Goal: Task Accomplishment & Management: Manage account settings

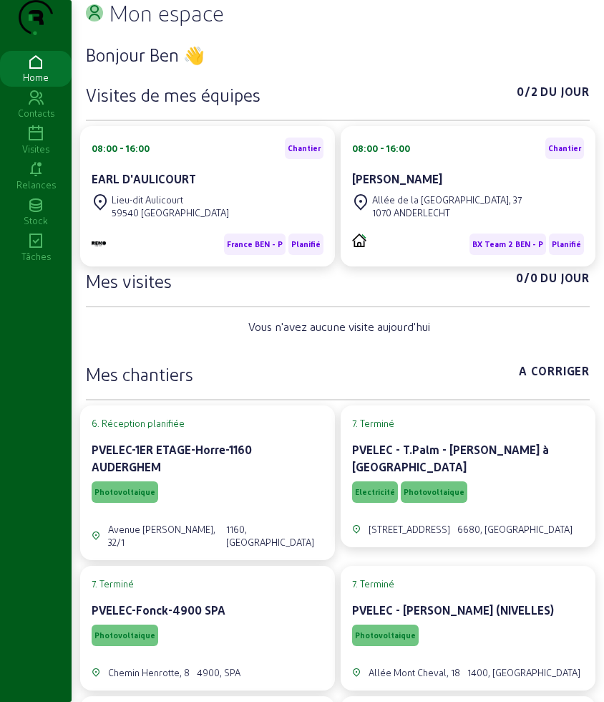
click at [26, 142] on icon at bounding box center [36, 133] width 72 height 17
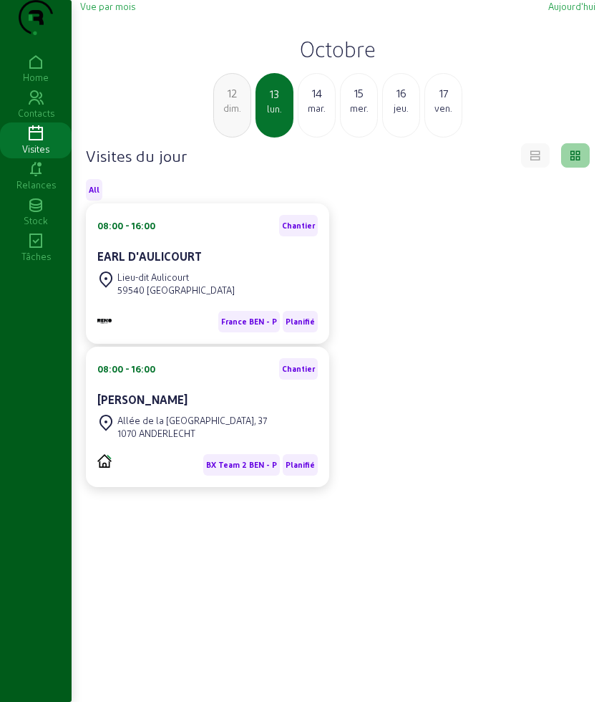
click at [217, 115] on div "dim." at bounding box center [232, 108] width 37 height 13
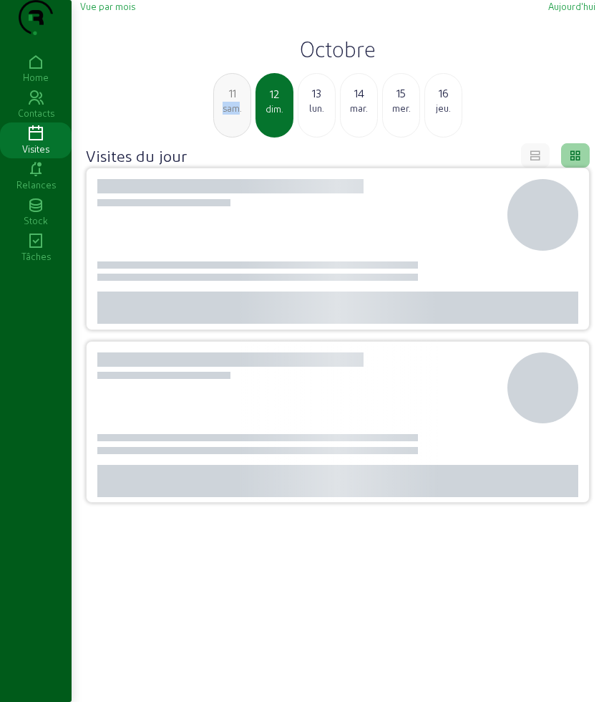
click at [217, 115] on div "sam." at bounding box center [232, 108] width 37 height 13
click at [217, 115] on div "ven." at bounding box center [232, 108] width 37 height 13
click at [217, 115] on div "jeu." at bounding box center [232, 108] width 37 height 13
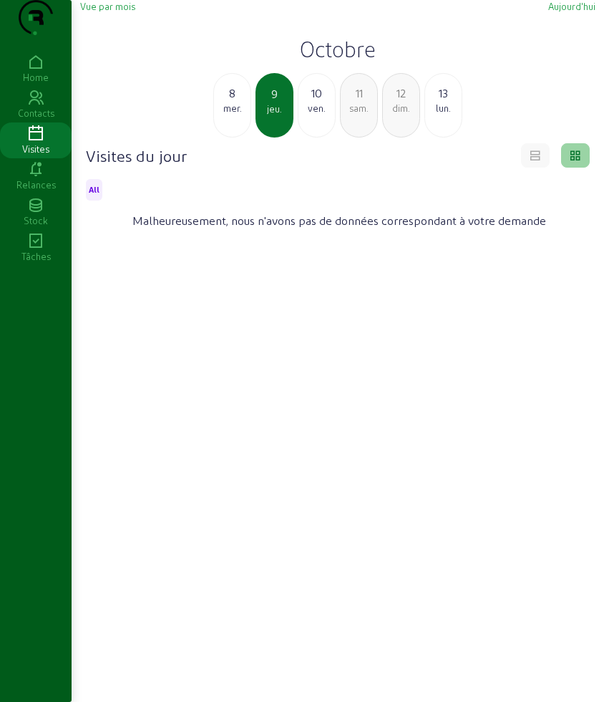
click at [217, 115] on div "mer." at bounding box center [232, 108] width 37 height 13
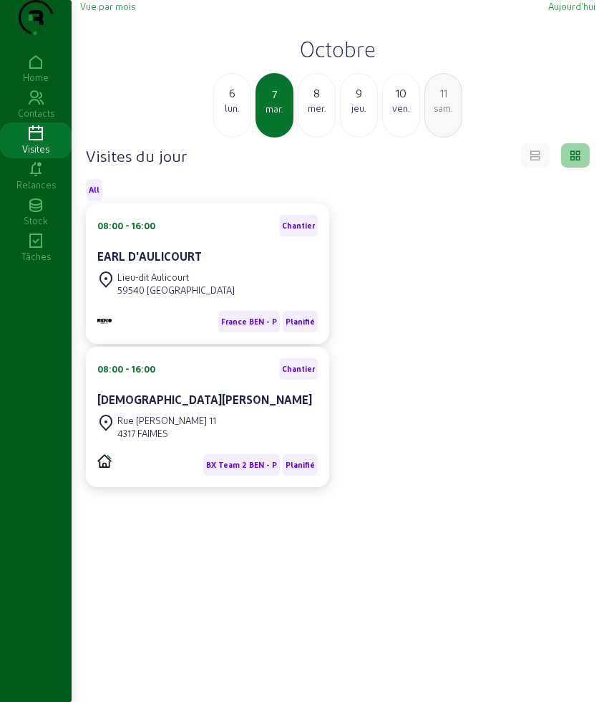
click at [160, 475] on div "BX Team 2 BEN - P Planifié" at bounding box center [207, 464] width 220 height 21
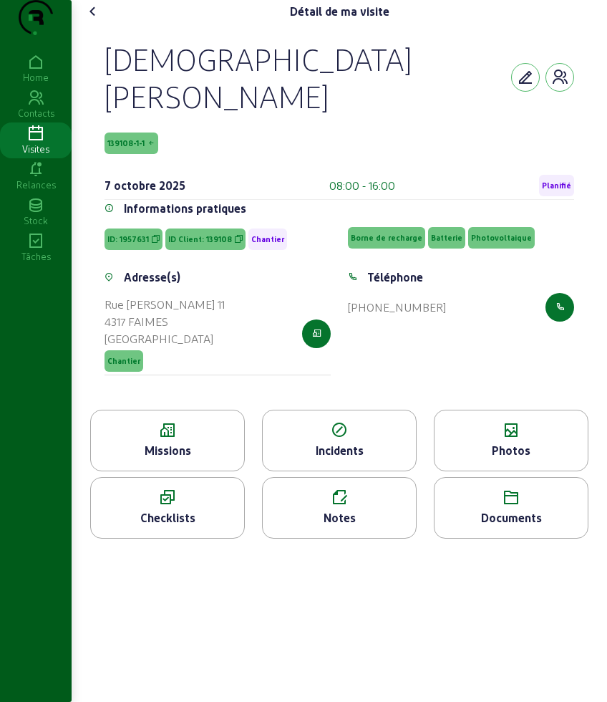
click at [180, 442] on div "Missions" at bounding box center [167, 450] width 153 height 17
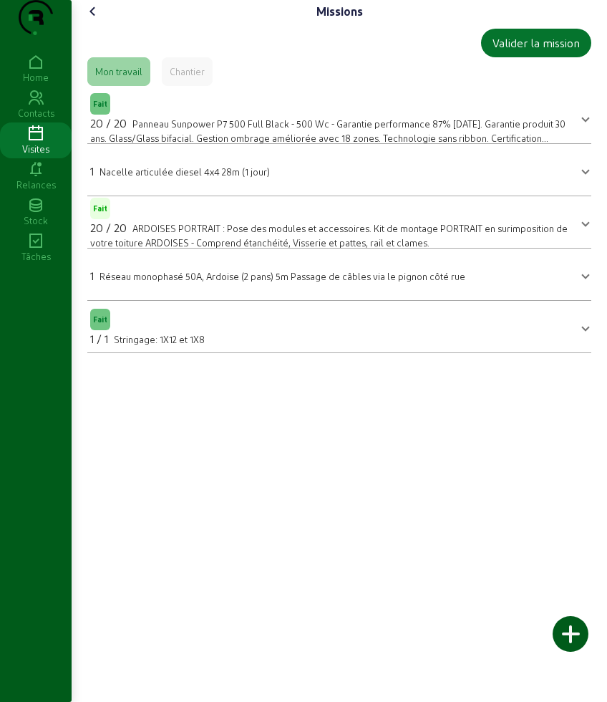
click at [89, 20] on icon at bounding box center [92, 11] width 17 height 17
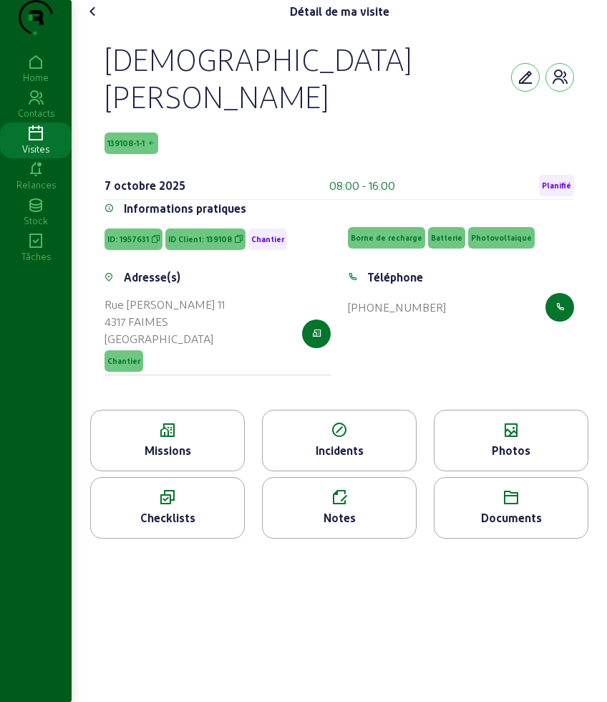
click at [514, 422] on icon at bounding box center [511, 430] width 153 height 17
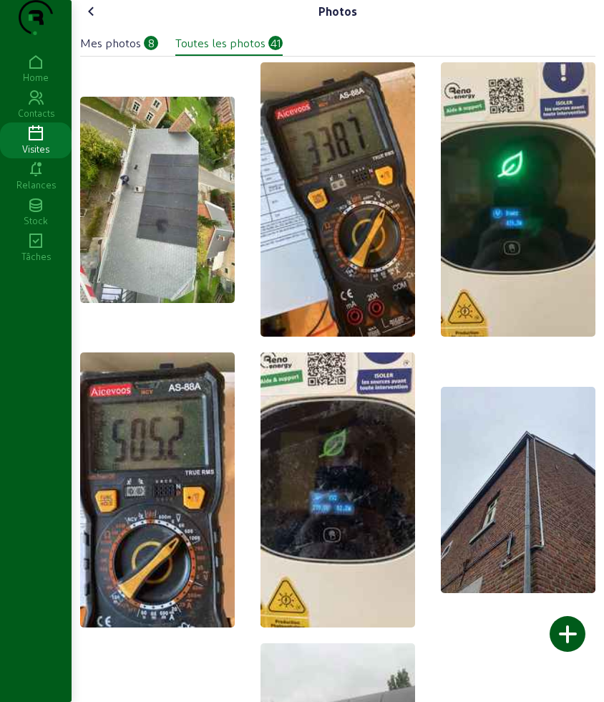
click at [112, 52] on div "Mes photos" at bounding box center [110, 42] width 61 height 17
click at [88, 23] on cam-font-icon at bounding box center [91, 11] width 23 height 23
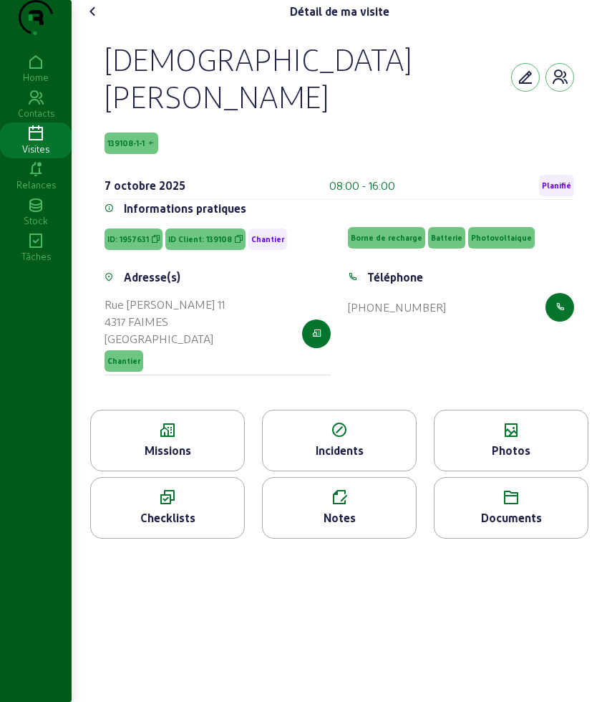
click at [88, 23] on cam-font-icon at bounding box center [93, 11] width 23 height 23
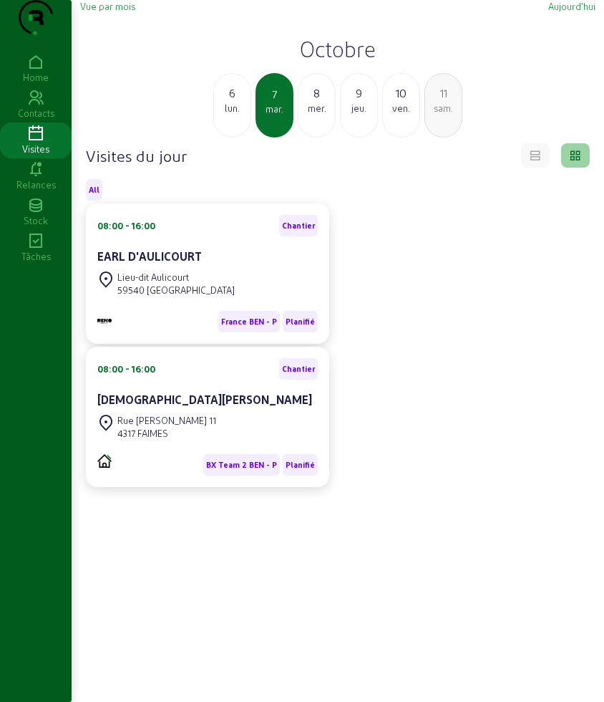
click at [317, 102] on div "8" at bounding box center [317, 92] width 37 height 17
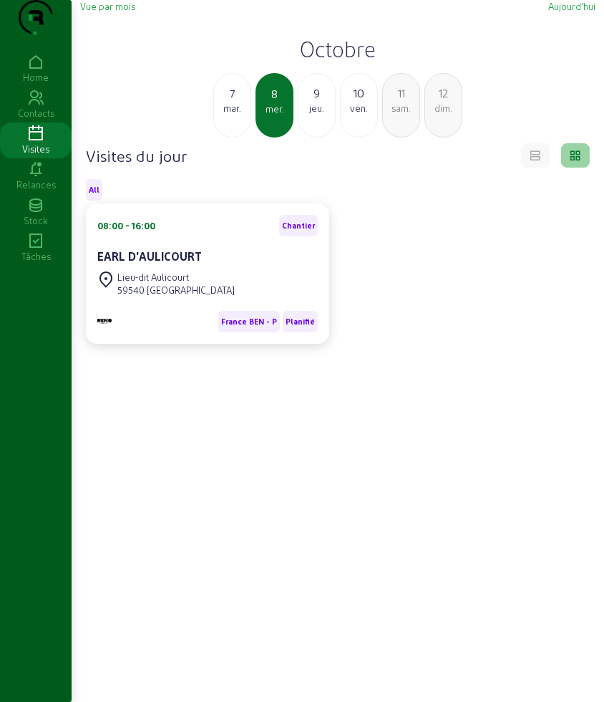
click at [321, 102] on div "9" at bounding box center [317, 92] width 37 height 17
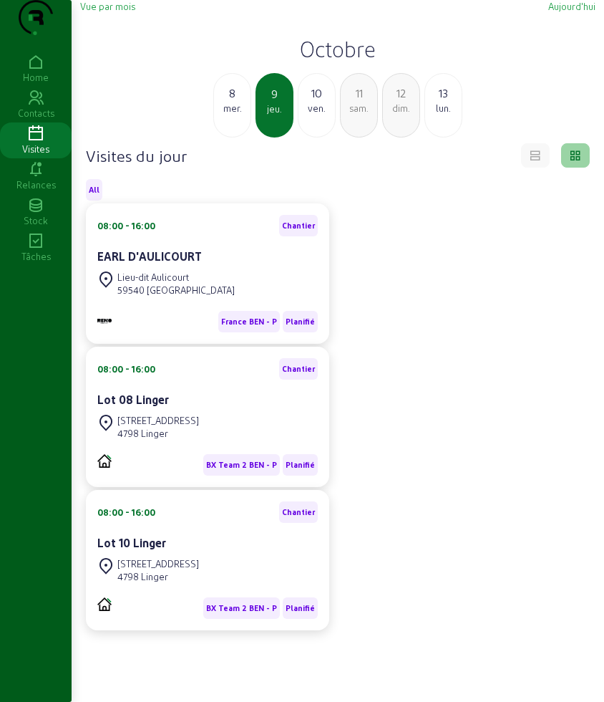
click at [199, 427] on div "[STREET_ADDRESS]" at bounding box center [158, 420] width 82 height 13
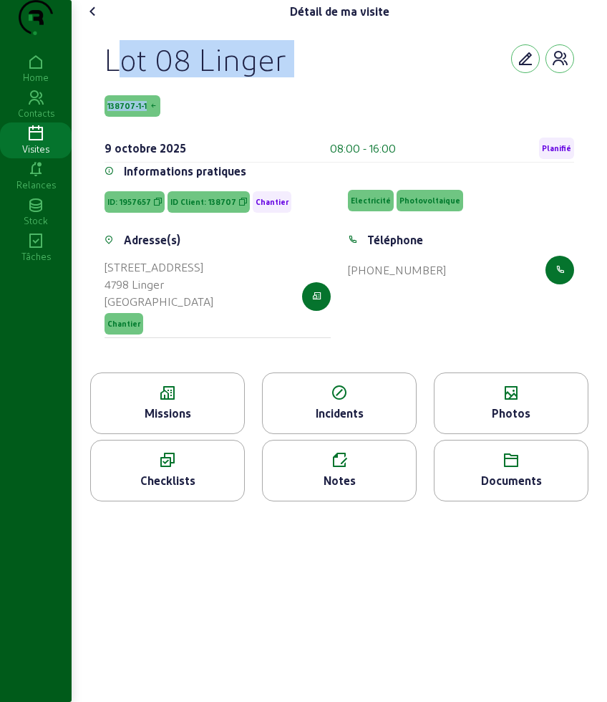
drag, startPoint x: 105, startPoint y: 90, endPoint x: 294, endPoint y: 118, distance: 191.8
click at [294, 118] on div "Lot 08 Linger 138707-1-1 [DATE] 08:00 - 16:00 Planifié Informations pratiques I…" at bounding box center [339, 197] width 504 height 349
copy div "Lot 08 Linger 138707-1-1"
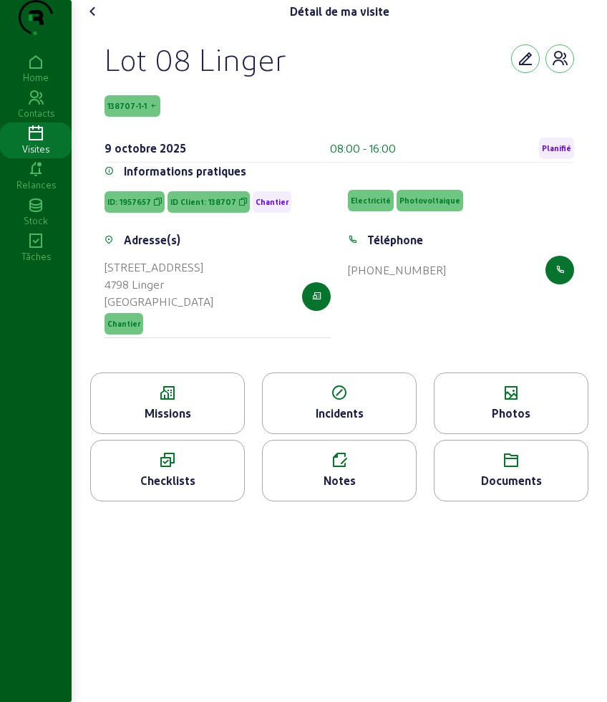
click at [207, 402] on icon at bounding box center [167, 392] width 153 height 17
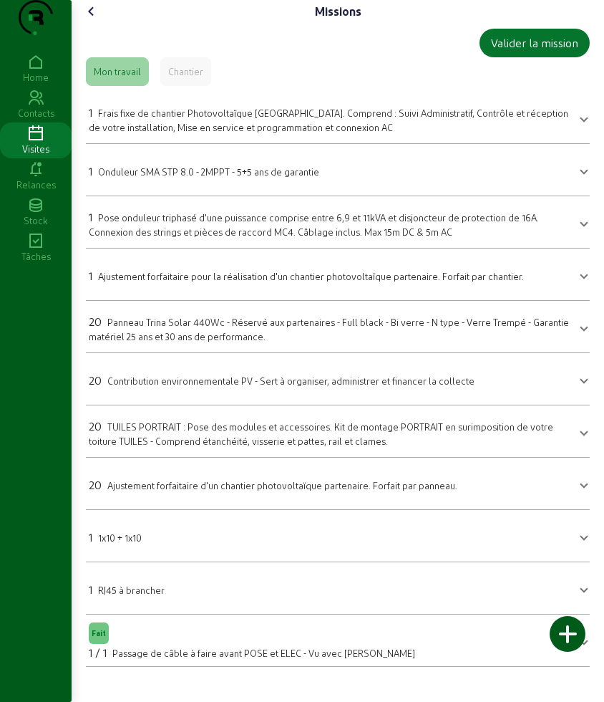
scroll to position [5, 0]
click at [95, 13] on div "Missions Valider la mission Mon travail Chantier 1 Frais fixe de chantier Photo…" at bounding box center [338, 339] width 533 height 678
click at [95, 21] on div "Missions Valider la mission Mon travail Chantier 1 Frais fixe de chantier Photo…" at bounding box center [338, 339] width 533 height 678
click at [94, 20] on icon at bounding box center [91, 11] width 17 height 17
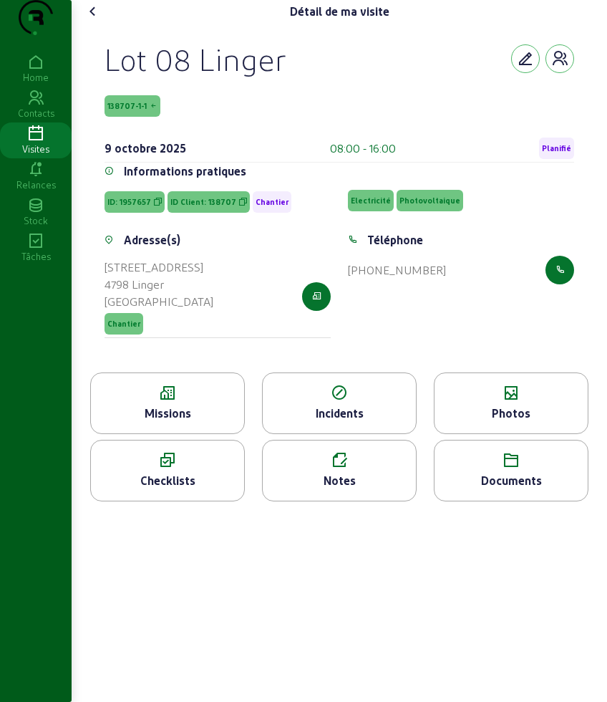
click at [518, 434] on div "Photos" at bounding box center [511, 403] width 155 height 62
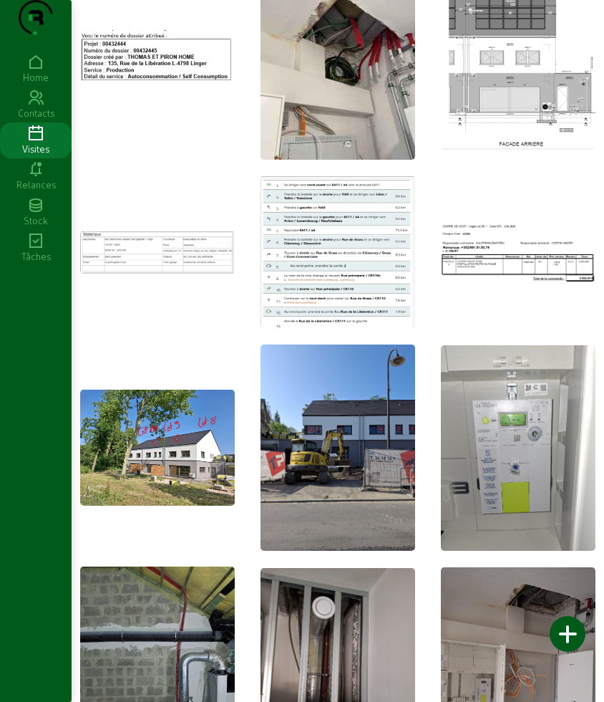
scroll to position [805, 0]
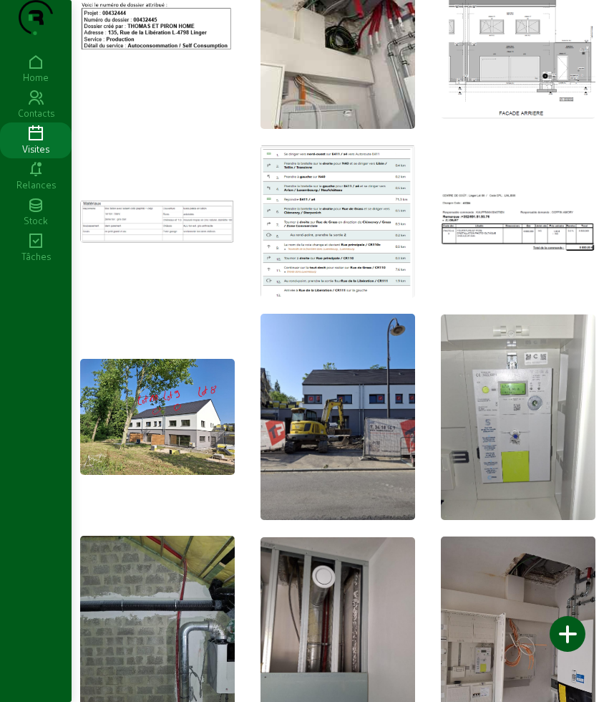
click at [193, 439] on img at bounding box center [157, 417] width 155 height 116
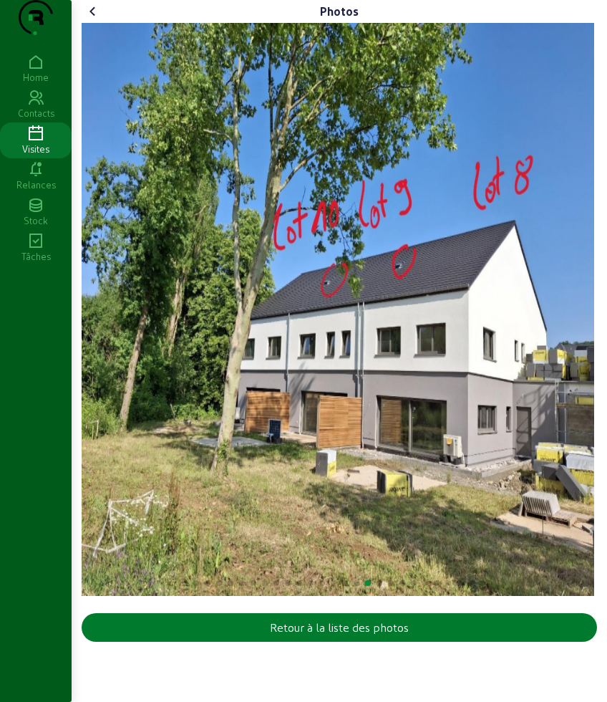
click at [283, 636] on div "Retour à la liste des photos" at bounding box center [339, 627] width 139 height 17
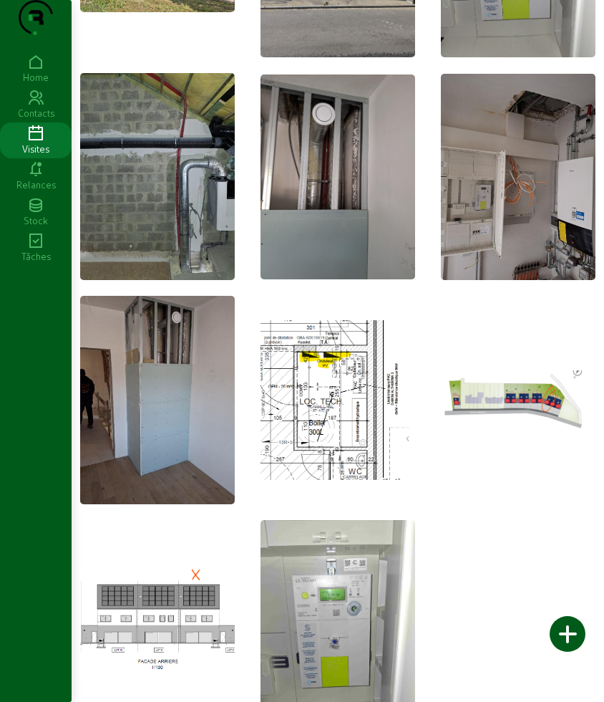
scroll to position [1310, 0]
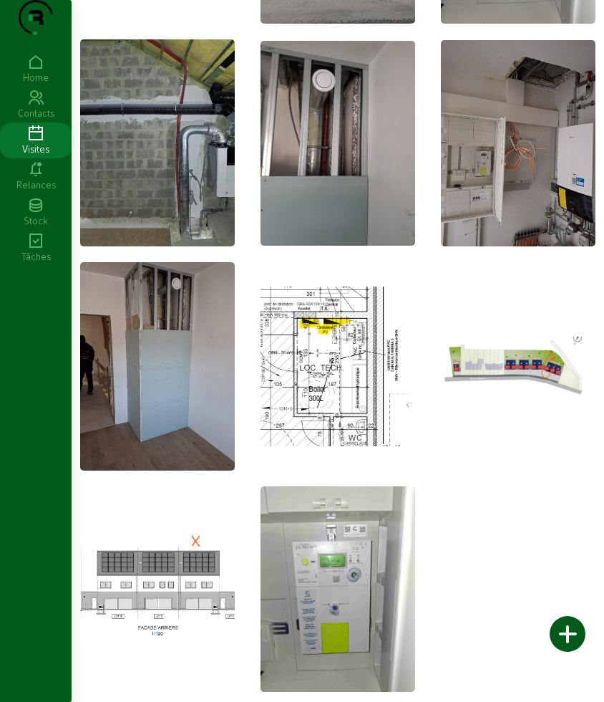
click at [497, 367] on img at bounding box center [518, 365] width 155 height 59
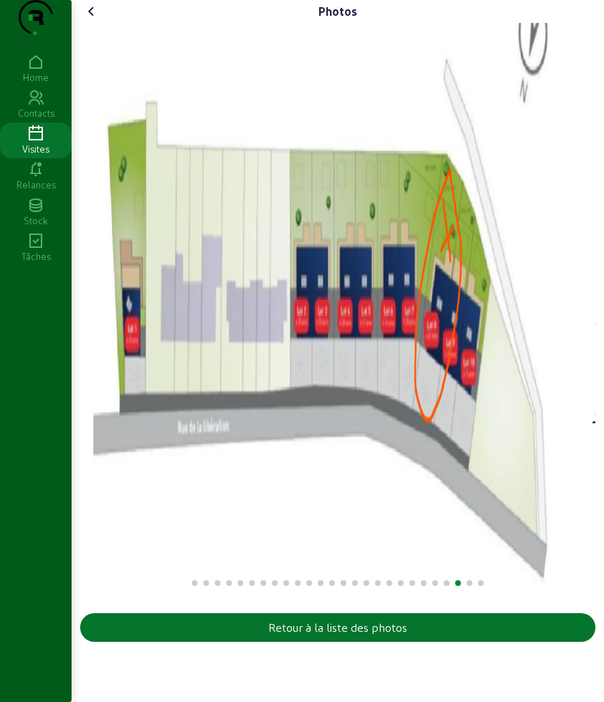
scroll to position [0, 0]
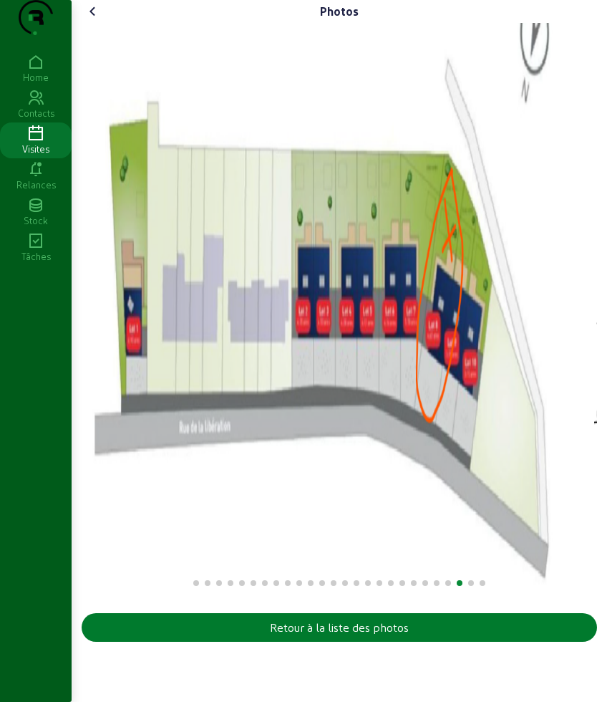
click at [218, 641] on button "Retour à la liste des photos" at bounding box center [339, 627] width 515 height 29
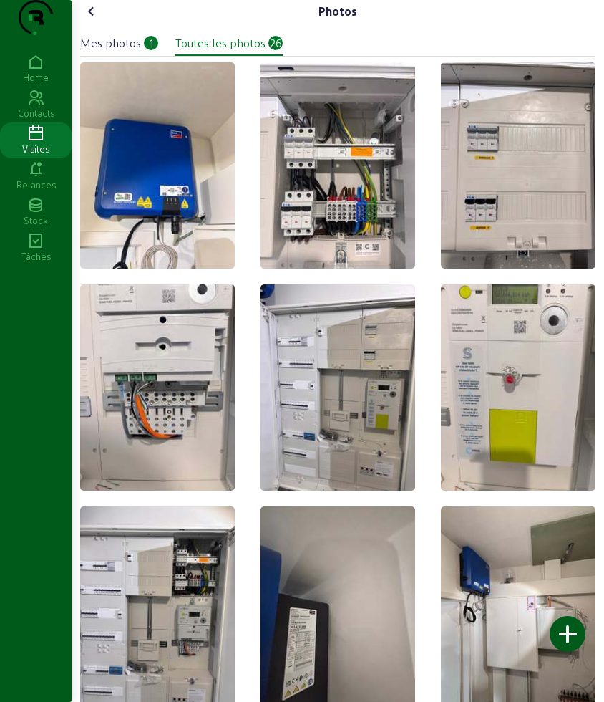
click at [560, 634] on div at bounding box center [568, 634] width 36 height 36
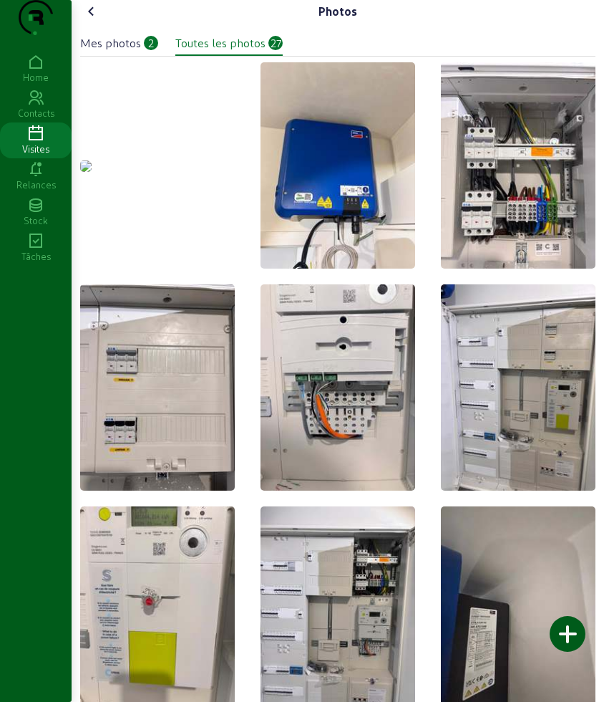
click at [573, 636] on div at bounding box center [568, 634] width 36 height 36
click at [84, 23] on cam-font-icon at bounding box center [91, 11] width 23 height 23
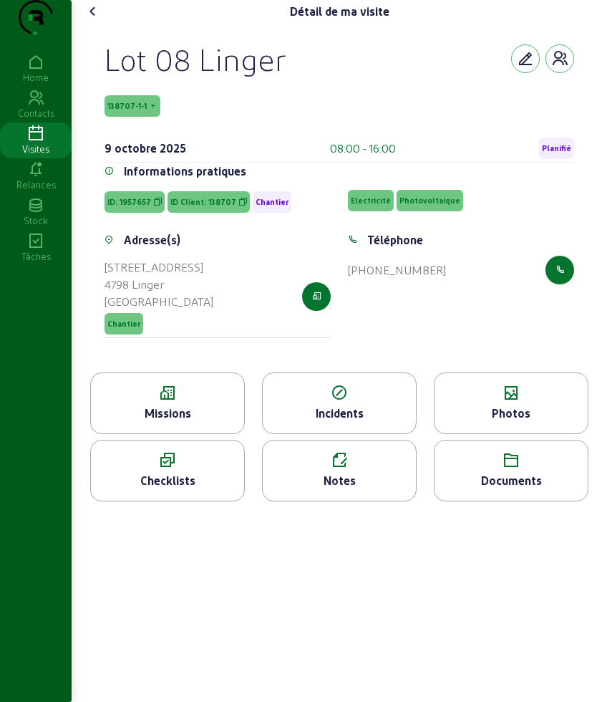
click at [193, 402] on icon at bounding box center [167, 392] width 153 height 17
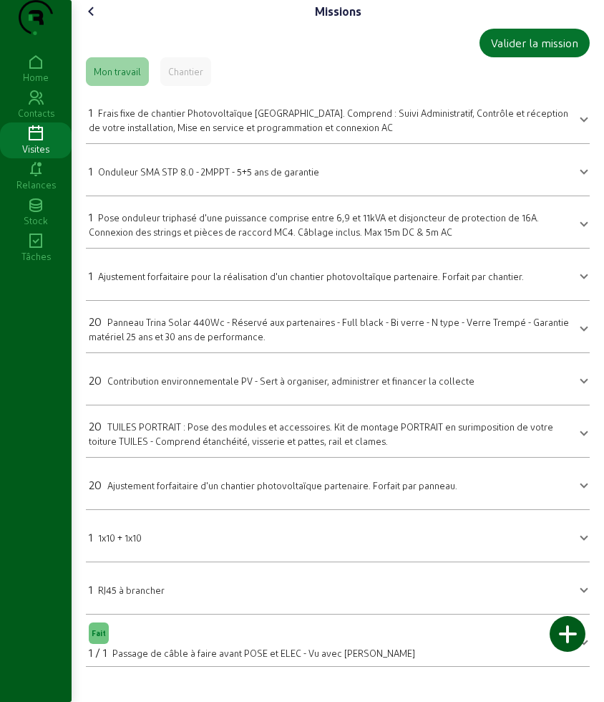
click at [193, 341] on span "Panneau Trina Solar 440Wc - Réservé aux partenaires - Full black - Bi verre - N…" at bounding box center [329, 328] width 480 height 25
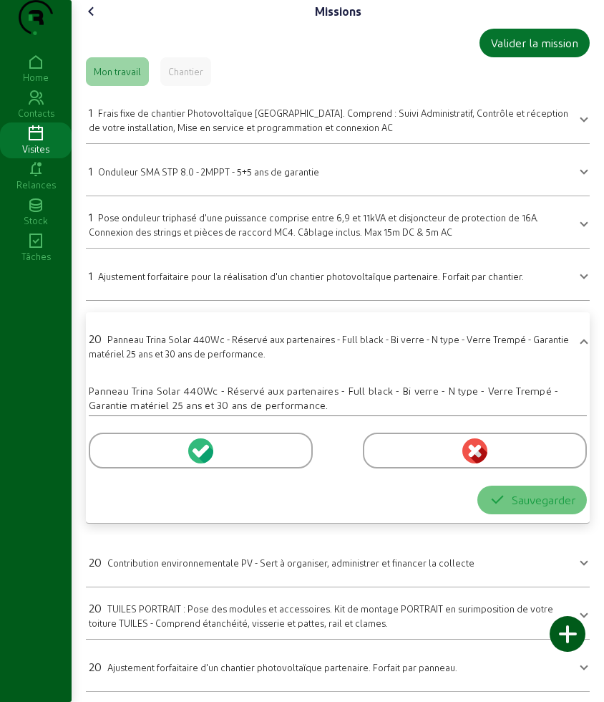
click at [149, 468] on div at bounding box center [201, 450] width 224 height 36
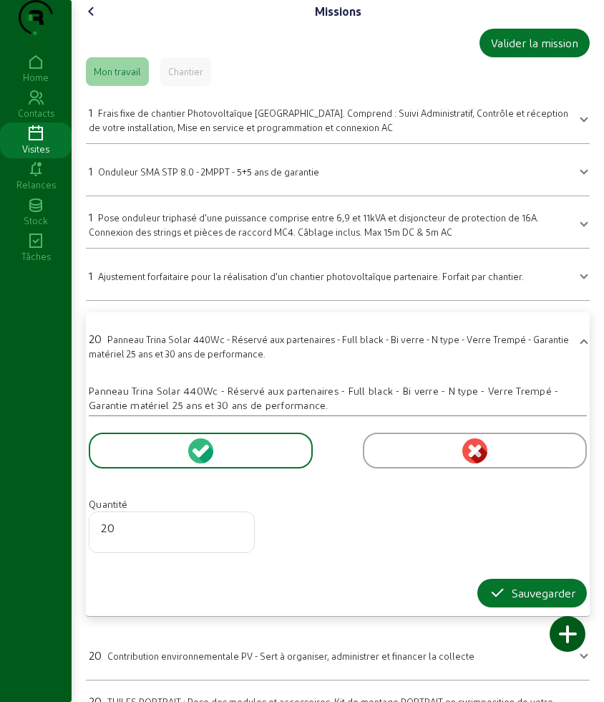
click at [522, 619] on icon at bounding box center [511, 624] width 36 height 17
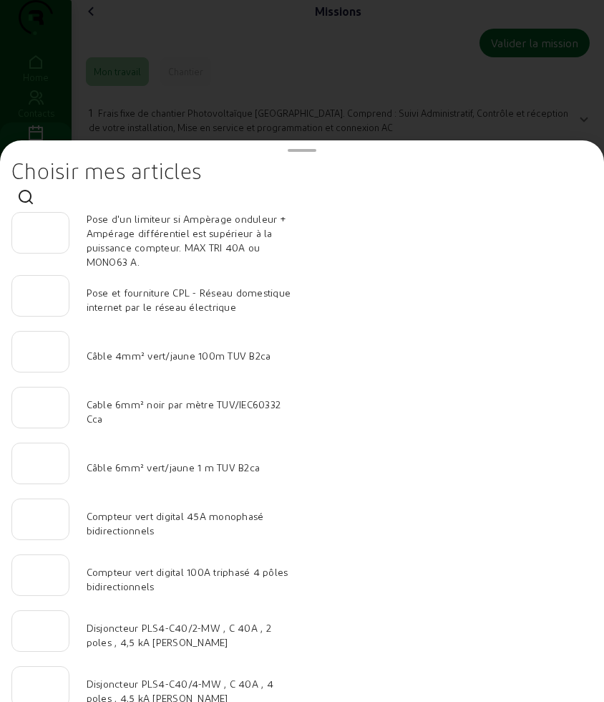
drag, startPoint x: 332, startPoint y: 31, endPoint x: 300, endPoint y: 141, distance: 114.2
click at [332, 34] on div at bounding box center [302, 351] width 604 height 702
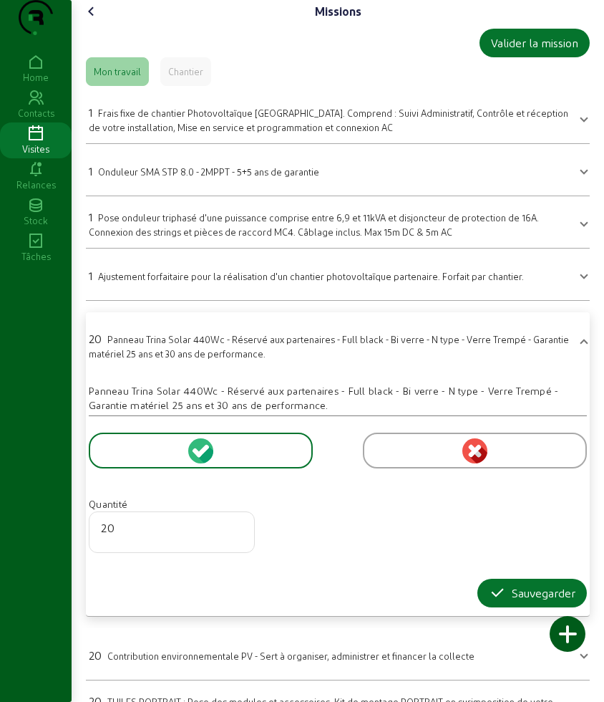
drag, startPoint x: 484, startPoint y: 623, endPoint x: 468, endPoint y: 599, distance: 28.4
click at [483, 607] on button "Sauvegarder" at bounding box center [532, 592] width 110 height 29
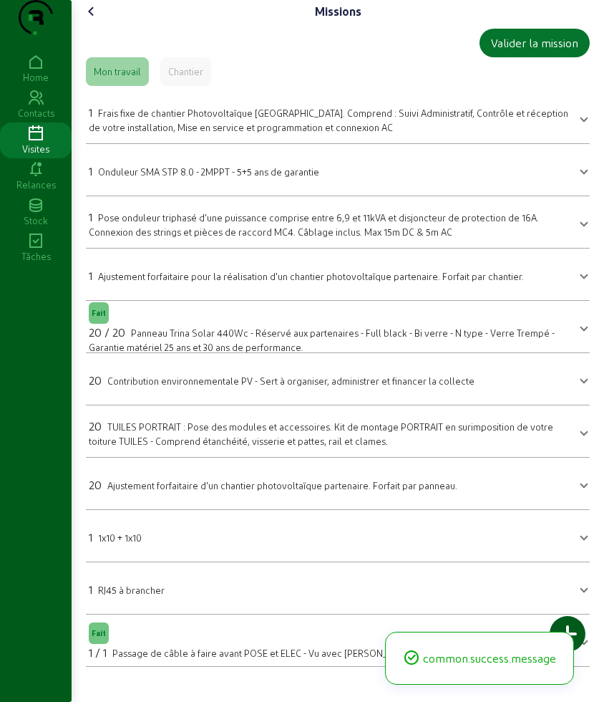
scroll to position [5, 0]
click at [145, 372] on div at bounding box center [282, 370] width 386 height 3
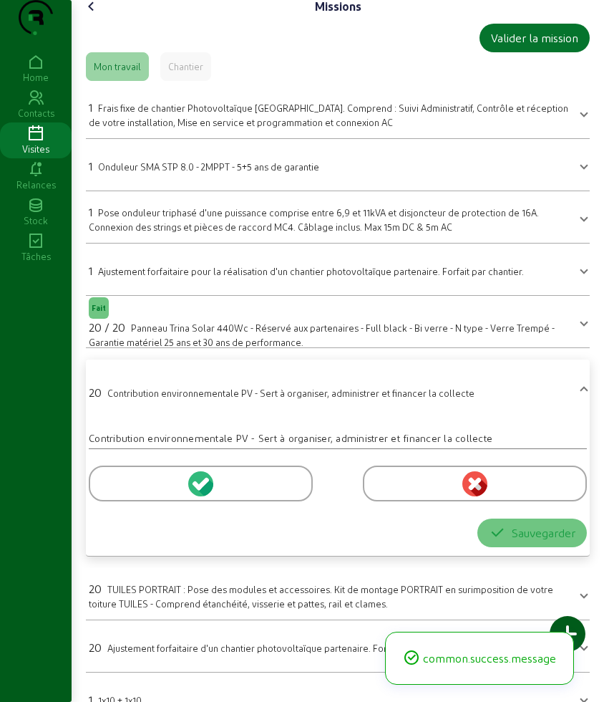
click at [142, 501] on div at bounding box center [201, 483] width 224 height 36
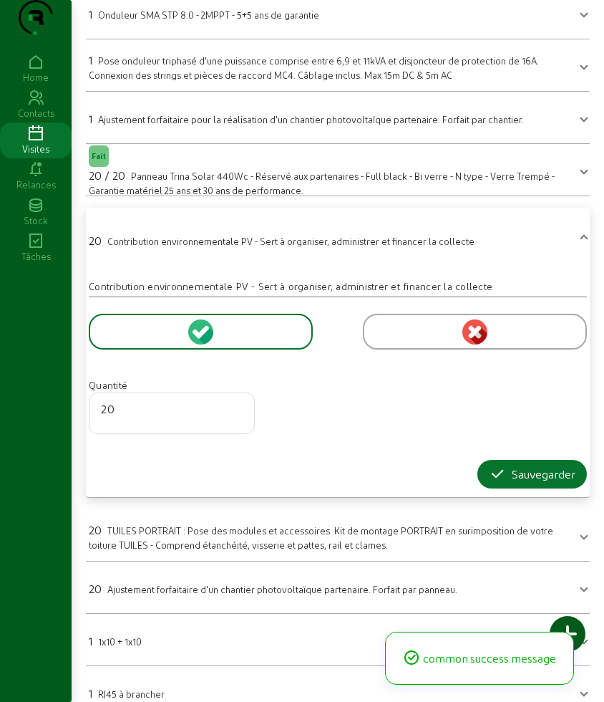
scroll to position [266, 0]
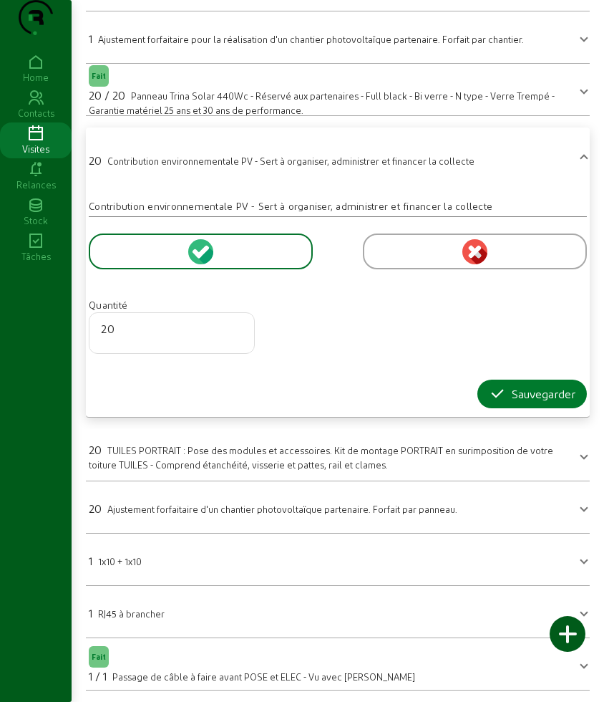
click at [501, 392] on icon "button" at bounding box center [497, 393] width 17 height 17
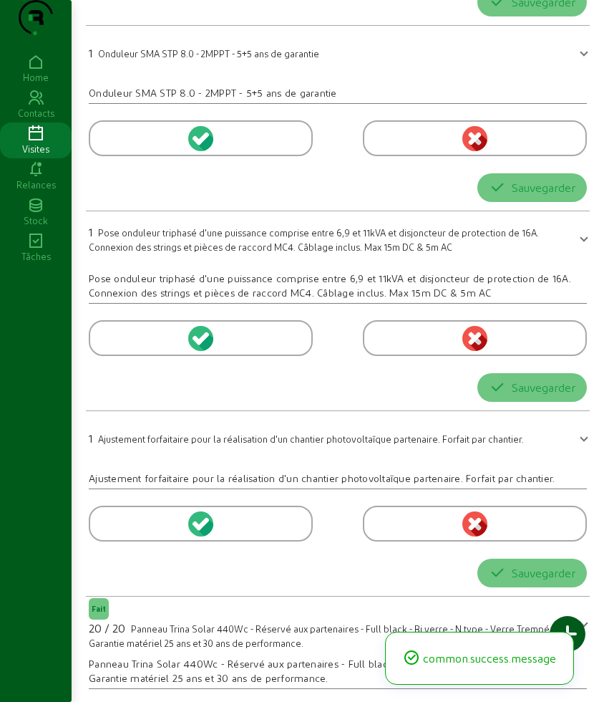
scroll to position [0, 0]
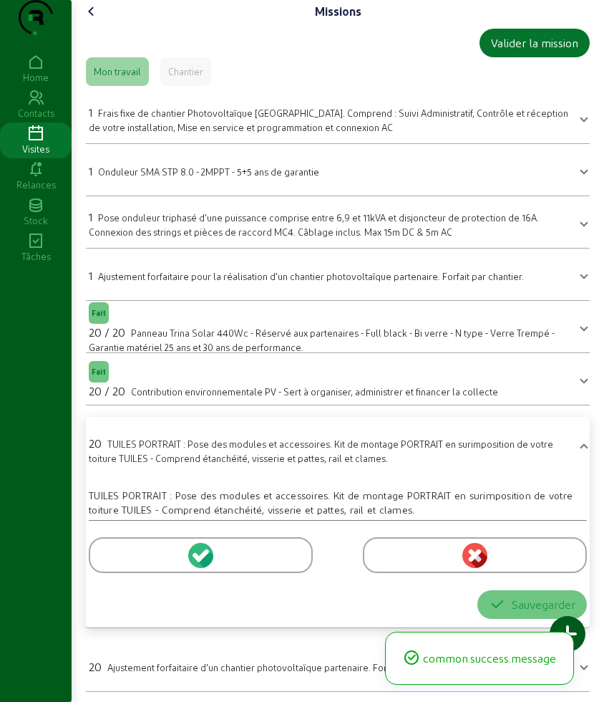
click at [129, 573] on div at bounding box center [201, 555] width 224 height 36
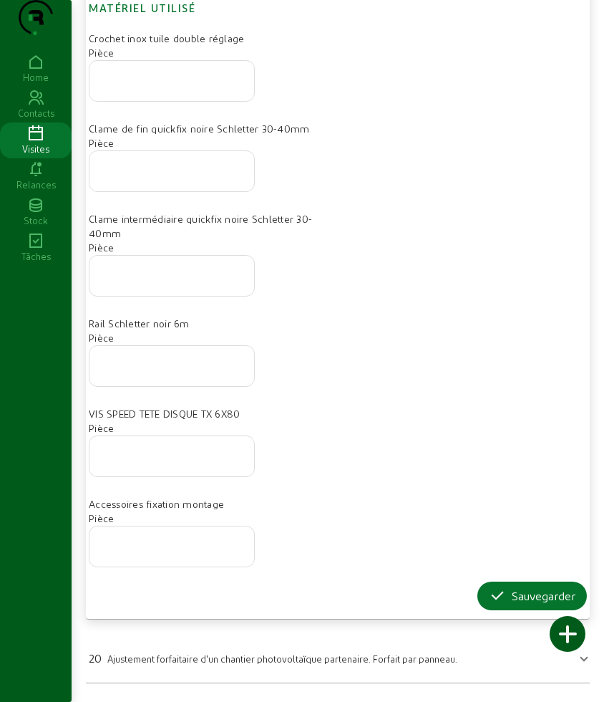
scroll to position [886, 0]
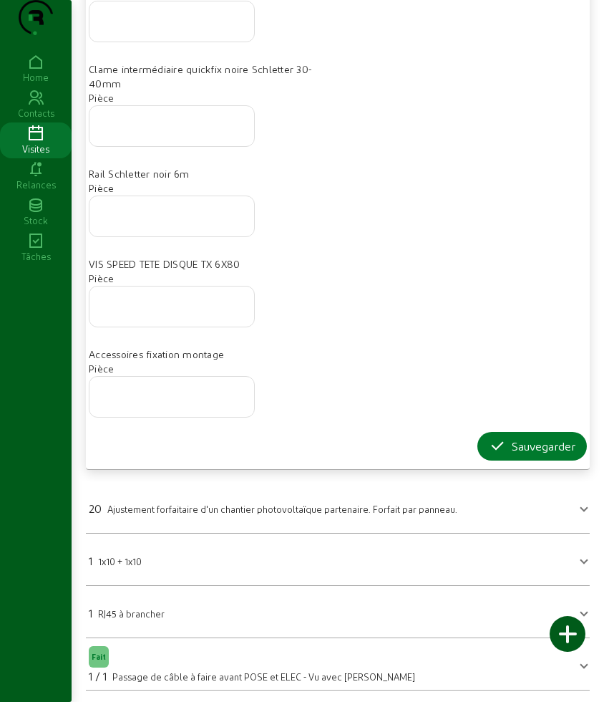
click at [494, 457] on button "Sauvegarder" at bounding box center [532, 446] width 110 height 29
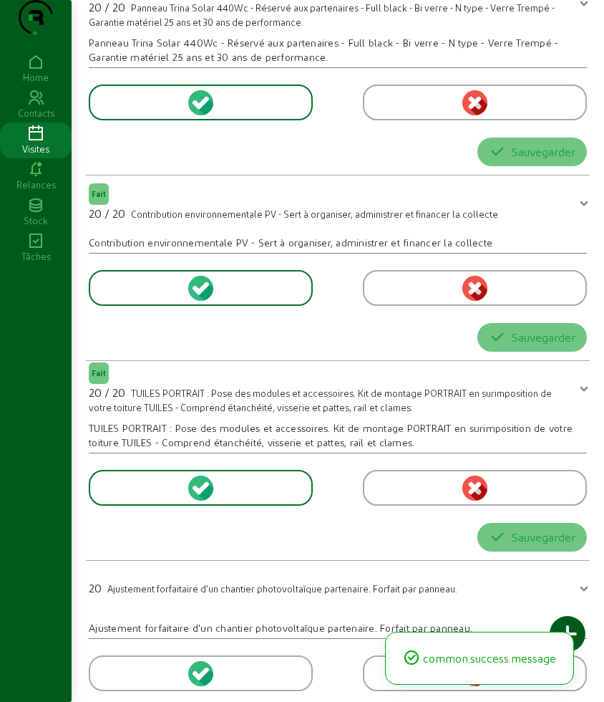
scroll to position [0, 0]
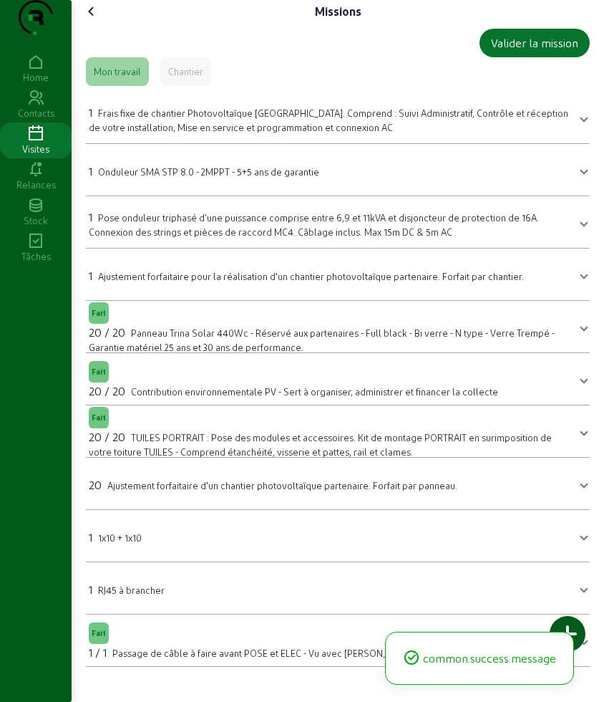
click at [208, 546] on mat-panel-title "1 1x10 + 1x10" at bounding box center [329, 535] width 481 height 20
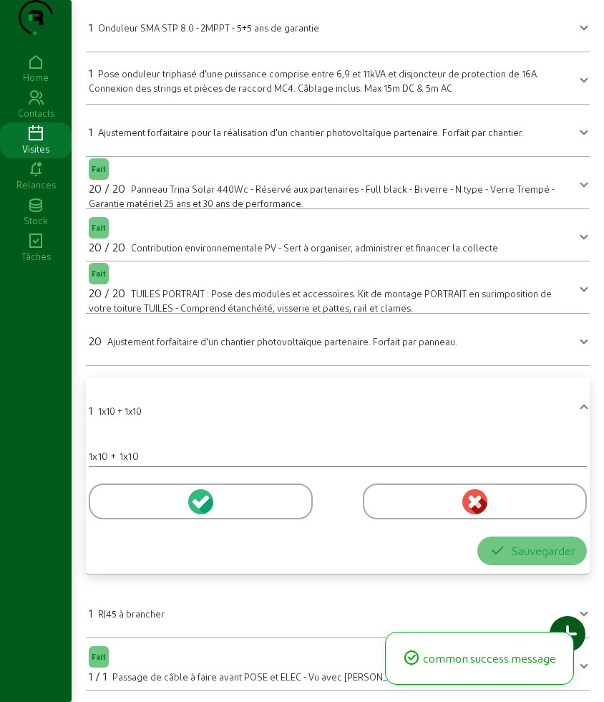
click at [102, 503] on div at bounding box center [201, 501] width 224 height 36
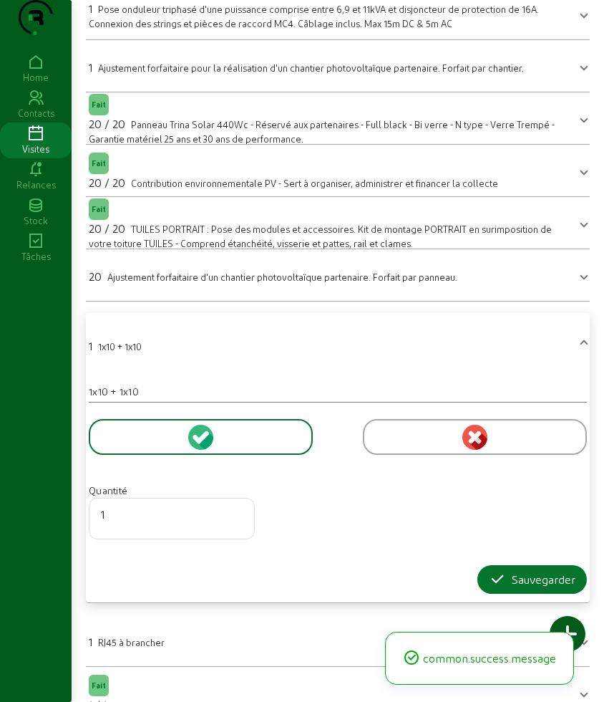
scroll to position [266, 0]
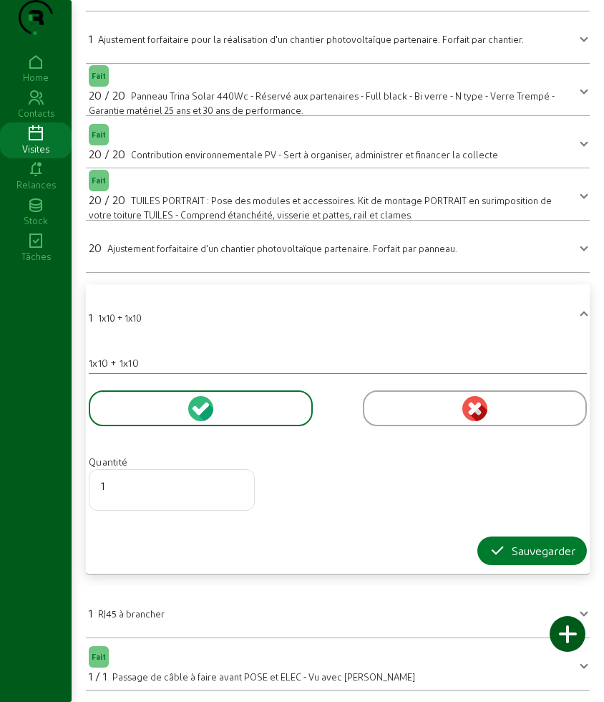
click at [490, 546] on icon "button" at bounding box center [497, 550] width 17 height 17
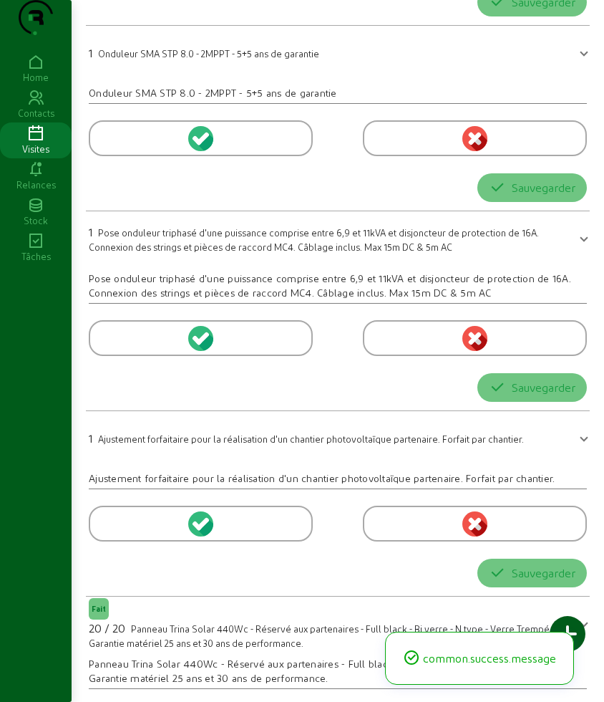
scroll to position [0, 0]
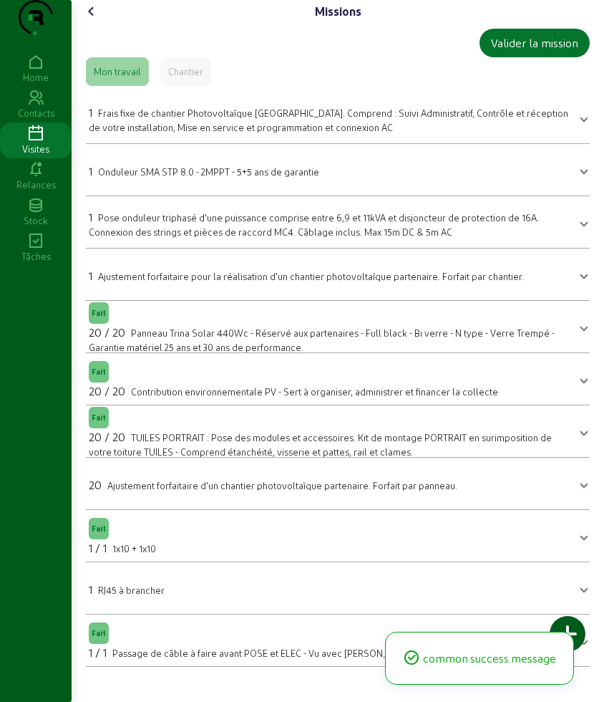
click at [92, 20] on icon at bounding box center [91, 11] width 17 height 17
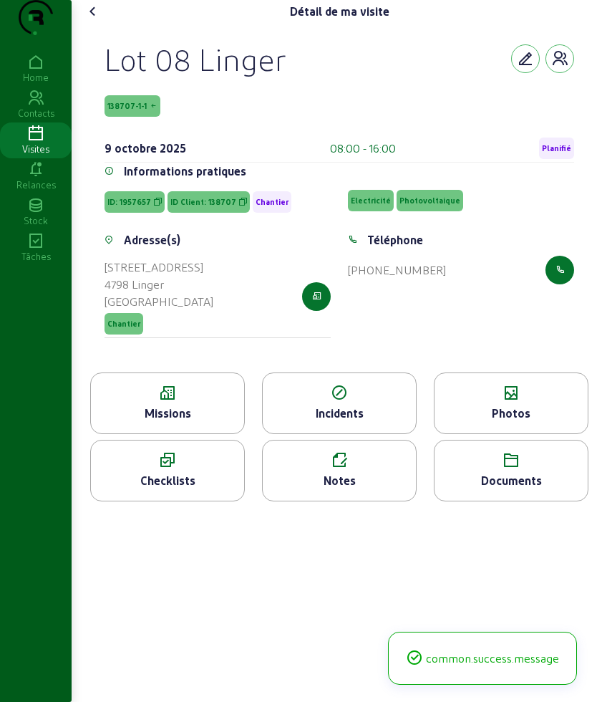
click at [513, 422] on div "Photos" at bounding box center [511, 412] width 153 height 17
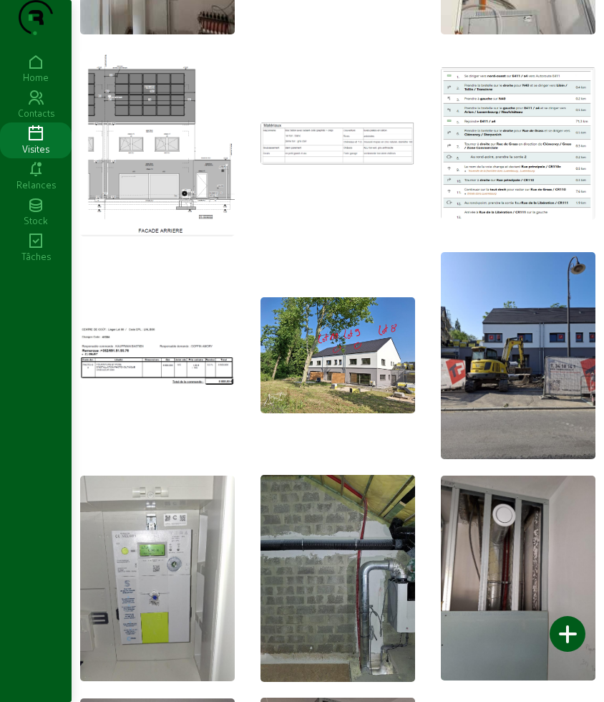
scroll to position [896, 0]
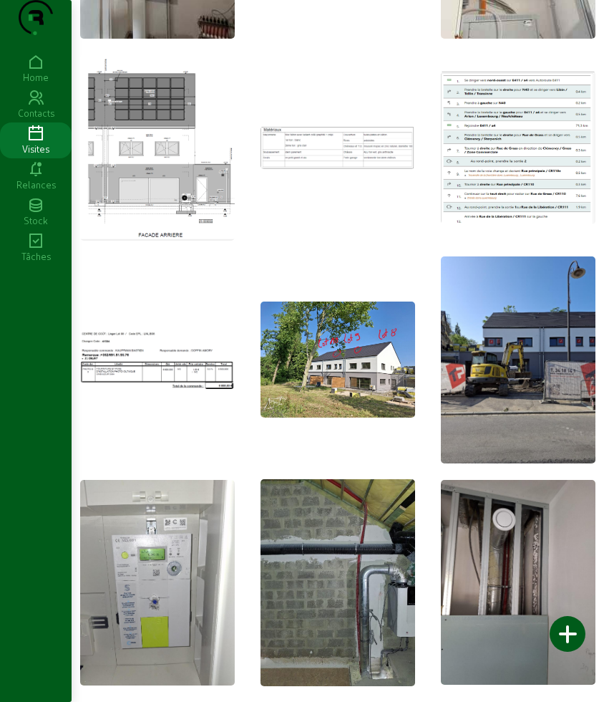
click at [374, 407] on img at bounding box center [338, 359] width 155 height 116
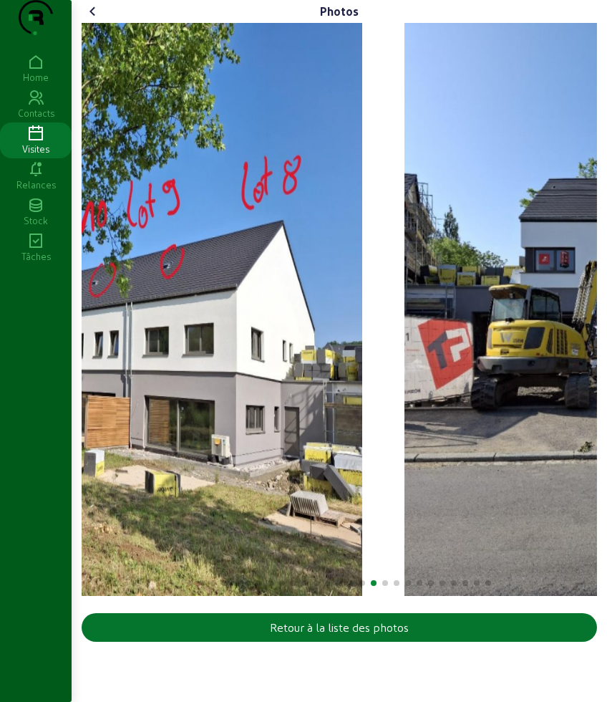
click at [237, 402] on img "17 / 27" at bounding box center [106, 309] width 513 height 573
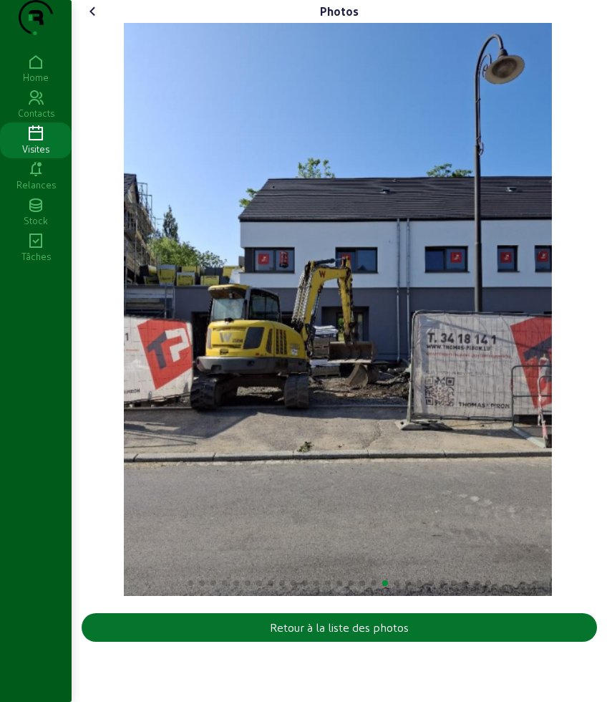
click at [586, 333] on div "18 / 27" at bounding box center [338, 309] width 513 height 573
click at [339, 641] on button "Retour à la liste des photos" at bounding box center [339, 627] width 515 height 29
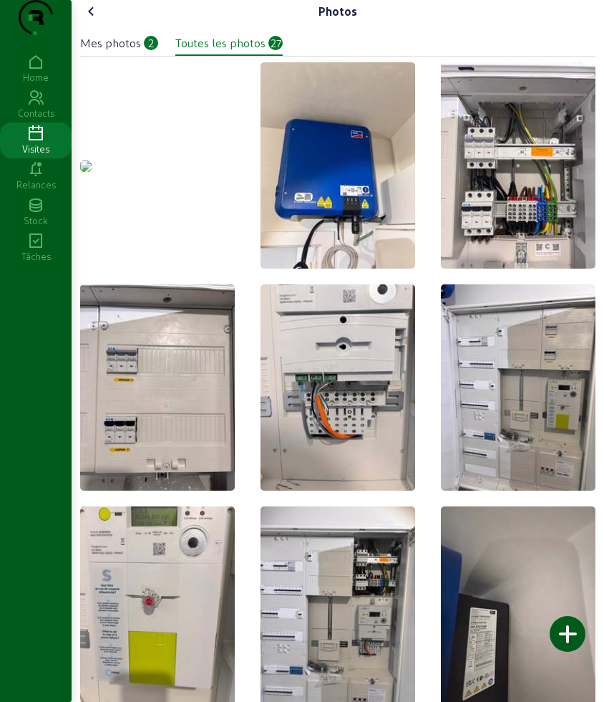
click at [124, 52] on div "Mes photos" at bounding box center [110, 42] width 61 height 17
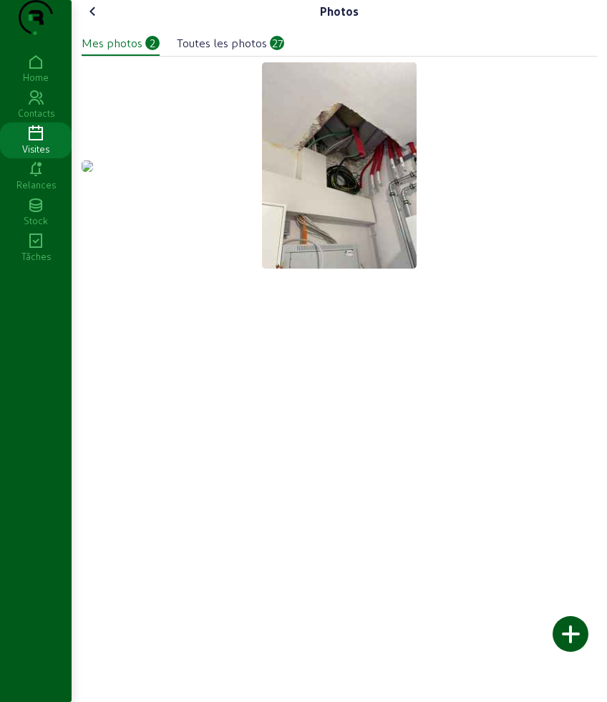
click at [93, 172] on img at bounding box center [87, 165] width 11 height 11
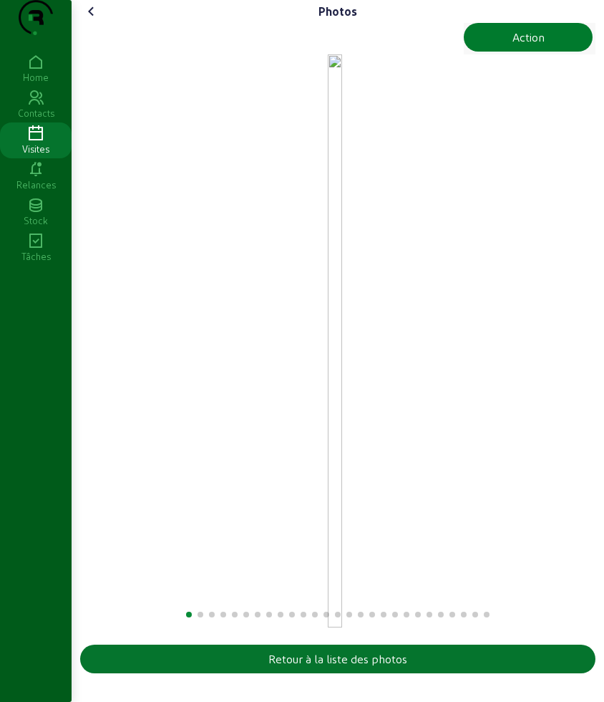
click at [495, 52] on button "Action" at bounding box center [528, 37] width 129 height 29
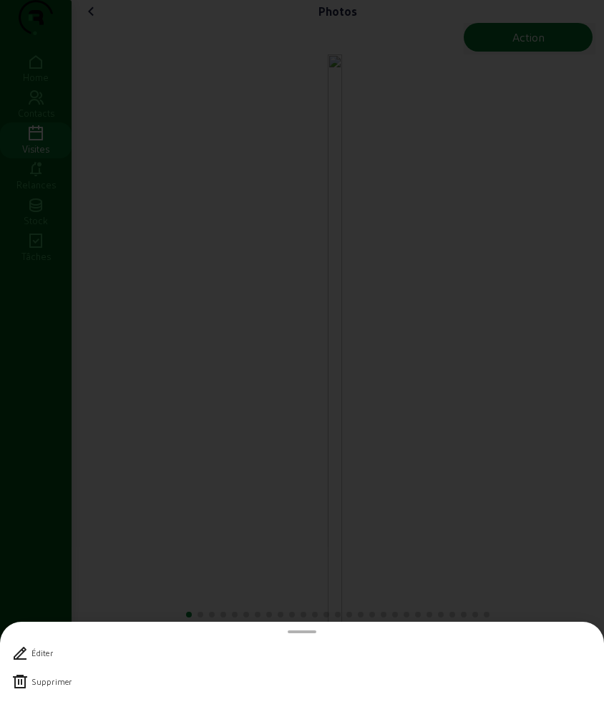
click at [46, 682] on div "Supprimer" at bounding box center [51, 682] width 40 height 10
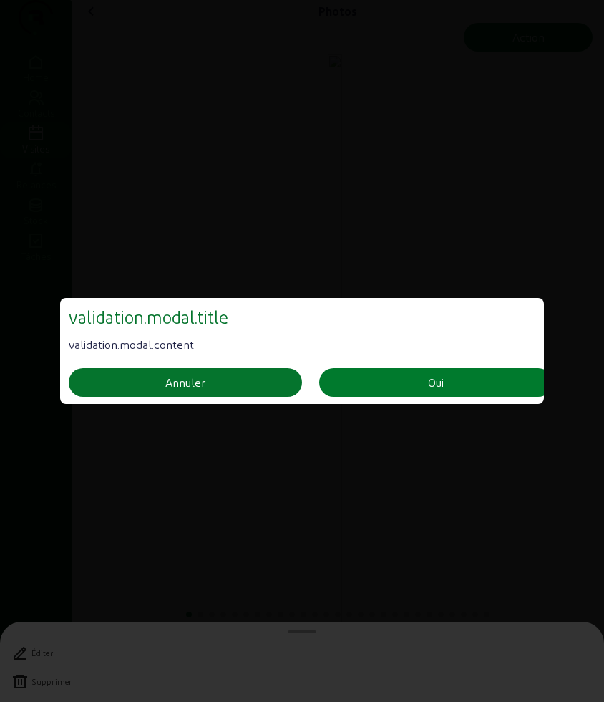
click at [432, 374] on div "Oui" at bounding box center [436, 382] width 16 height 17
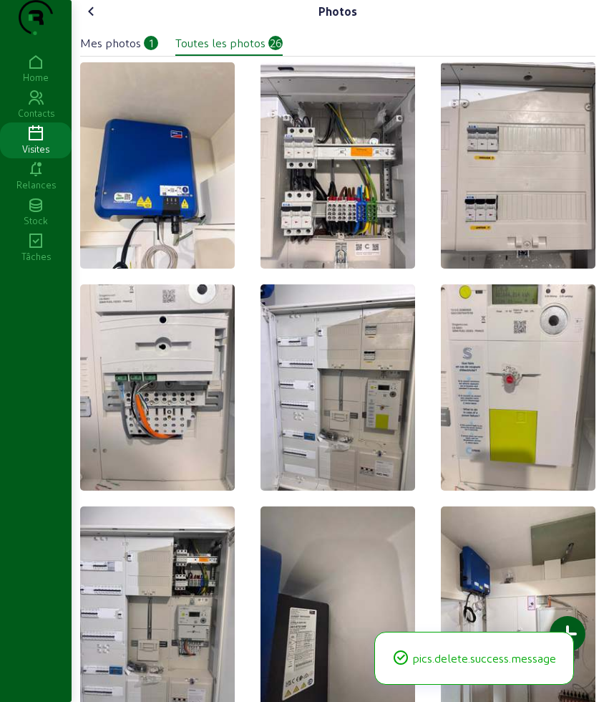
click at [94, 20] on icon at bounding box center [91, 11] width 17 height 17
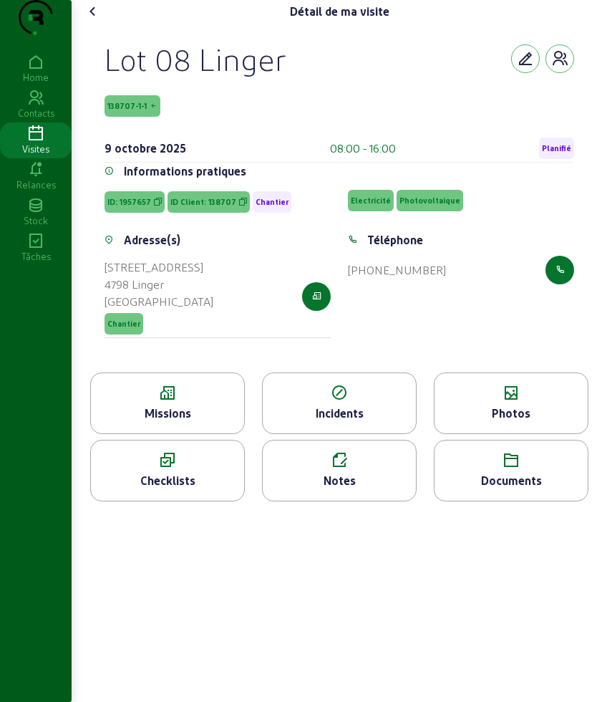
click at [482, 402] on icon at bounding box center [511, 392] width 153 height 17
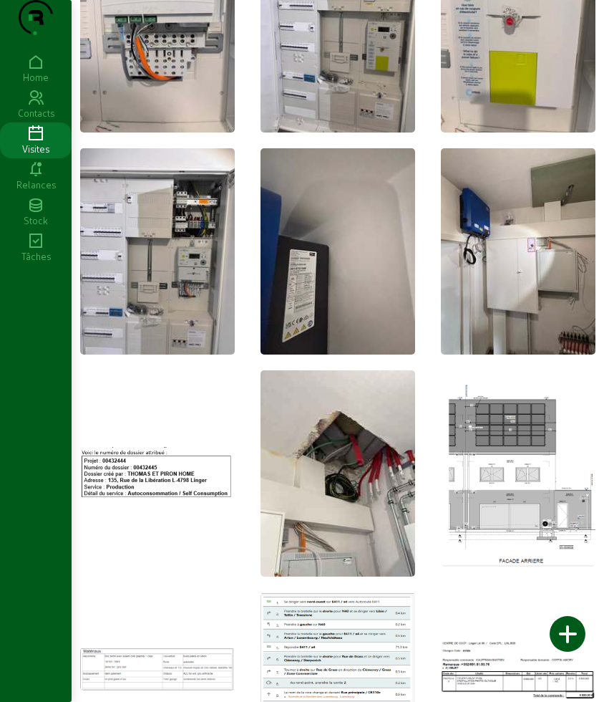
scroll to position [537, 0]
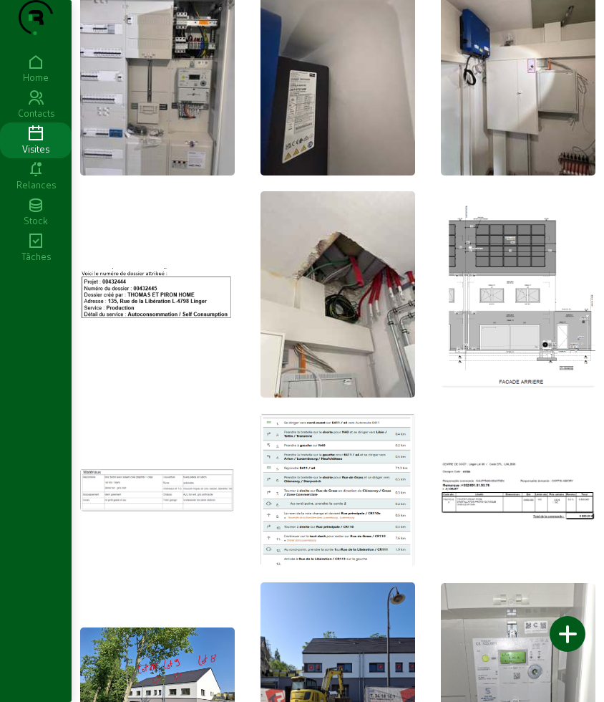
click at [564, 634] on div at bounding box center [568, 634] width 36 height 36
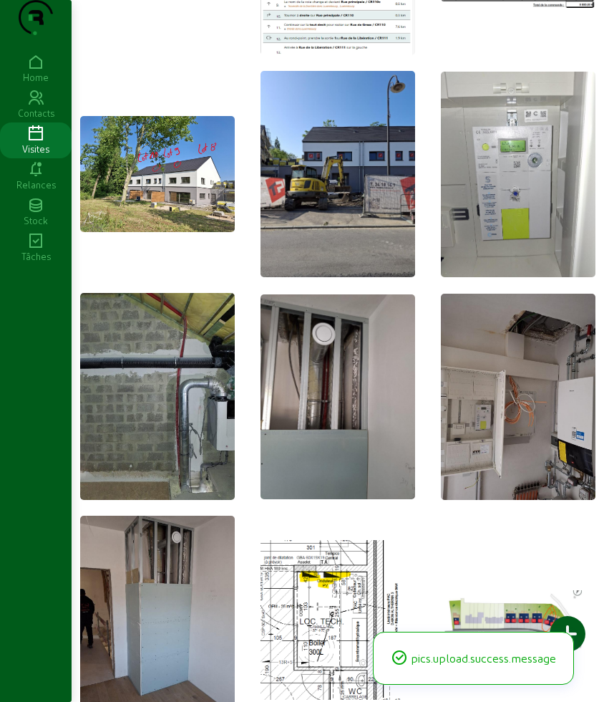
scroll to position [824, 0]
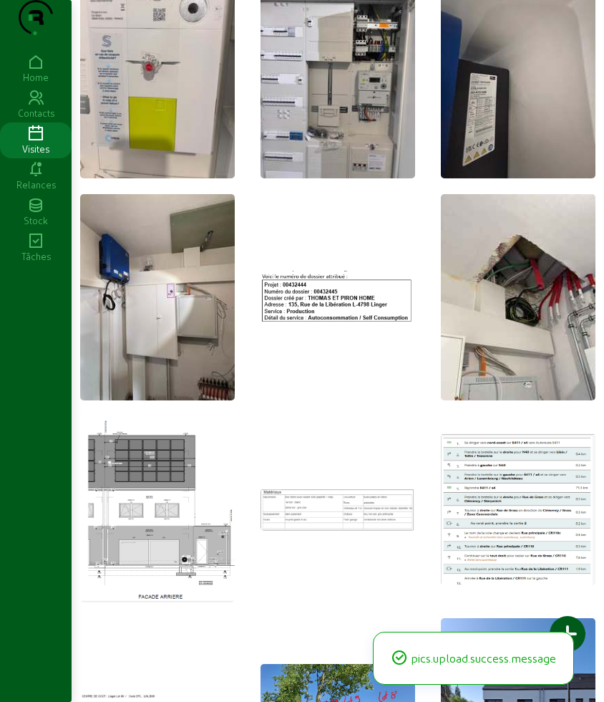
click at [579, 632] on div at bounding box center [568, 634] width 36 height 36
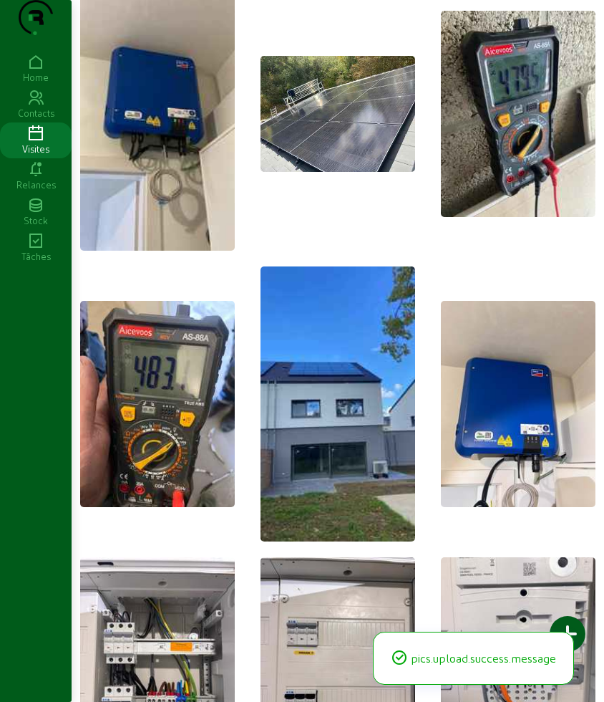
scroll to position [0, 0]
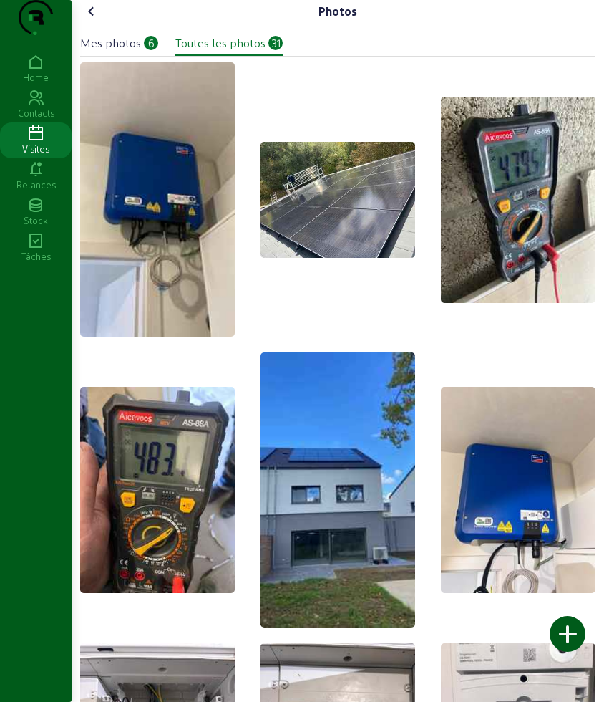
click at [99, 20] on icon at bounding box center [91, 11] width 17 height 17
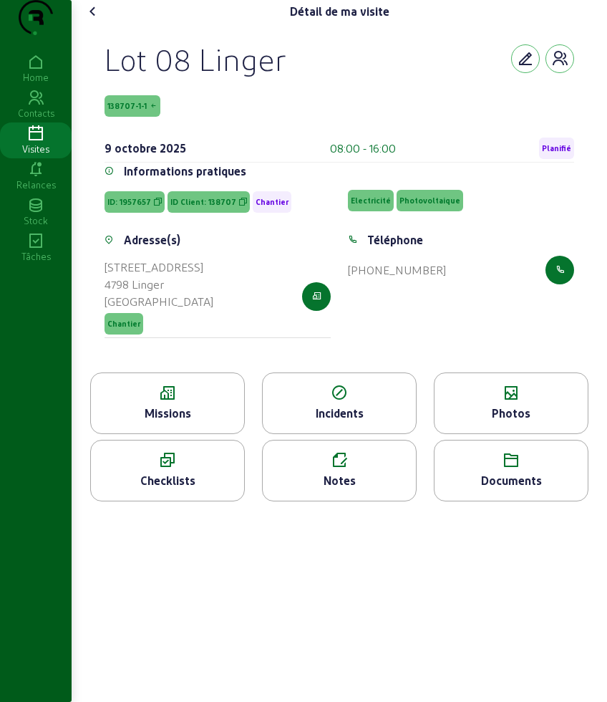
click at [96, 20] on icon at bounding box center [92, 11] width 17 height 17
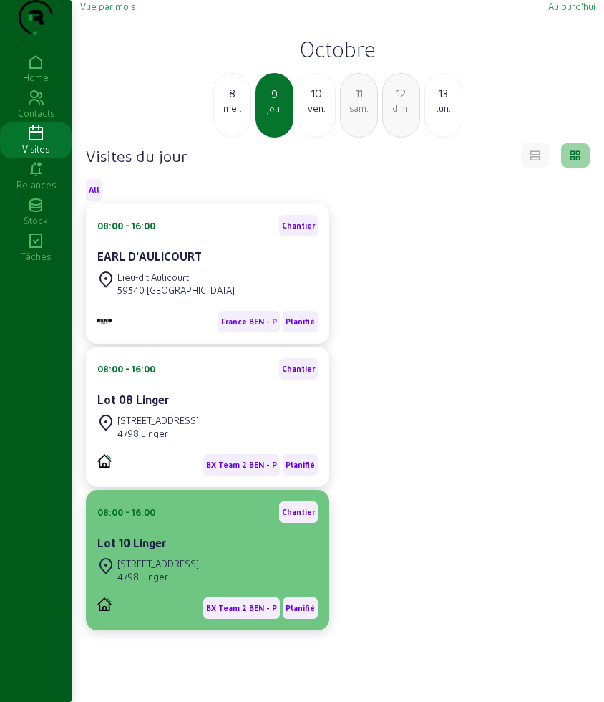
click at [203, 551] on div "Lot 10 Linger" at bounding box center [207, 542] width 220 height 17
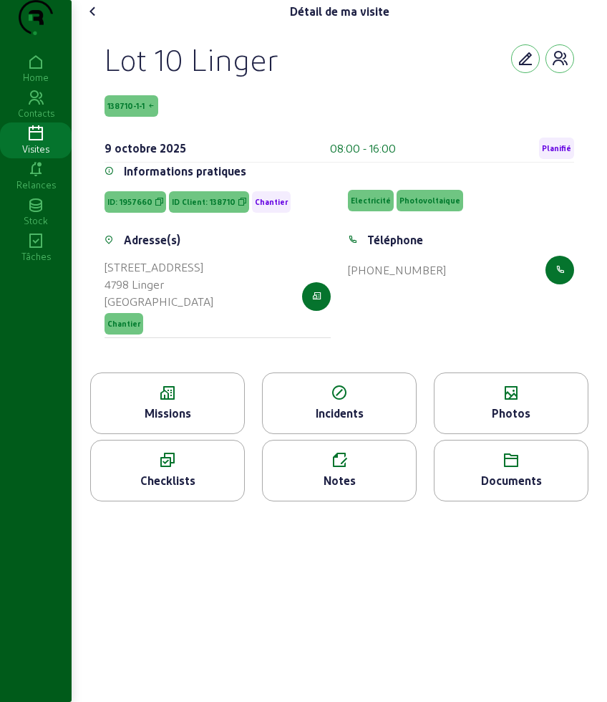
click at [217, 431] on div "Missions" at bounding box center [167, 403] width 155 height 62
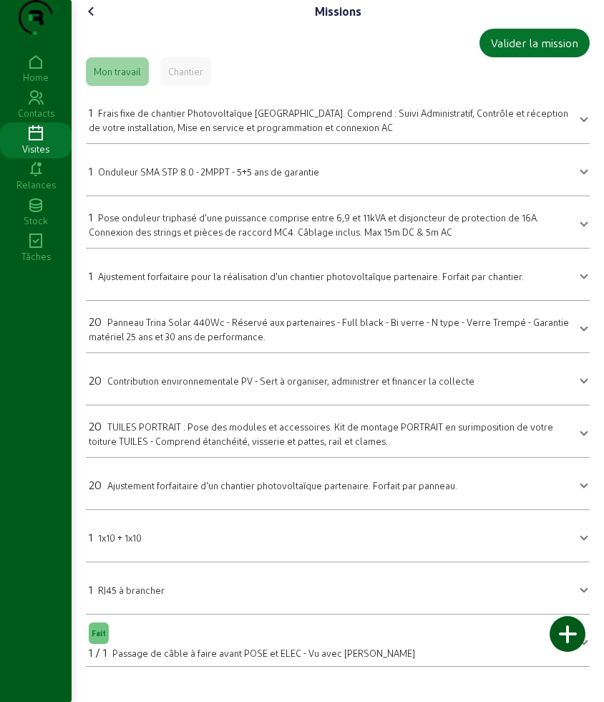
click at [190, 341] on span "Panneau Trina Solar 440Wc - Réservé aux partenaires - Full black - Bi verre - N…" at bounding box center [329, 328] width 480 height 25
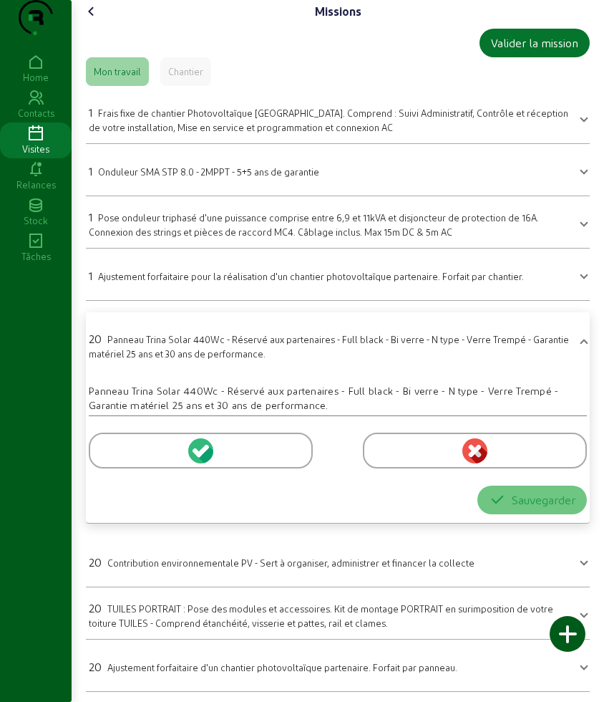
click at [130, 468] on div at bounding box center [201, 450] width 224 height 36
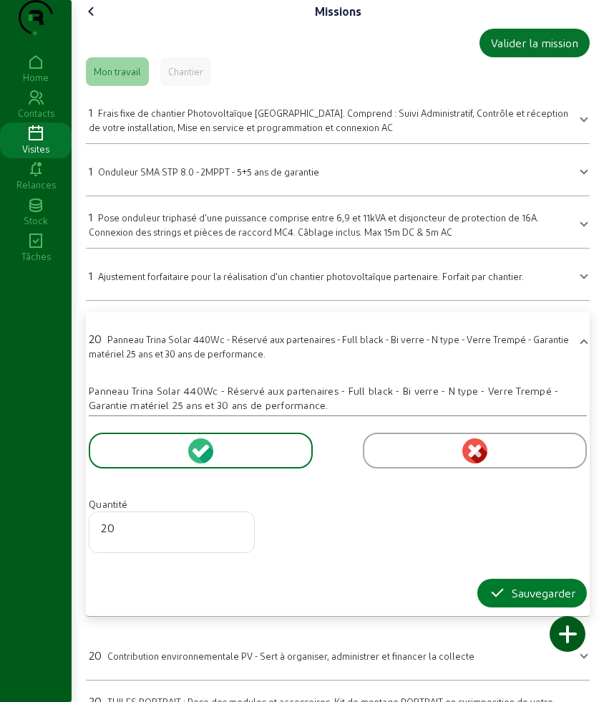
click at [510, 607] on button "Sauvegarder" at bounding box center [532, 592] width 110 height 29
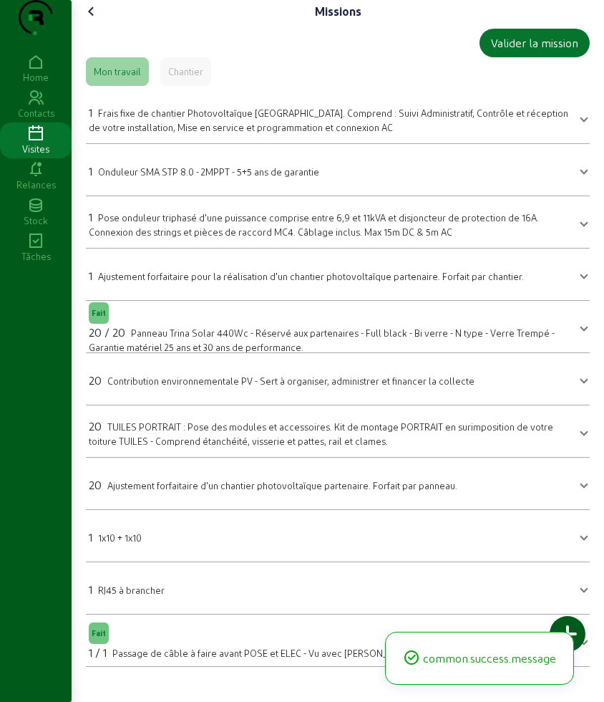
click at [118, 389] on div "20 Contribution environnementale PV - Sert à organiser, administrer et financer…" at bounding box center [282, 380] width 386 height 17
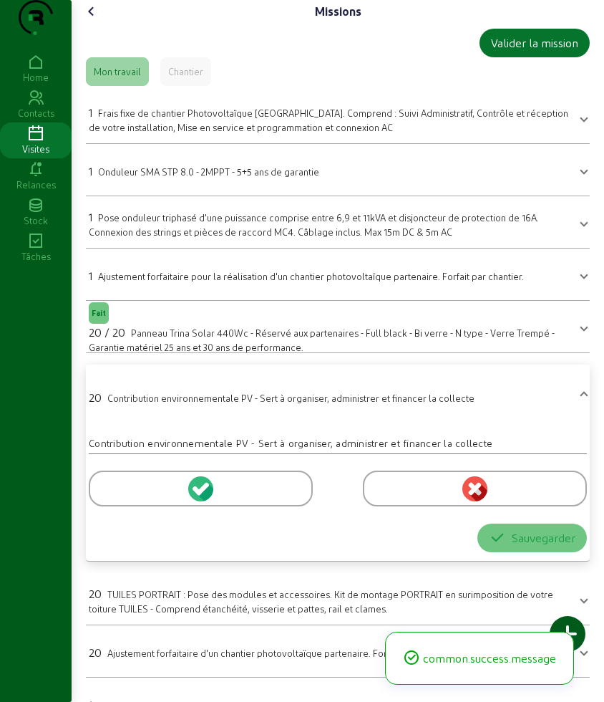
click at [107, 506] on div at bounding box center [201, 488] width 224 height 36
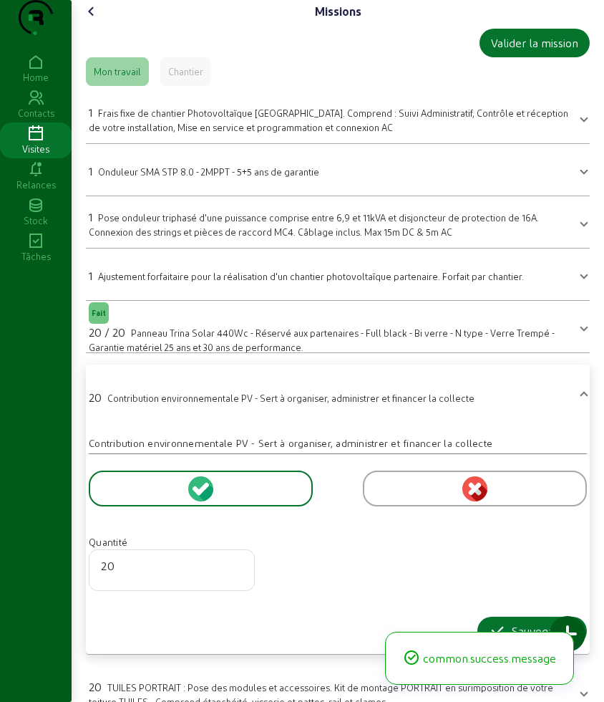
scroll to position [266, 0]
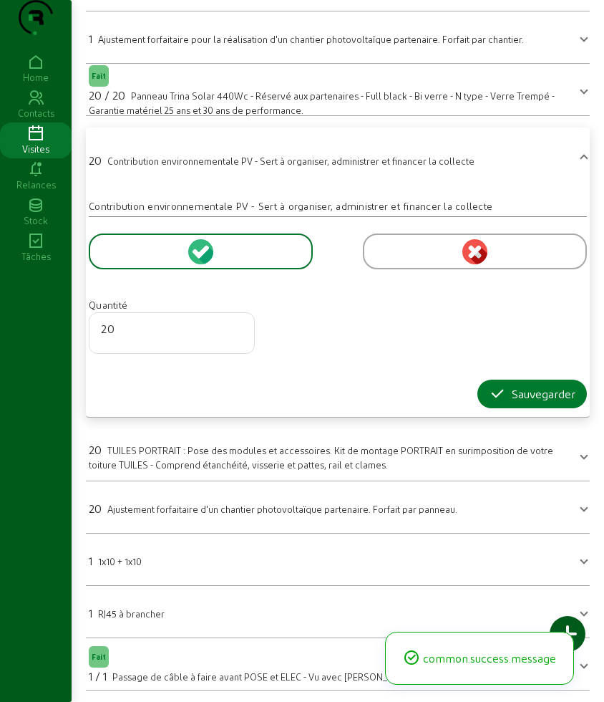
click at [498, 385] on icon "button" at bounding box center [497, 393] width 17 height 17
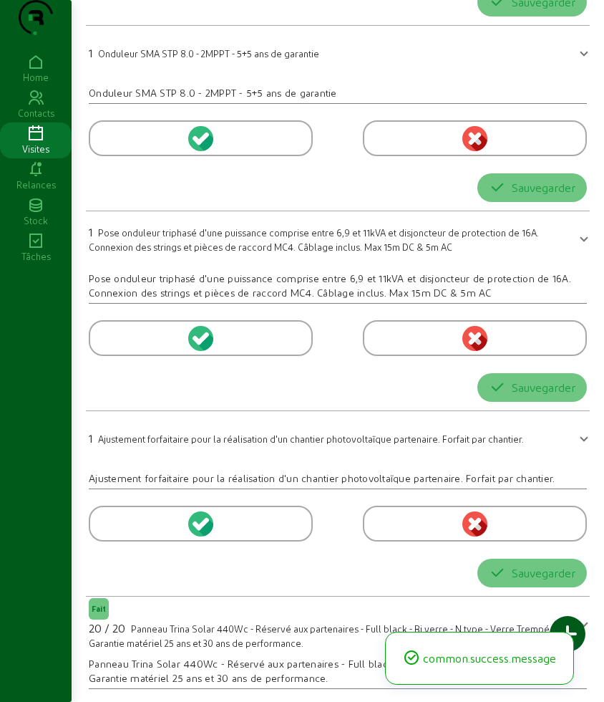
scroll to position [0, 0]
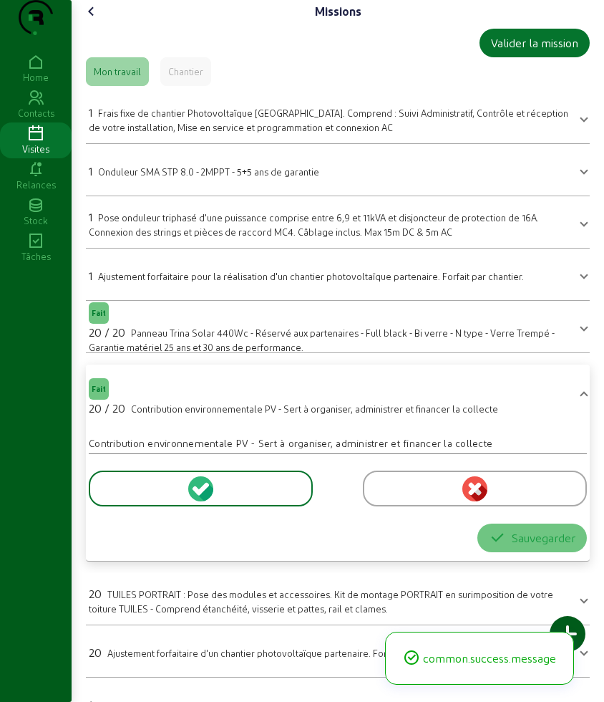
scroll to position [173, 0]
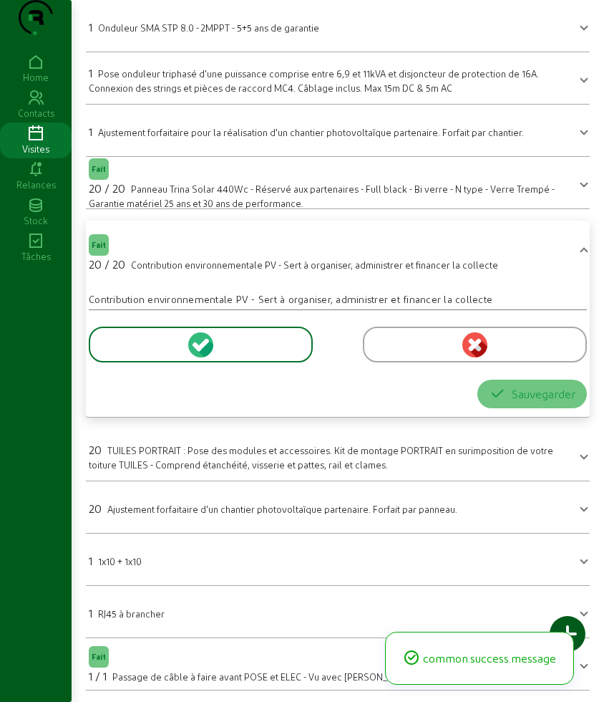
click at [127, 447] on span "TUILES PORTRAIT : Pose des modules et accessoires. Kit de montage PORTRAIT en s…" at bounding box center [321, 457] width 465 height 25
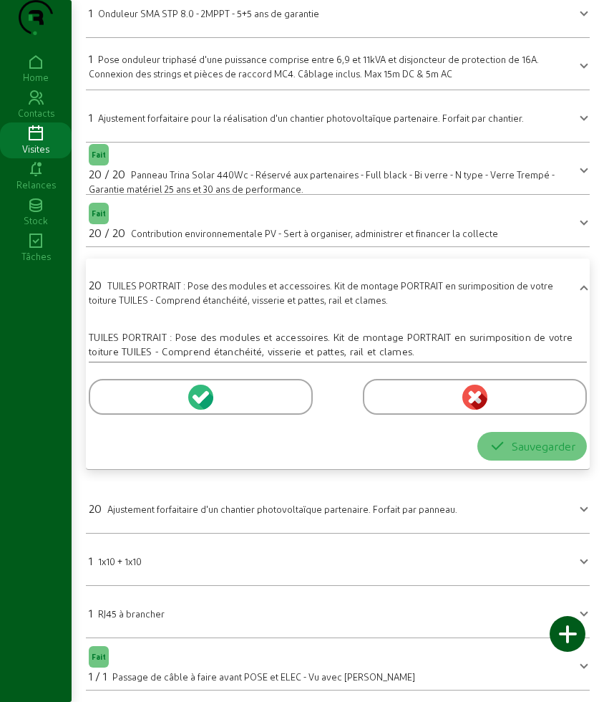
click at [122, 398] on div at bounding box center [201, 397] width 224 height 36
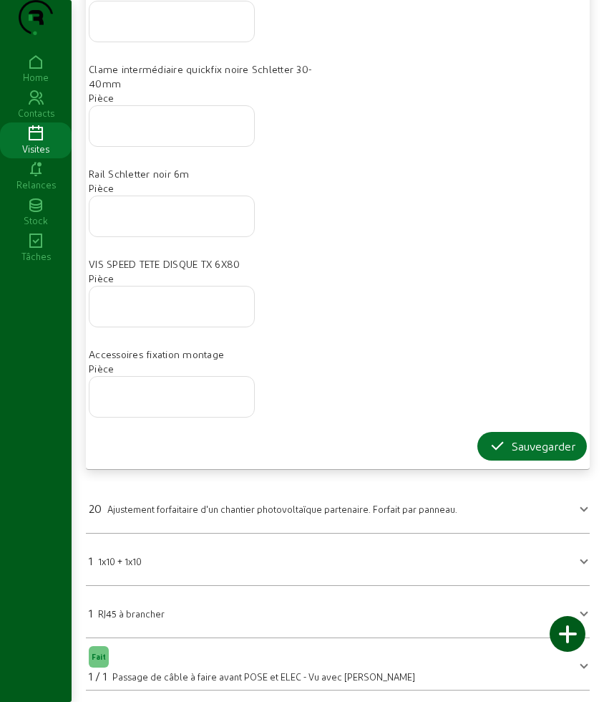
scroll to position [886, 0]
click at [489, 441] on icon "button" at bounding box center [497, 445] width 17 height 17
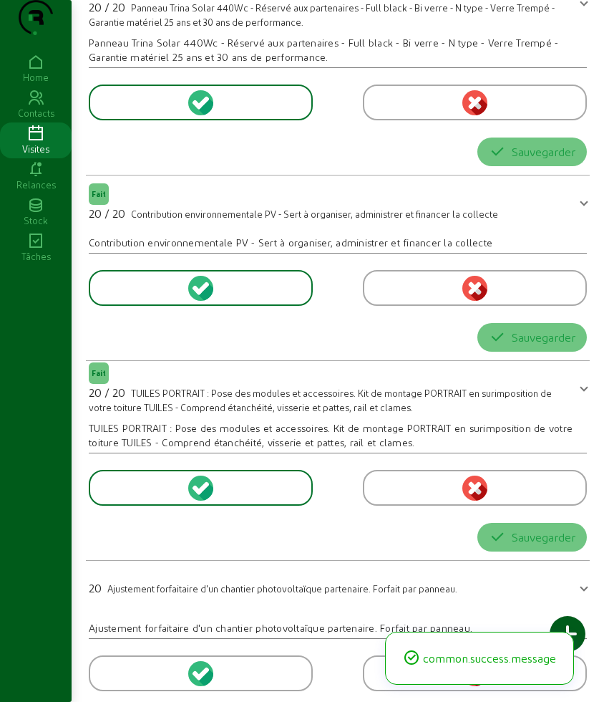
scroll to position [0, 0]
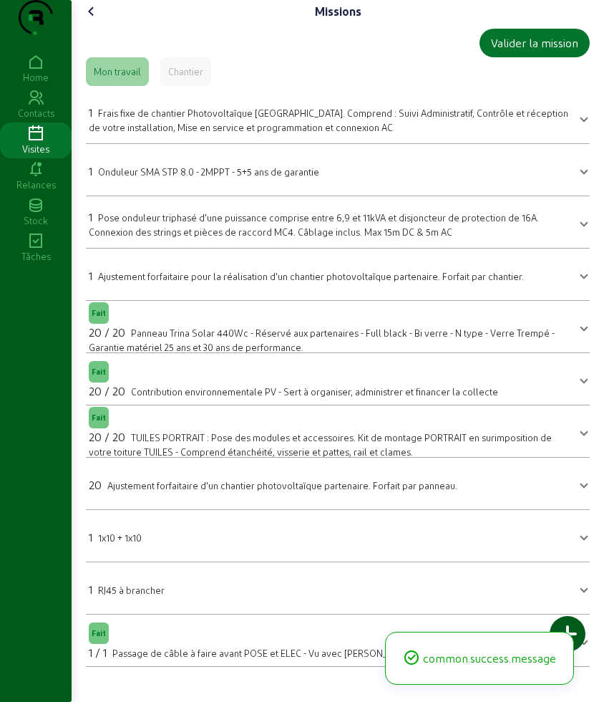
click at [145, 552] on mat-expansion-panel-header "1 1x10 + 1x10" at bounding box center [338, 535] width 504 height 40
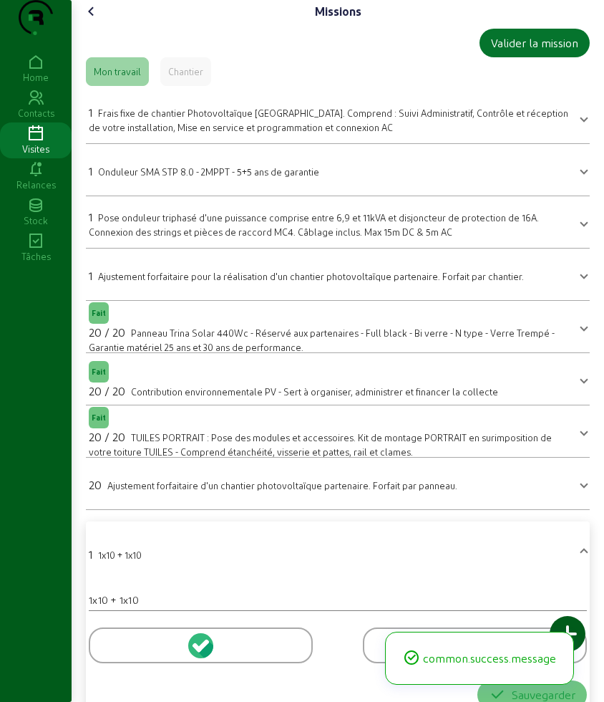
scroll to position [173, 0]
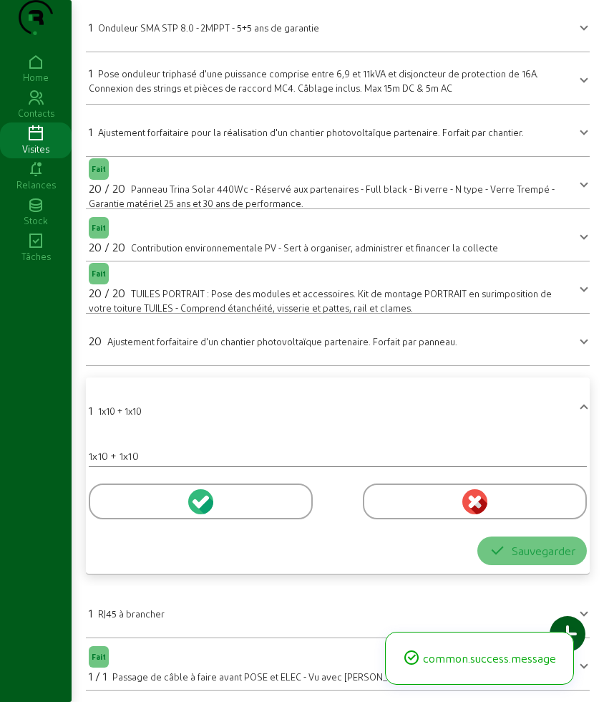
drag, startPoint x: 141, startPoint y: 527, endPoint x: 138, endPoint y: 504, distance: 23.1
click at [138, 513] on div at bounding box center [338, 499] width 498 height 64
click at [138, 504] on div at bounding box center [201, 501] width 224 height 36
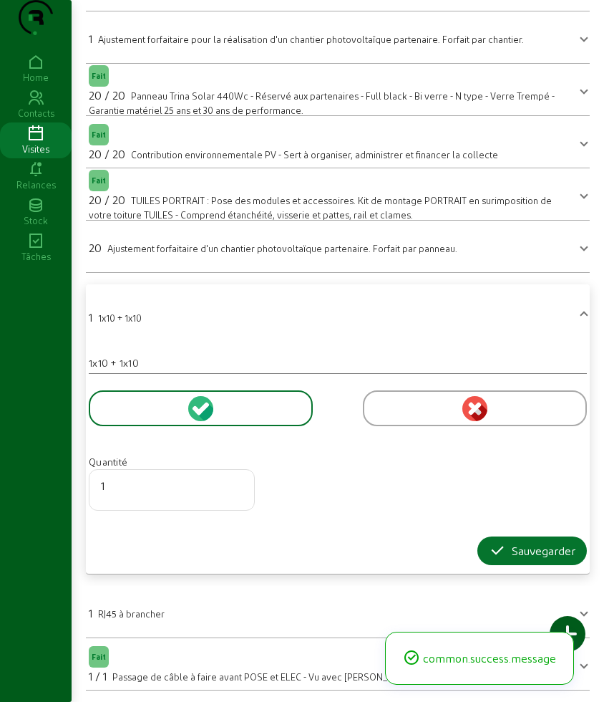
scroll to position [266, 0]
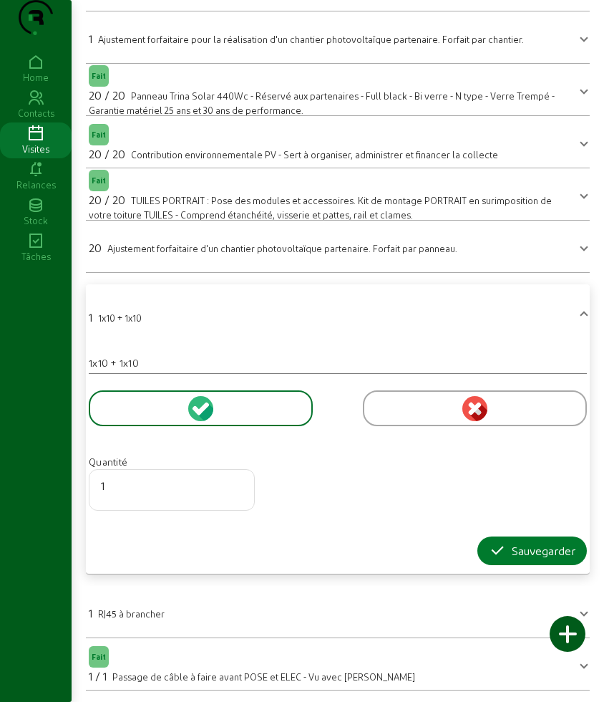
click at [489, 543] on icon "button" at bounding box center [497, 550] width 17 height 17
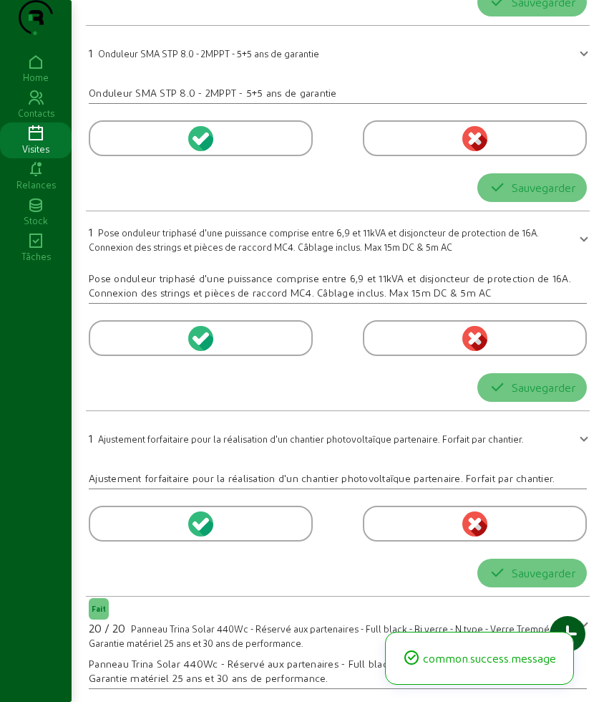
scroll to position [0, 0]
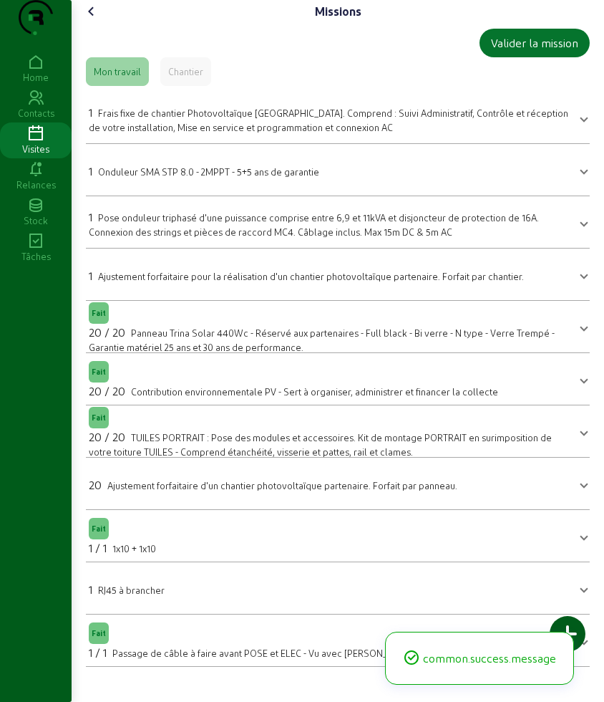
click at [95, 20] on icon at bounding box center [91, 11] width 17 height 17
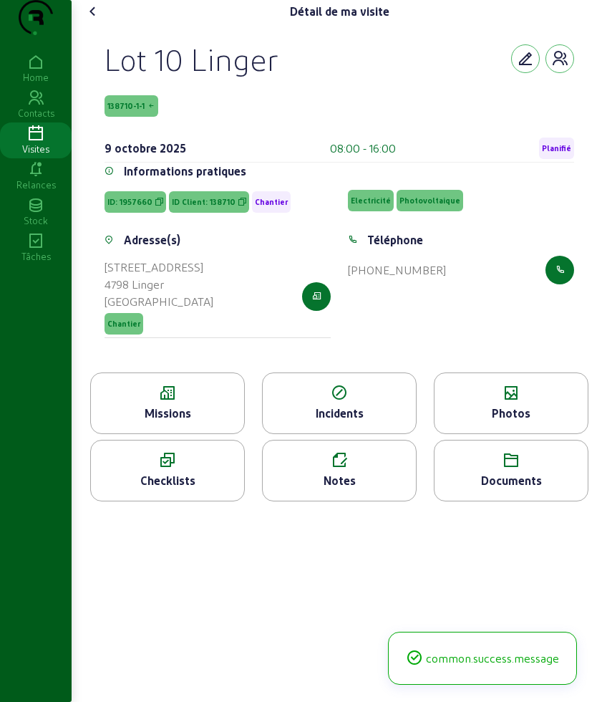
click at [490, 402] on icon at bounding box center [511, 392] width 153 height 17
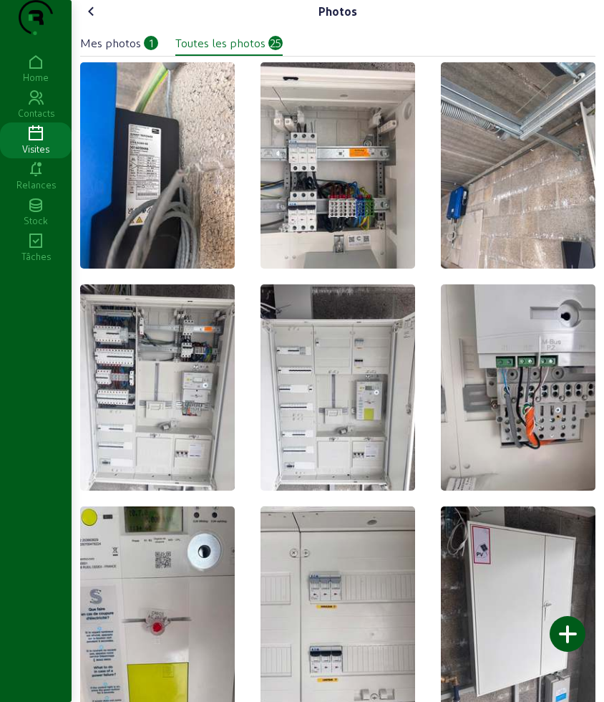
click at [578, 622] on div at bounding box center [568, 634] width 36 height 36
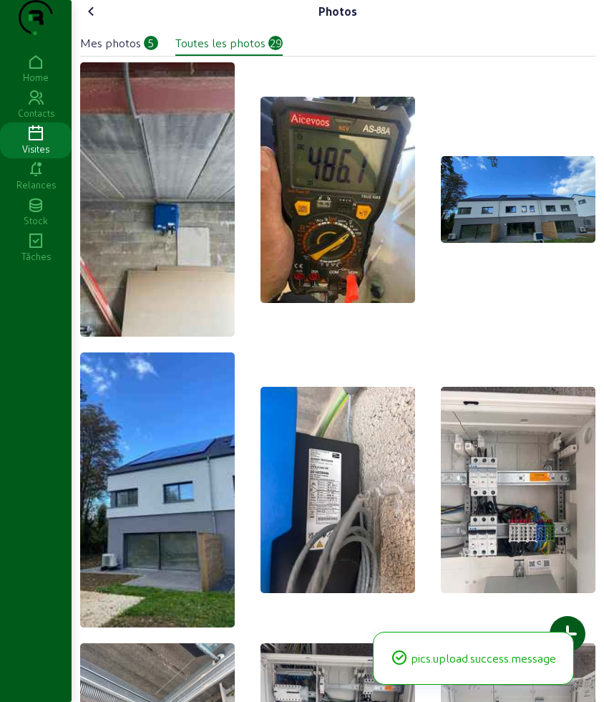
click at [568, 624] on div at bounding box center [568, 634] width 36 height 36
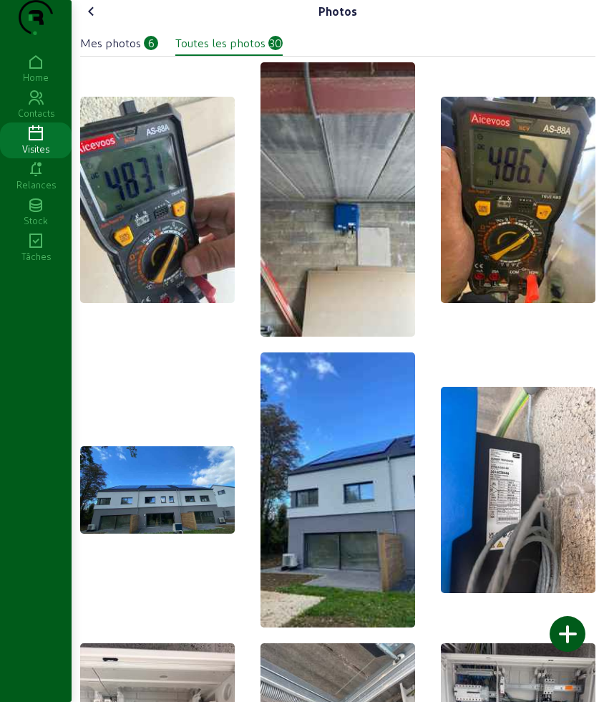
click at [92, 20] on icon at bounding box center [91, 11] width 17 height 17
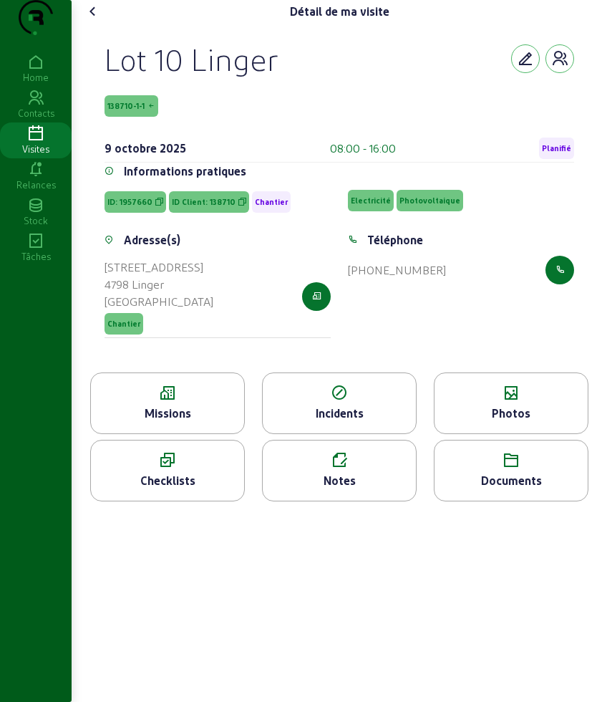
click at [92, 20] on icon at bounding box center [92, 11] width 17 height 17
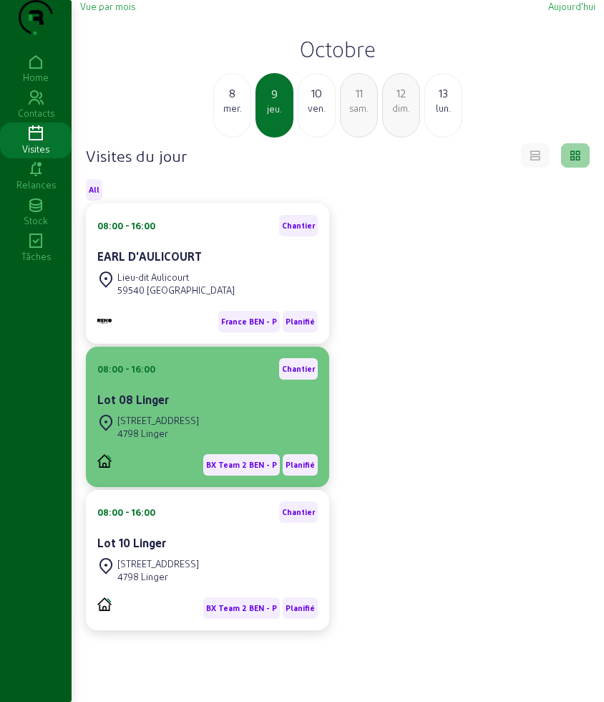
click at [212, 411] on div "08:00 - 16:00 Chantier Lot 08 Linger" at bounding box center [207, 384] width 220 height 53
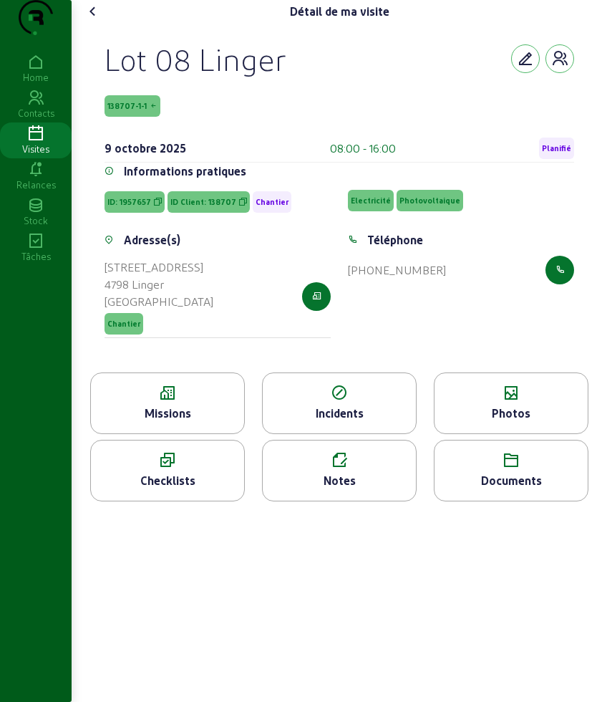
click at [506, 402] on icon at bounding box center [511, 392] width 153 height 17
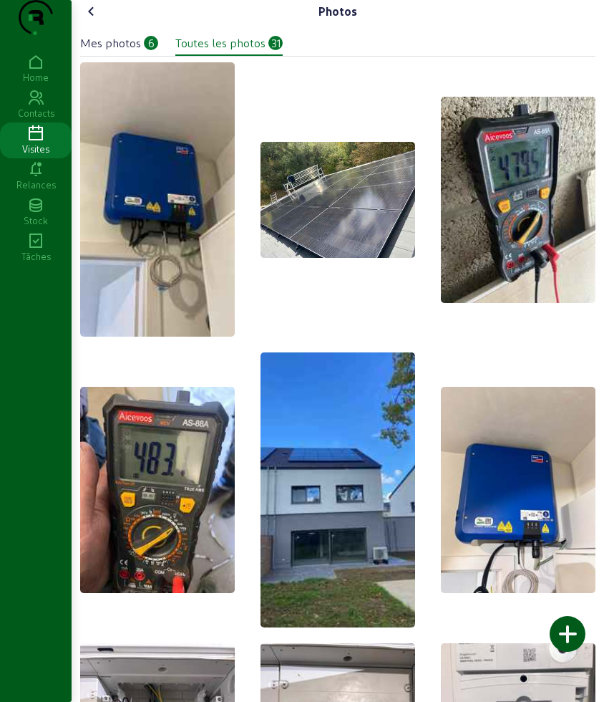
click at [107, 23] on div "Photos" at bounding box center [337, 11] width 515 height 23
click at [100, 20] on icon at bounding box center [91, 11] width 17 height 17
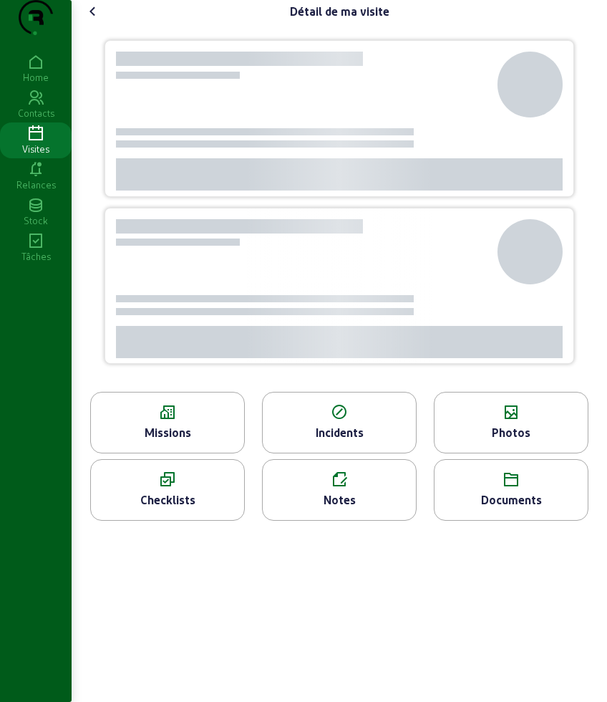
click at [101, 20] on icon at bounding box center [92, 11] width 17 height 17
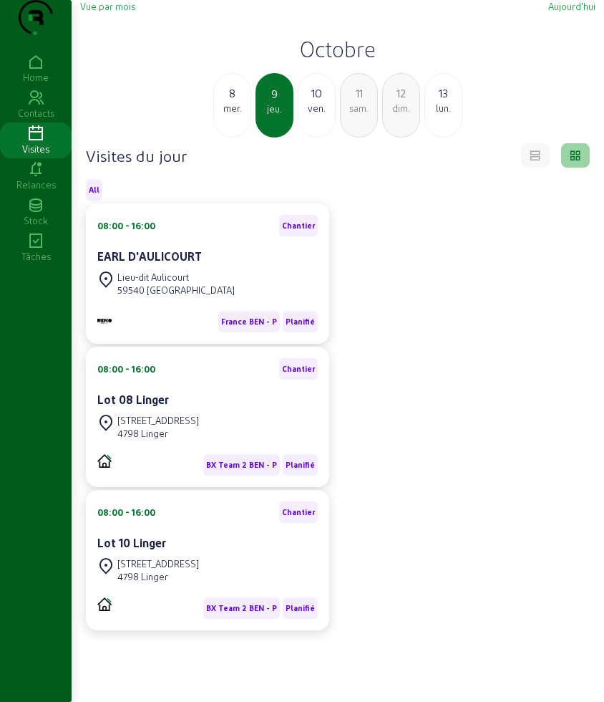
click at [323, 115] on div "ven." at bounding box center [317, 108] width 37 height 13
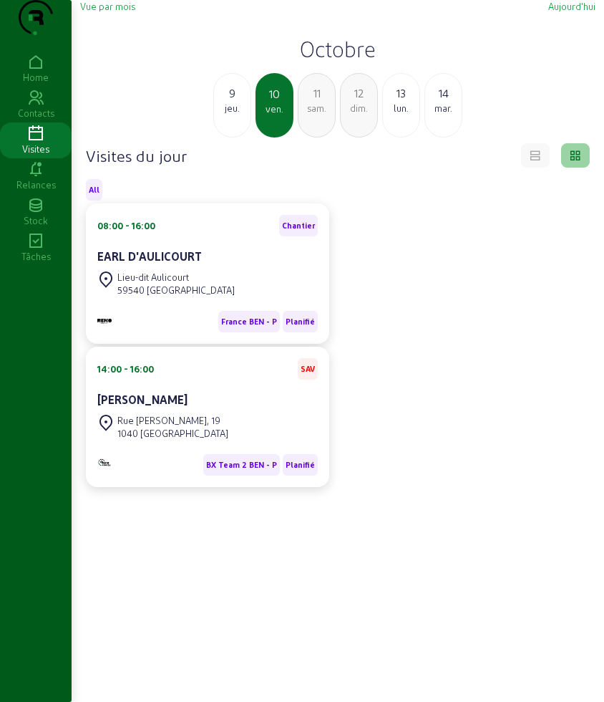
click at [327, 115] on div "sam." at bounding box center [317, 108] width 37 height 13
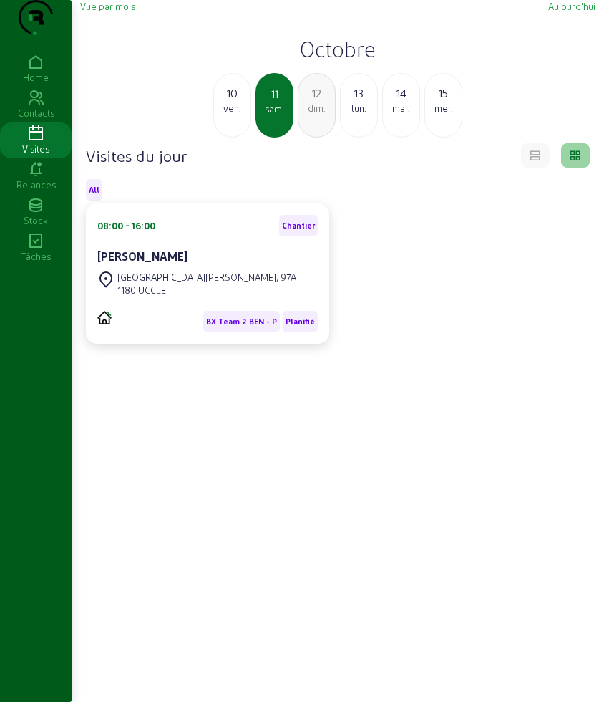
click at [195, 283] on div "[GEOGRAPHIC_DATA][PERSON_NAME], 97A" at bounding box center [206, 277] width 179 height 13
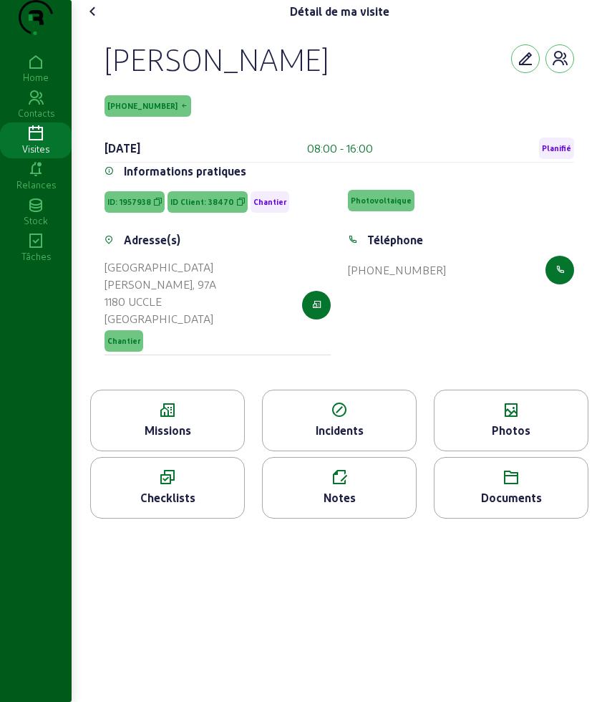
drag, startPoint x: 105, startPoint y: 83, endPoint x: 323, endPoint y: 107, distance: 218.9
click at [323, 107] on div "[PERSON_NAME] [PHONE_NUMBER] [DATE] 08:00 - 16:00 Planifié Informations pratiqu…" at bounding box center [339, 206] width 504 height 367
click at [323, 107] on div "[PERSON_NAME] [PHONE_NUMBER] [DATE] 08:00 - 16:00 Planifié" at bounding box center [340, 101] width 470 height 122
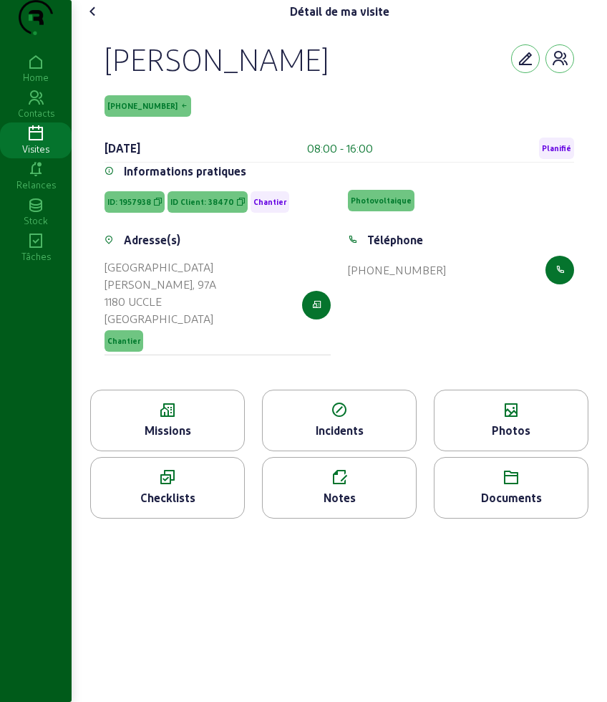
drag, startPoint x: 345, startPoint y: 82, endPoint x: 102, endPoint y: 99, distance: 243.2
click at [102, 99] on div "[PERSON_NAME] [PHONE_NUMBER] [DATE] 08:00 - 16:00 Planifié Informations pratiqu…" at bounding box center [339, 206] width 504 height 367
copy div "[PERSON_NAME]"
click at [200, 439] on div "Missions" at bounding box center [167, 430] width 153 height 17
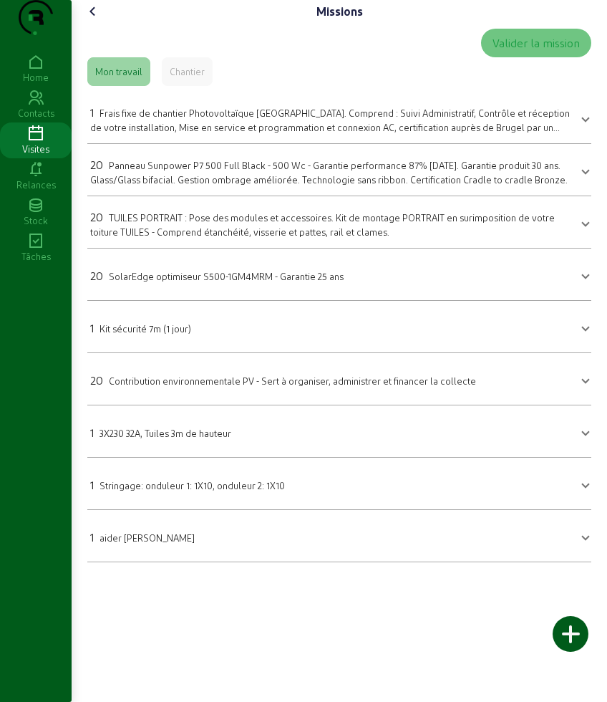
click at [187, 185] on span "Panneau Sunpower P7 500 Full Black - 500 Wc - Garantie performance 87% [DATE]. …" at bounding box center [328, 172] width 477 height 25
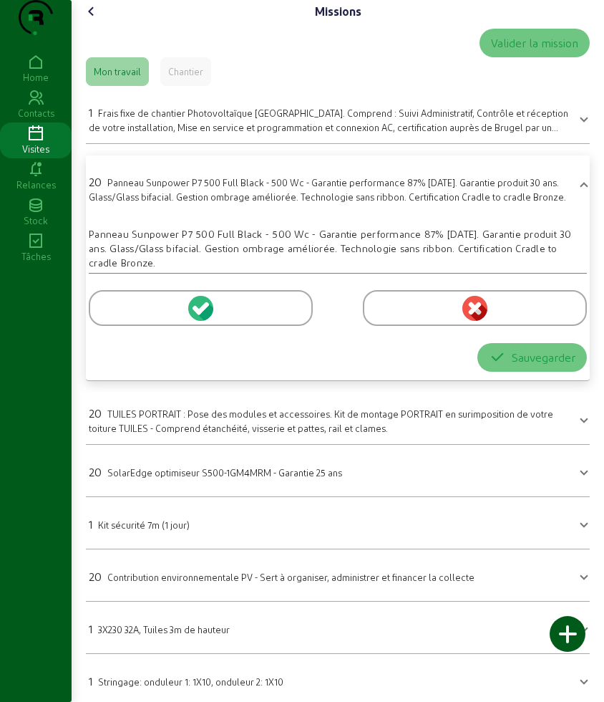
click at [119, 326] on div at bounding box center [201, 308] width 224 height 36
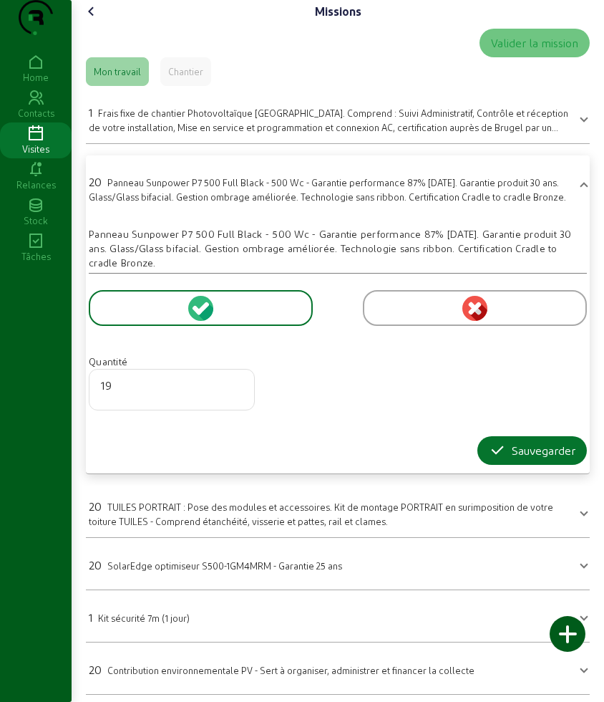
click at [239, 394] on input "19" at bounding box center [172, 385] width 142 height 17
type input "18"
click at [239, 394] on input "18" at bounding box center [172, 385] width 142 height 17
click at [521, 459] on div "Sauvegarder" at bounding box center [532, 450] width 87 height 17
click at [477, 465] on button "Sauvegarder" at bounding box center [532, 450] width 110 height 29
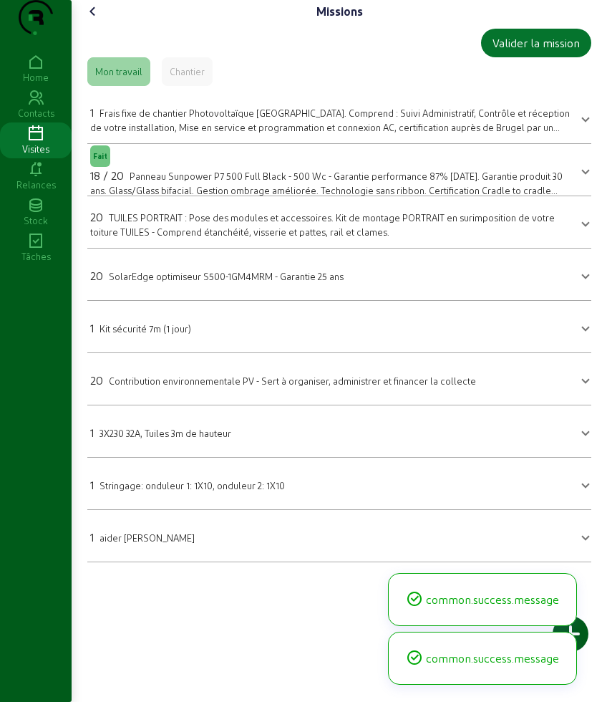
click at [279, 237] on span "TUILES PORTRAIT : Pose des modules et accessoires. Kit de montage PORTRAIT en s…" at bounding box center [322, 224] width 465 height 25
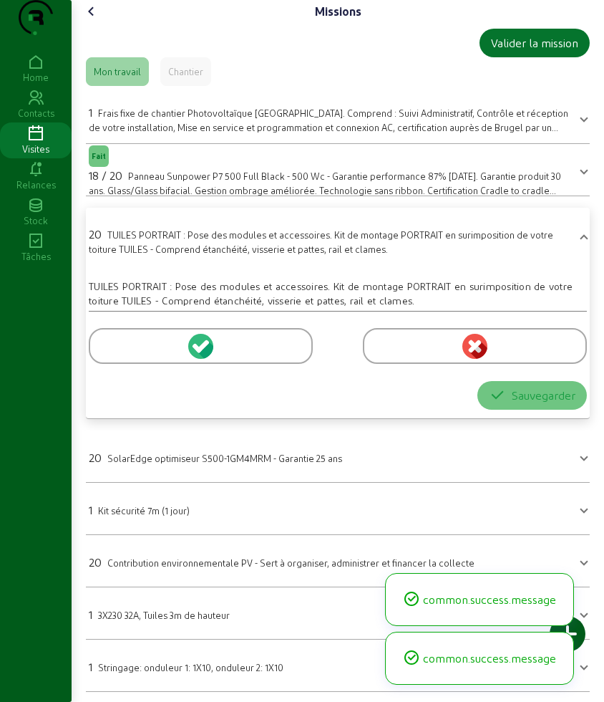
click at [156, 364] on div at bounding box center [201, 346] width 224 height 36
click at [145, 364] on div at bounding box center [201, 346] width 224 height 36
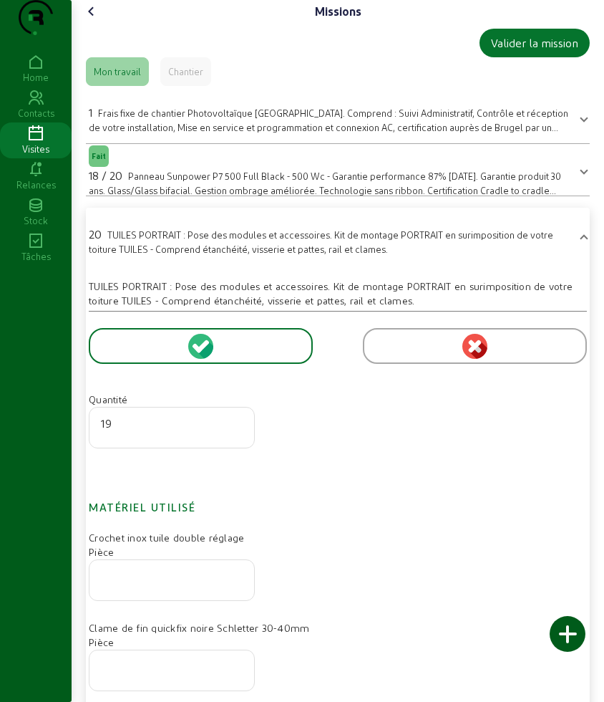
click at [237, 432] on input "19" at bounding box center [172, 422] width 142 height 17
click at [237, 432] on input "18" at bounding box center [172, 422] width 142 height 17
click at [237, 432] on input "17" at bounding box center [172, 422] width 142 height 17
type input "18"
click at [237, 432] on input "18" at bounding box center [172, 422] width 142 height 17
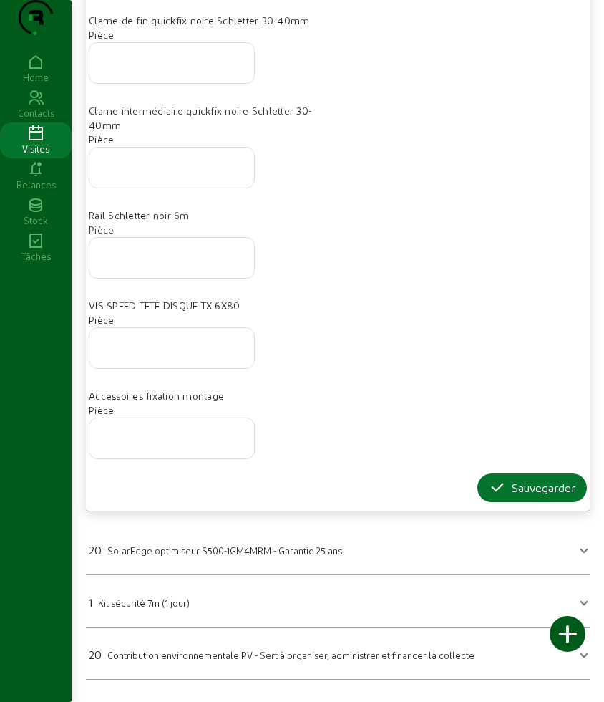
scroll to position [716, 0]
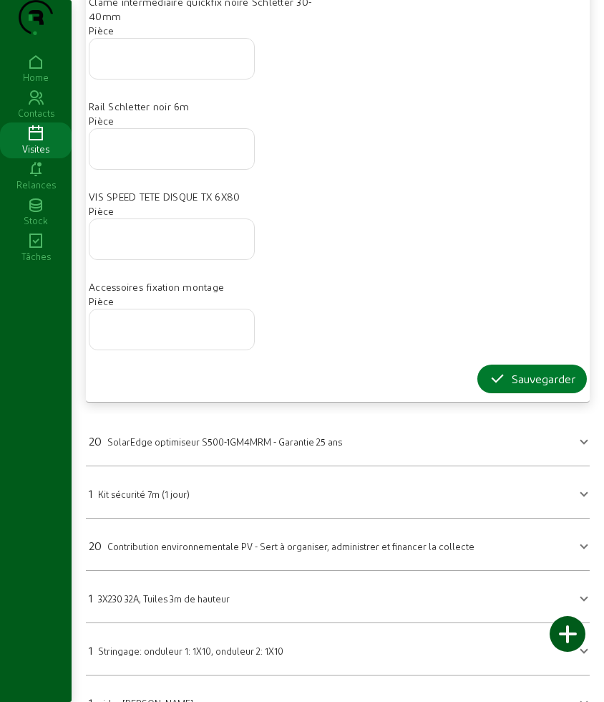
click at [507, 387] on div "Sauvegarder" at bounding box center [532, 378] width 87 height 17
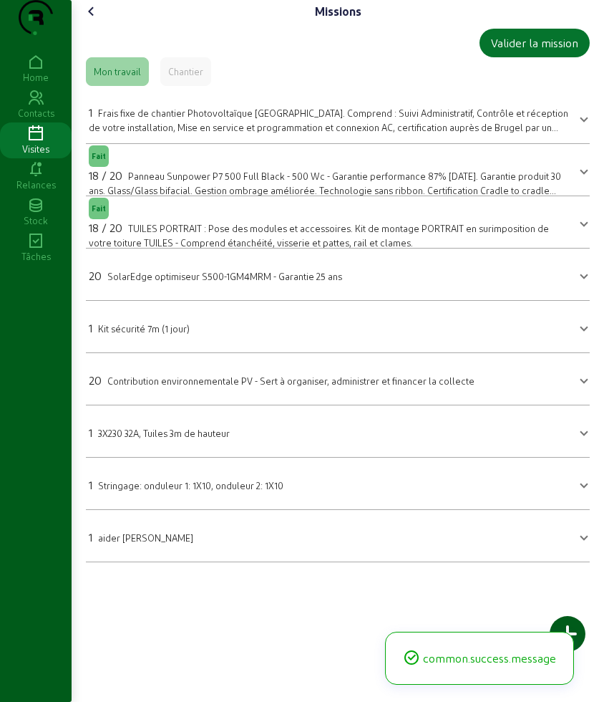
scroll to position [0, 0]
click at [188, 281] on span "SolarEdge optimiseur S500-1GM4MRM - Garantie 25 ans" at bounding box center [226, 276] width 235 height 11
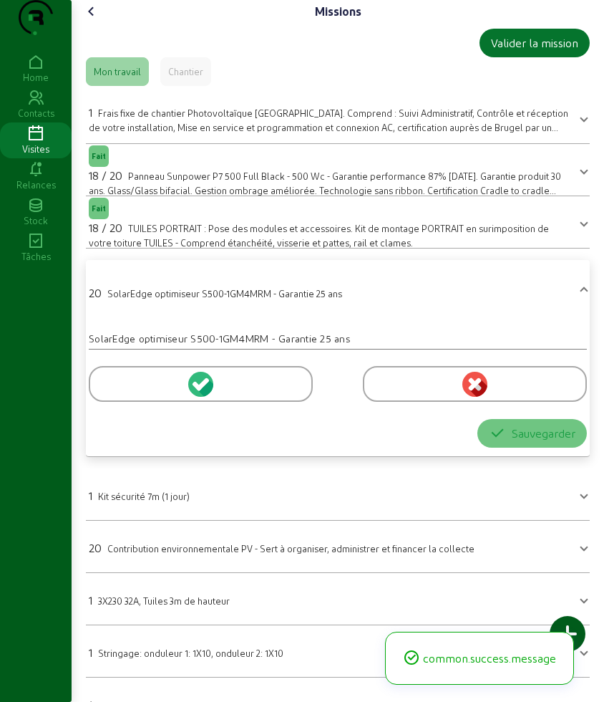
click at [226, 402] on div at bounding box center [201, 384] width 224 height 36
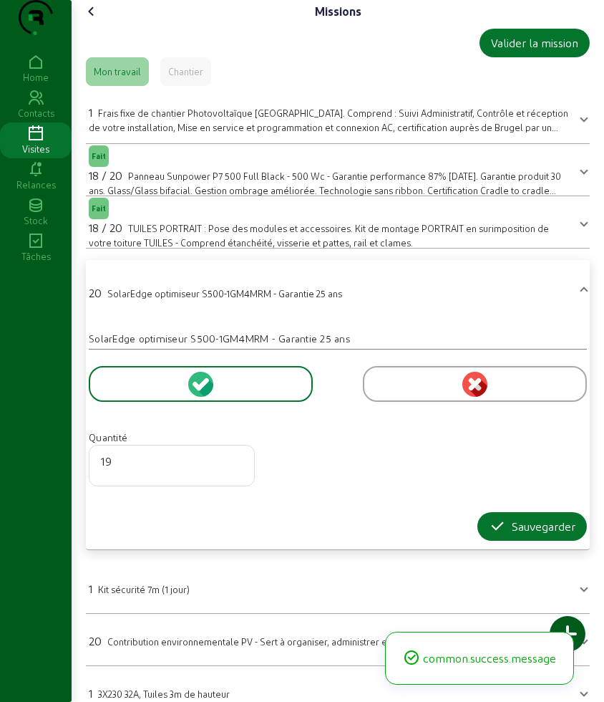
click at [234, 470] on input "19" at bounding box center [172, 460] width 142 height 17
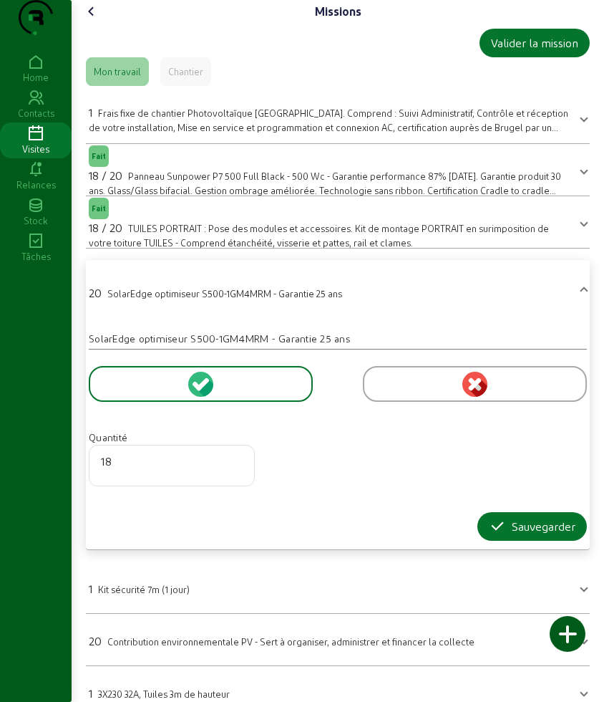
type input "18"
click at [234, 470] on input "18" at bounding box center [172, 460] width 142 height 17
click at [503, 535] on div "Sauvegarder" at bounding box center [532, 526] width 87 height 17
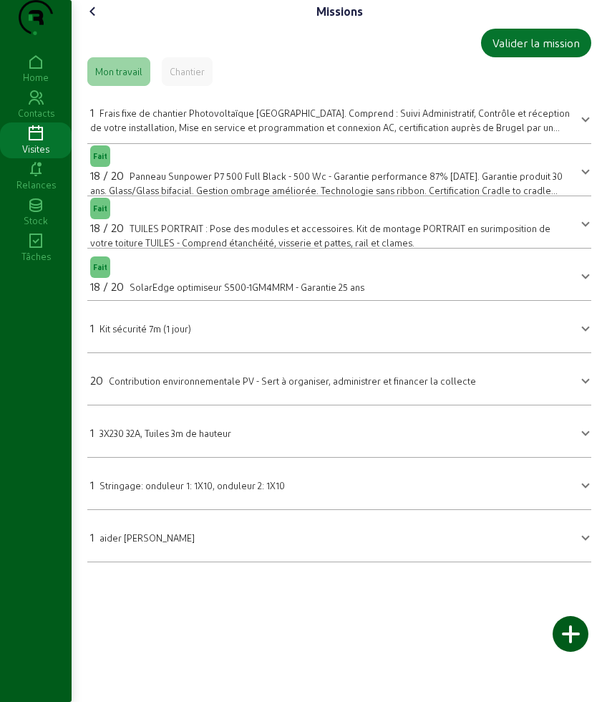
click at [170, 493] on div "1 Stringage: onduleur 1: 1X10, onduleur 2: 1X10" at bounding box center [187, 484] width 195 height 17
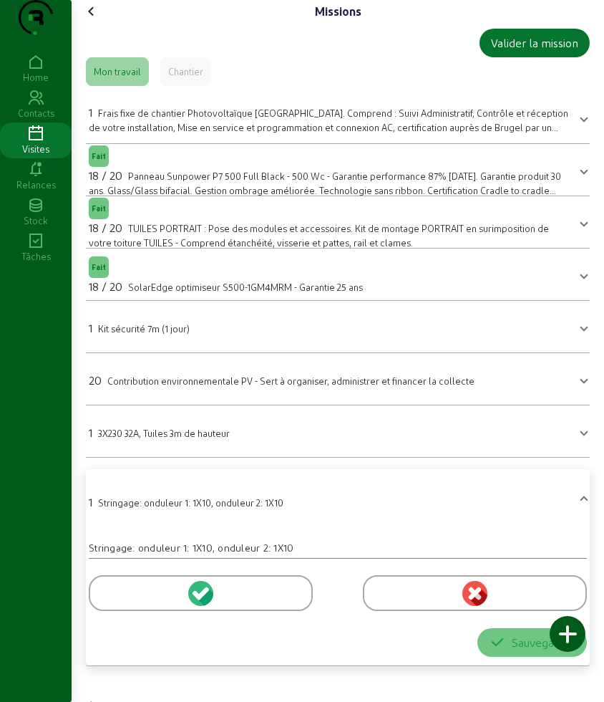
click at [95, 20] on icon at bounding box center [91, 11] width 17 height 17
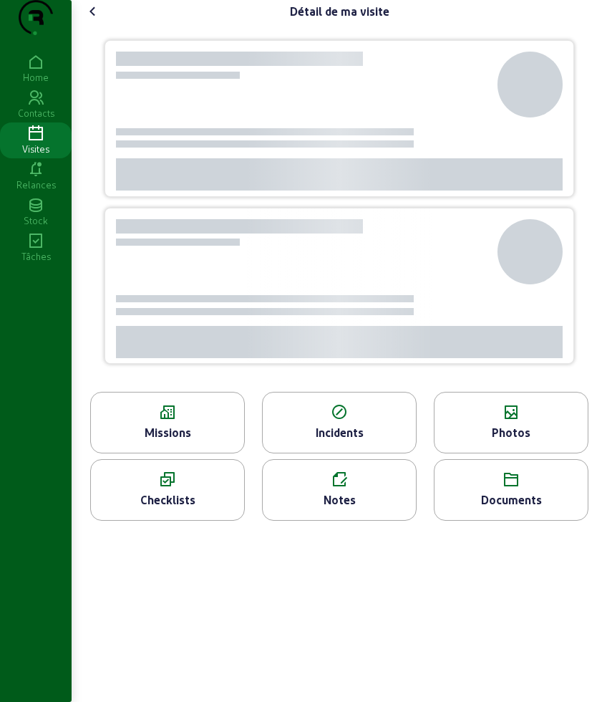
click at [494, 453] on div "Photos" at bounding box center [511, 423] width 155 height 62
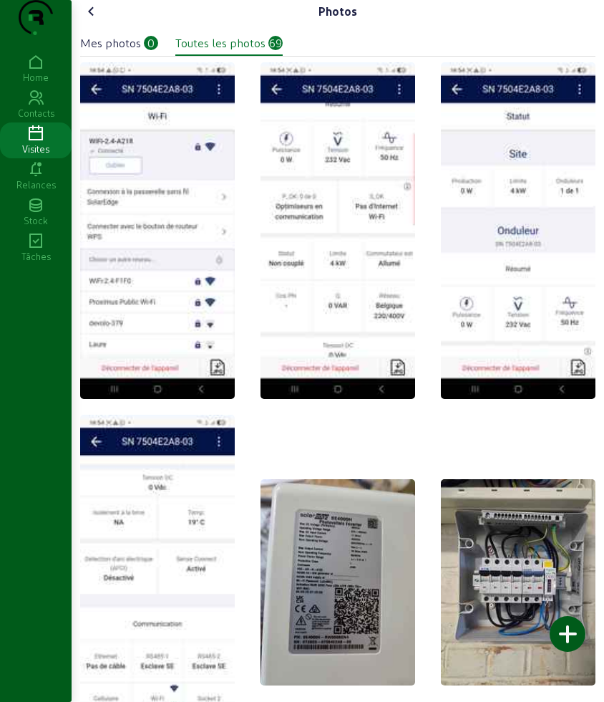
click at [571, 634] on div at bounding box center [568, 634] width 36 height 36
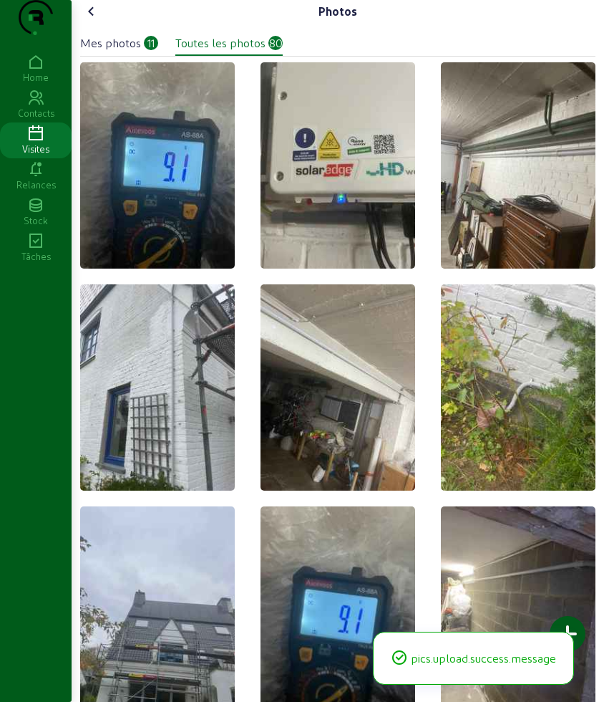
click at [97, 20] on icon at bounding box center [91, 11] width 17 height 17
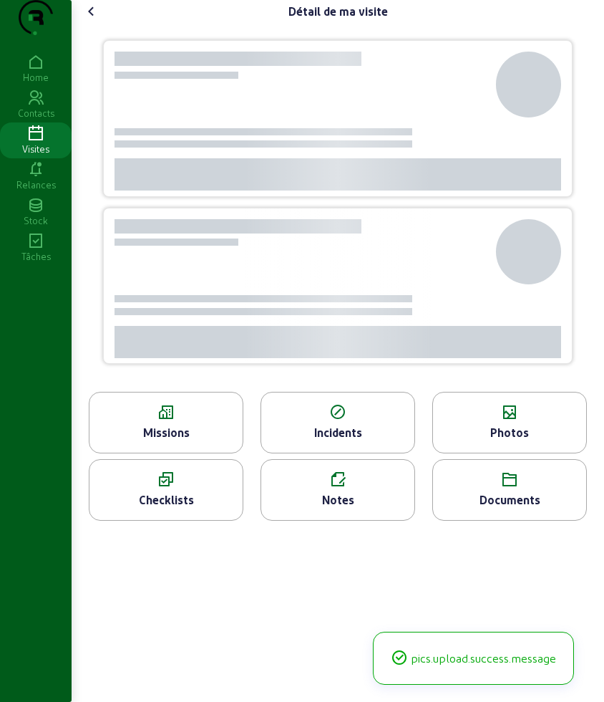
click at [97, 20] on icon at bounding box center [91, 11] width 17 height 17
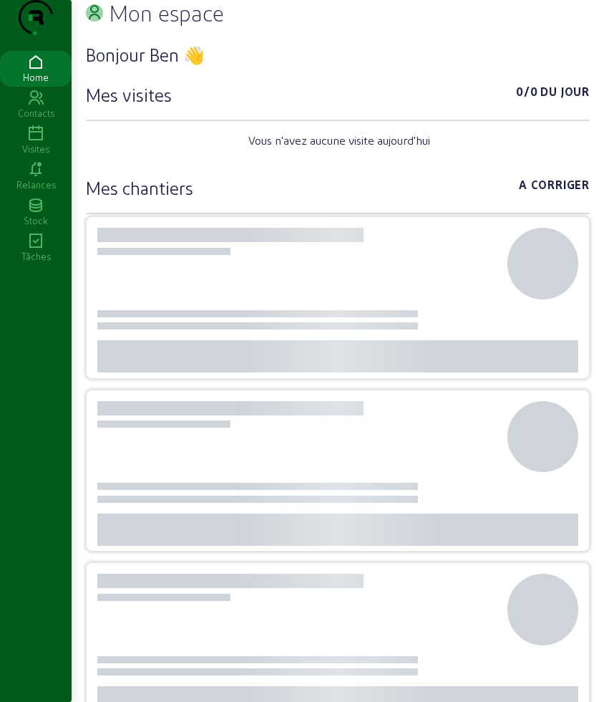
click at [40, 155] on div "Visites" at bounding box center [36, 148] width 72 height 13
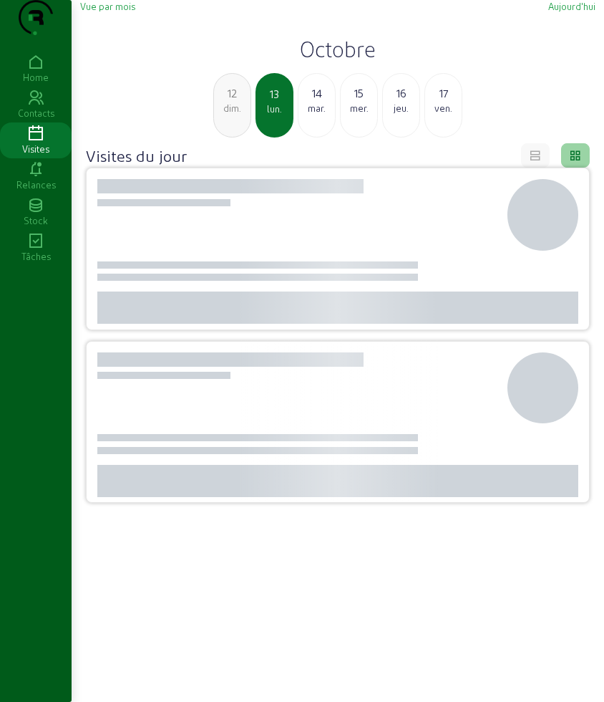
click at [324, 102] on div "14" at bounding box center [317, 92] width 37 height 17
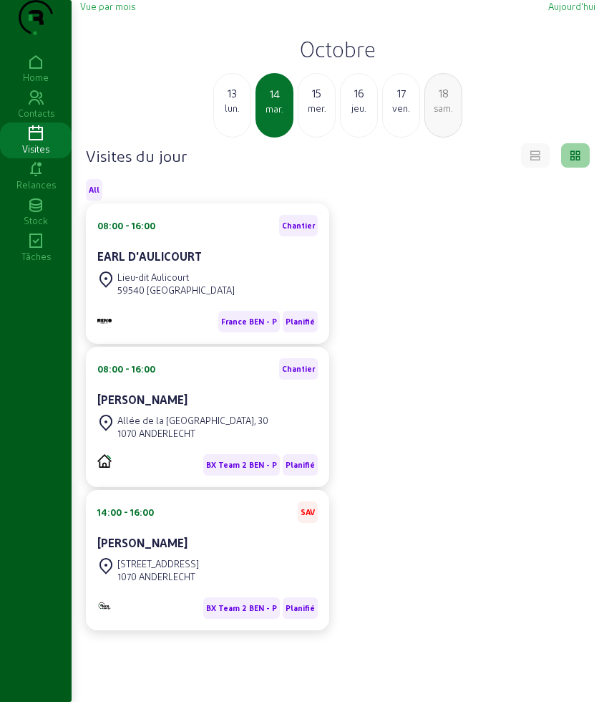
click at [206, 439] on div "Allée de la Villa Romaine, 30 1070 ANDERLECHT" at bounding box center [182, 426] width 171 height 31
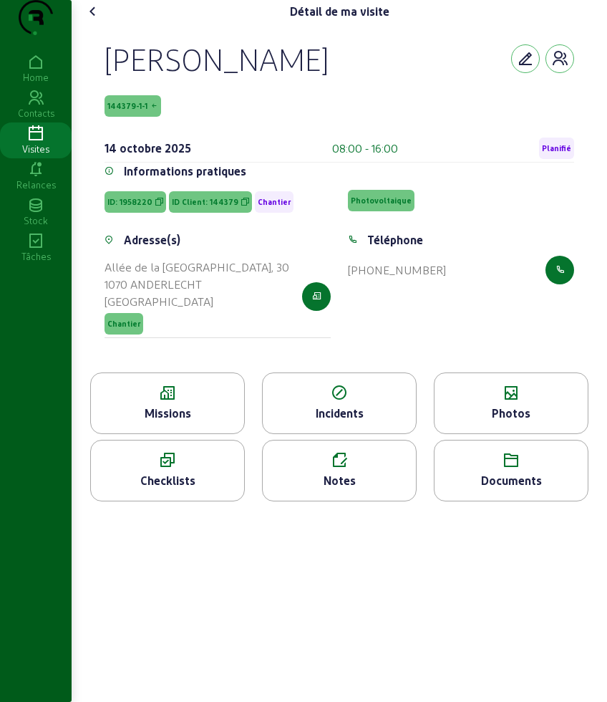
click at [169, 402] on icon at bounding box center [167, 392] width 153 height 17
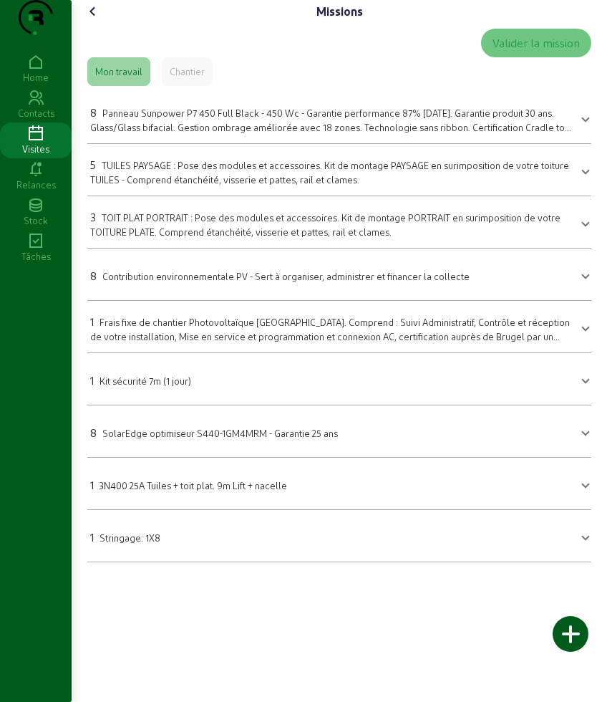
click at [91, 20] on icon at bounding box center [92, 11] width 17 height 17
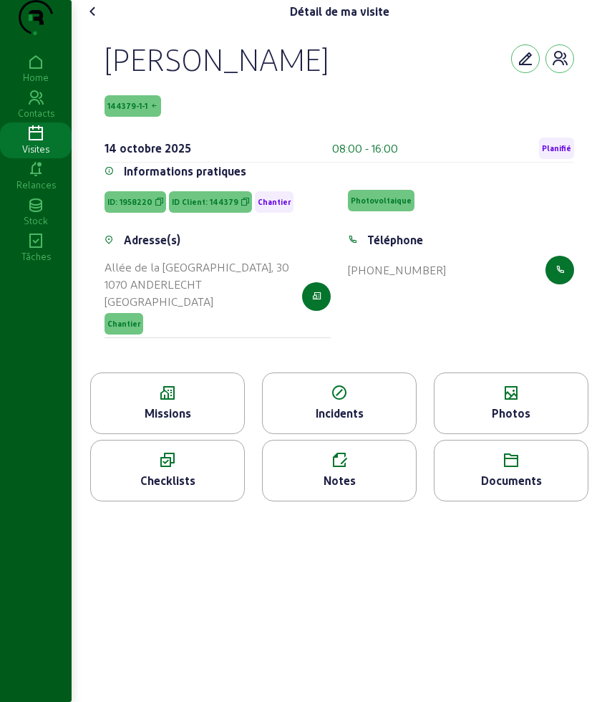
click at [463, 422] on div "Photos" at bounding box center [511, 412] width 153 height 17
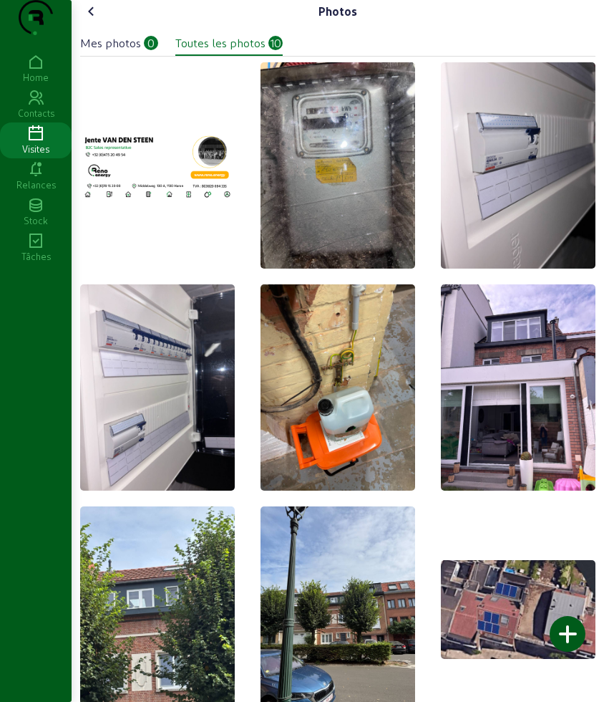
click at [92, 23] on cam-font-icon at bounding box center [91, 11] width 23 height 23
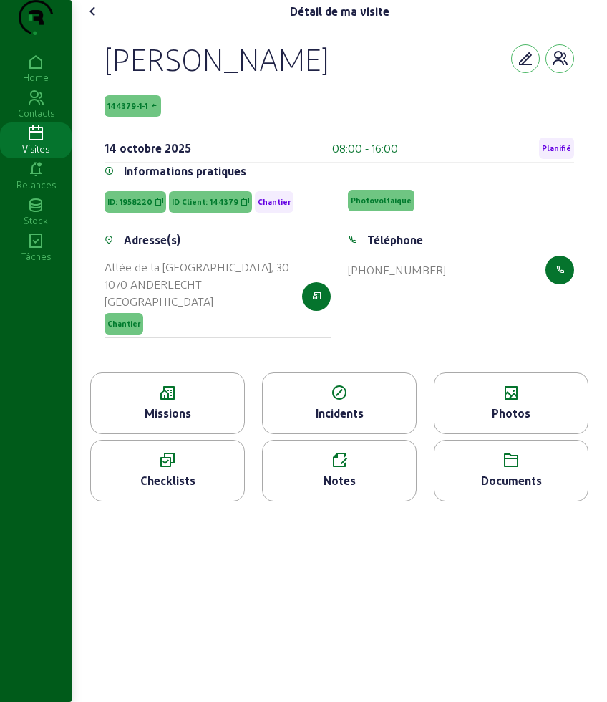
click at [153, 409] on div "Missions" at bounding box center [167, 403] width 155 height 62
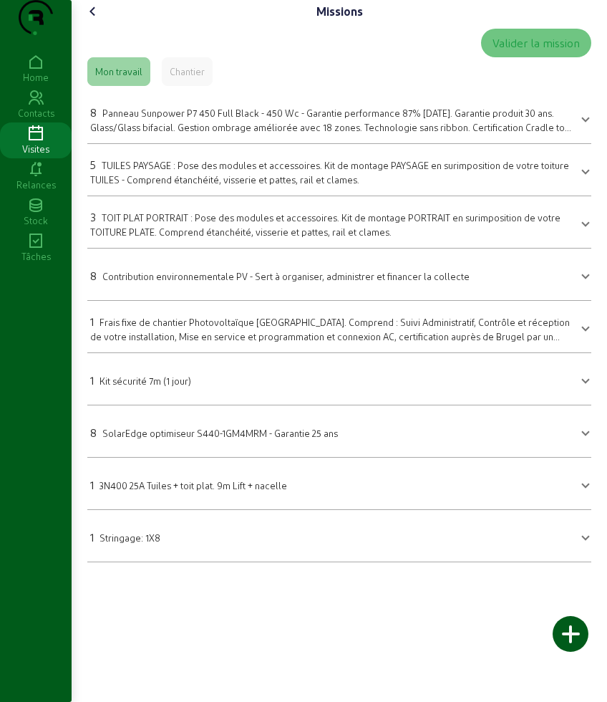
drag, startPoint x: 115, startPoint y: 51, endPoint x: 90, endPoint y: 35, distance: 29.0
click at [112, 49] on div "Missions Valider la mission Mon travail Chantier 8 Panneau Sunpower P7 450 Full…" at bounding box center [339, 286] width 533 height 573
click at [90, 20] on icon at bounding box center [92, 11] width 17 height 17
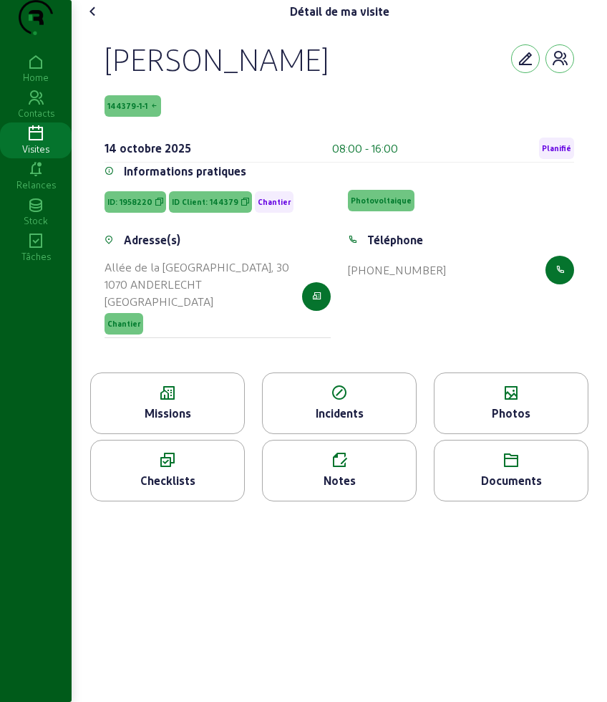
click at [97, 20] on icon at bounding box center [92, 11] width 17 height 17
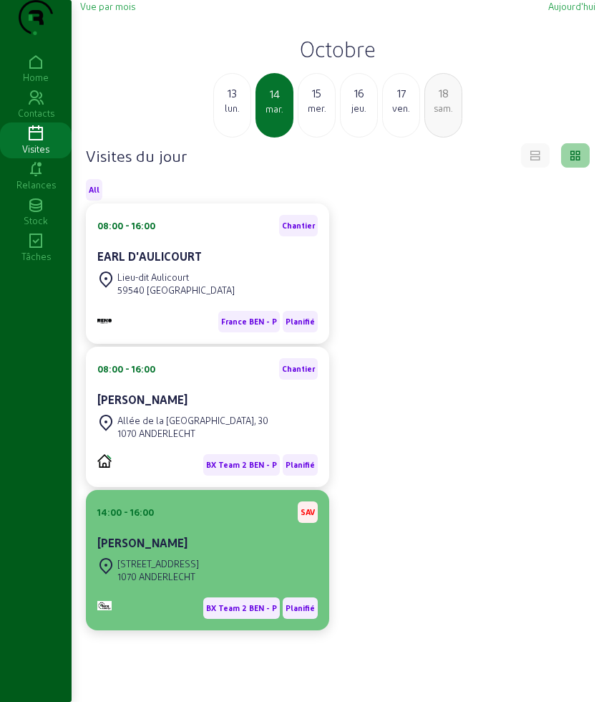
click at [216, 584] on div "Rue de la Cavatine 9 1070 ANDERLECHT" at bounding box center [207, 569] width 220 height 31
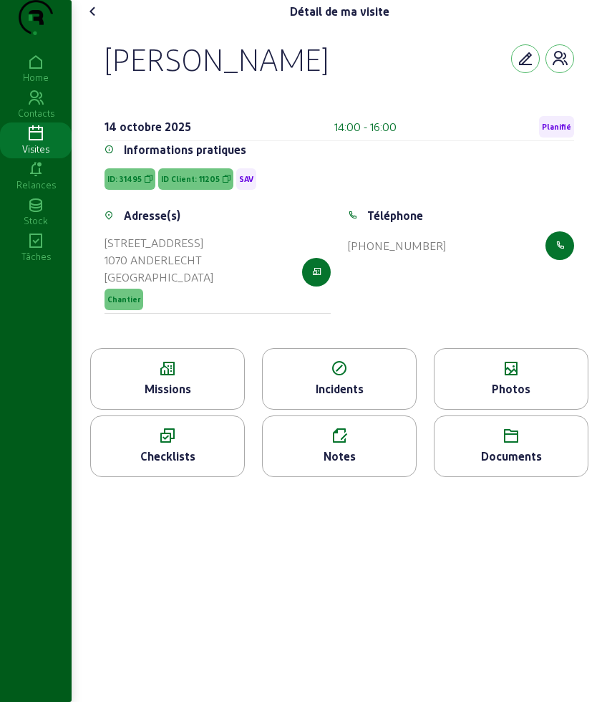
click at [208, 397] on div "Missions" at bounding box center [167, 388] width 153 height 17
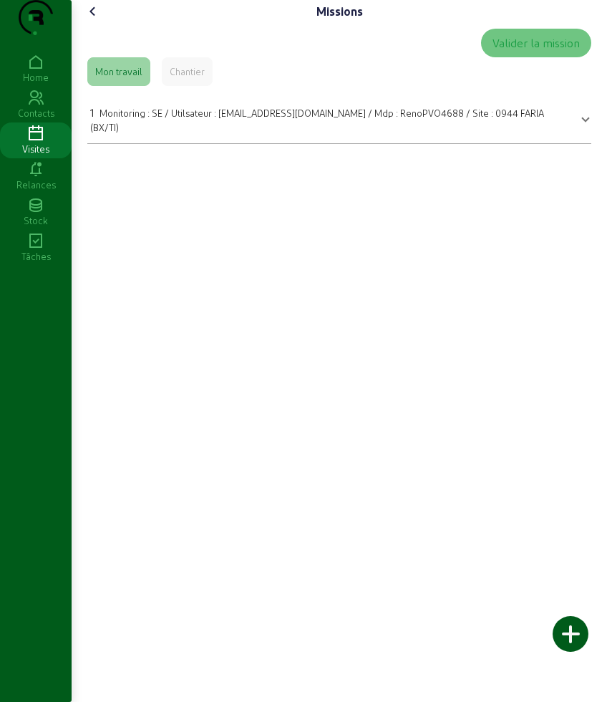
click at [91, 20] on icon at bounding box center [92, 11] width 17 height 17
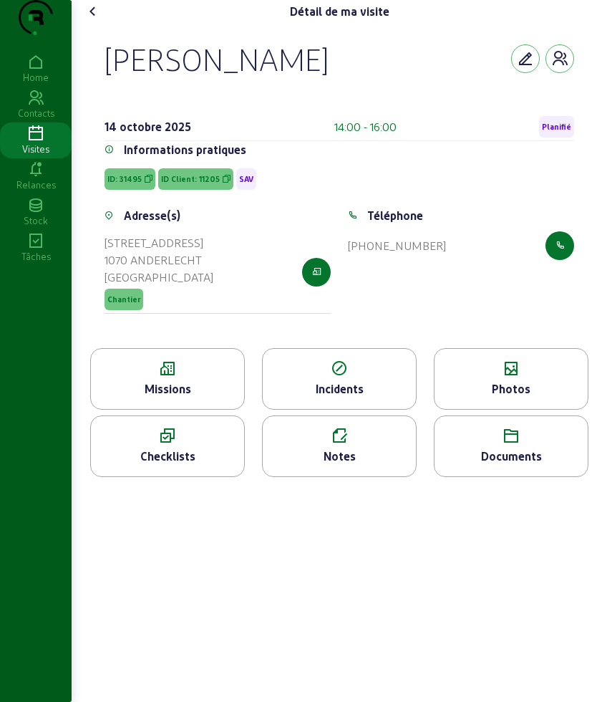
click at [516, 397] on div "Photos" at bounding box center [511, 388] width 153 height 17
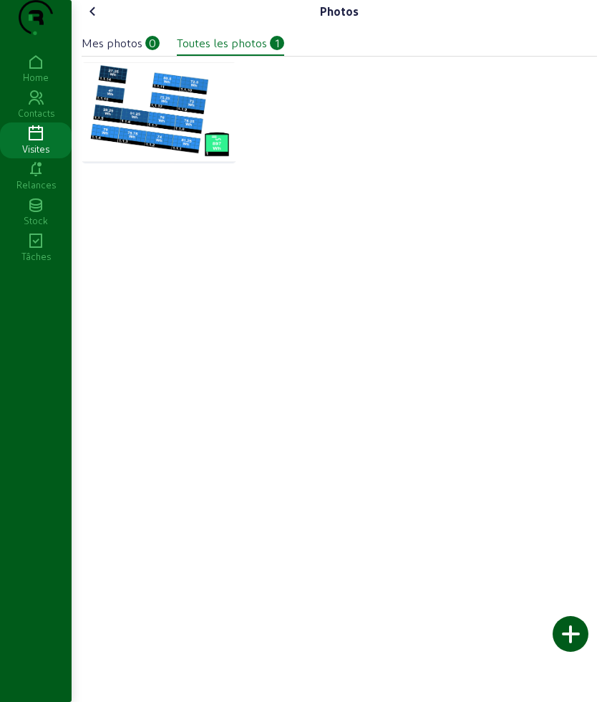
click at [79, 37] on div "Photos Mes photos 0 Toutes les photos 1" at bounding box center [339, 86] width 533 height 173
click at [84, 23] on cam-font-icon at bounding box center [93, 11] width 23 height 23
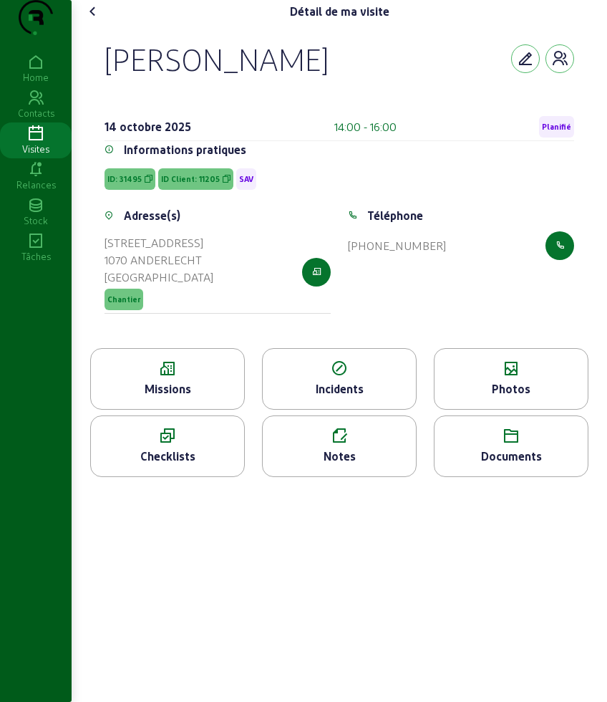
click at [236, 377] on icon at bounding box center [167, 368] width 153 height 17
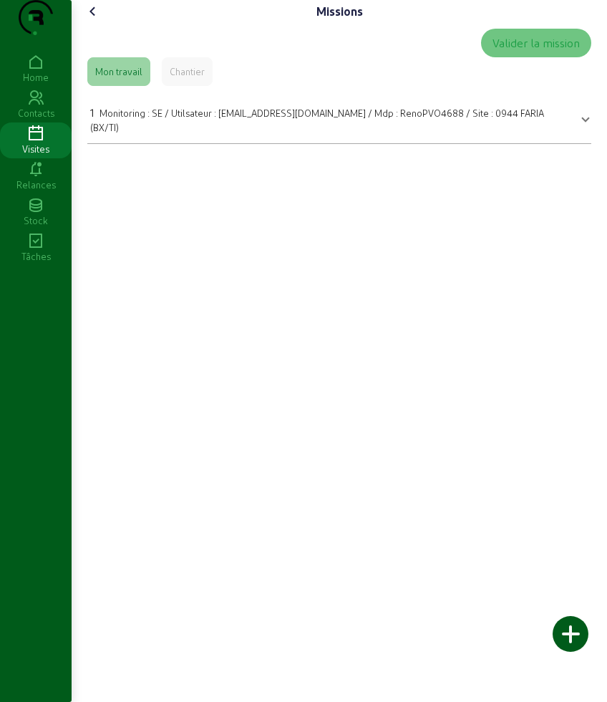
click at [89, 20] on icon at bounding box center [92, 11] width 17 height 17
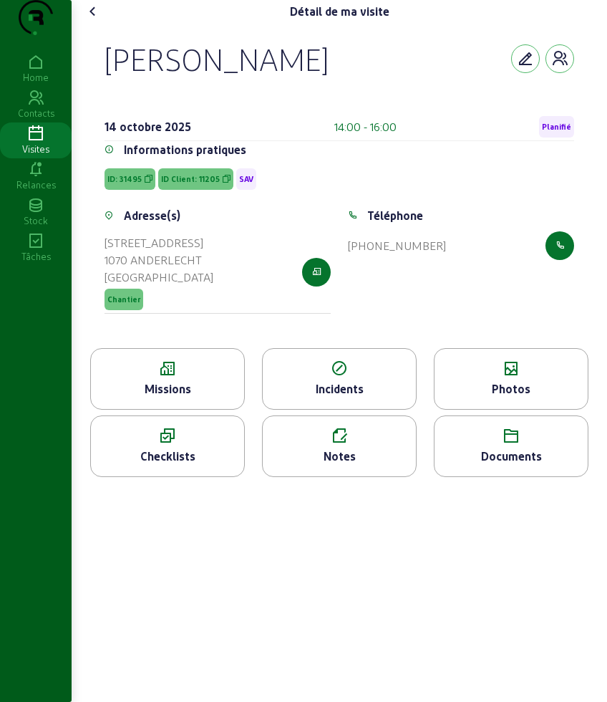
click at [576, 409] on div "Photos" at bounding box center [511, 379] width 155 height 62
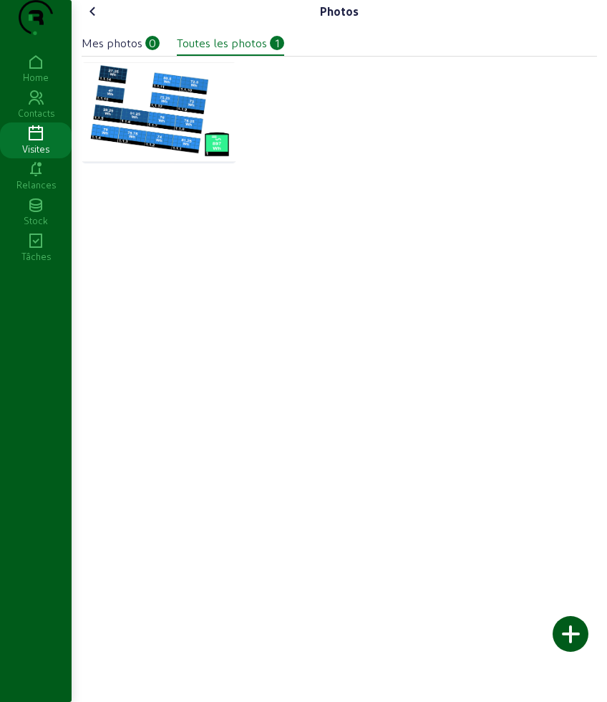
click at [100, 20] on icon at bounding box center [92, 11] width 17 height 17
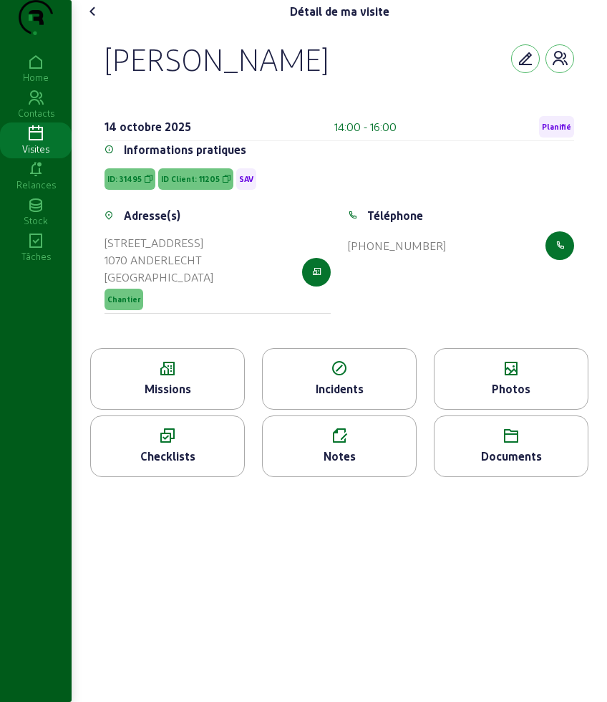
drag, startPoint x: 107, startPoint y: 82, endPoint x: 348, endPoint y: 103, distance: 241.4
click at [348, 77] on div "Joaquim Faria" at bounding box center [340, 58] width 470 height 37
click at [521, 377] on icon at bounding box center [511, 368] width 153 height 17
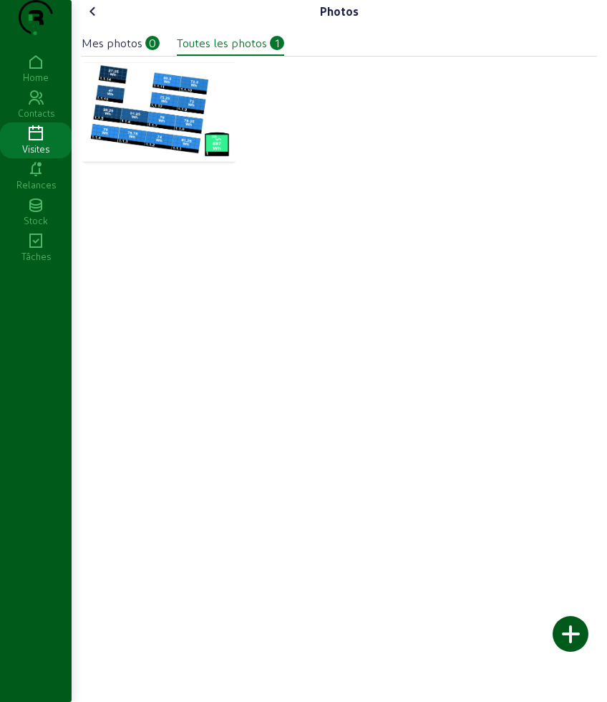
click at [147, 140] on img at bounding box center [159, 112] width 155 height 101
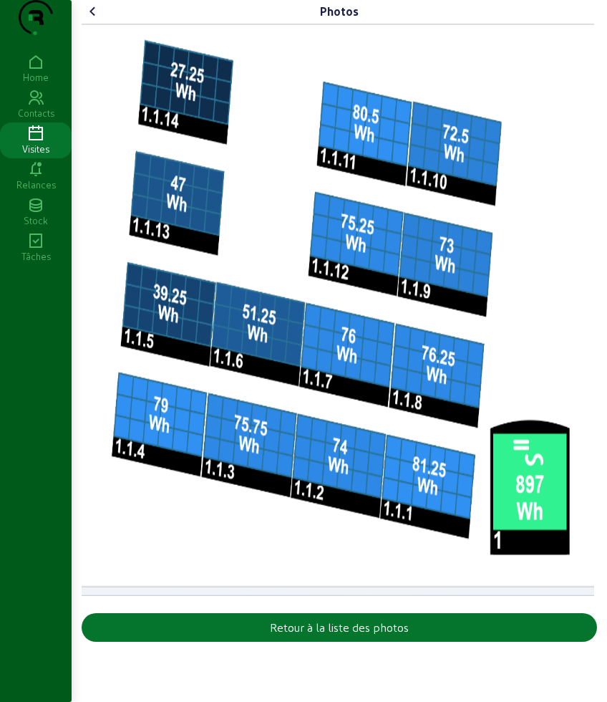
click at [99, 20] on icon at bounding box center [92, 11] width 17 height 17
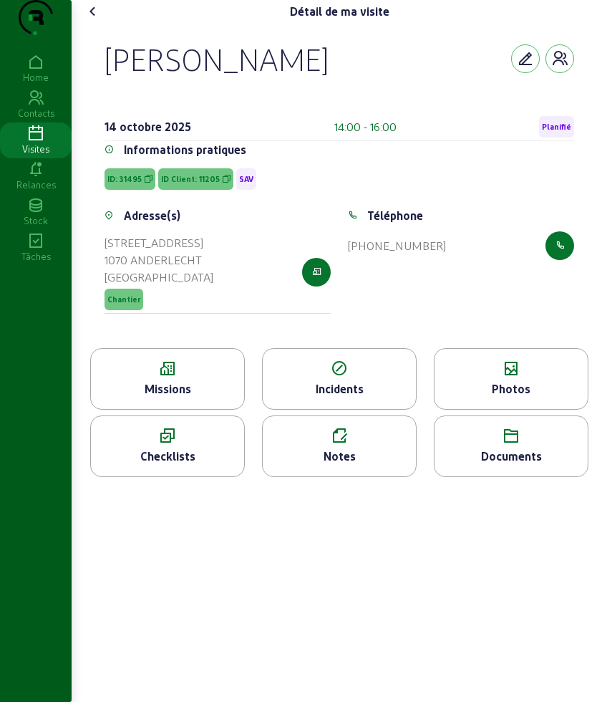
click at [101, 20] on icon at bounding box center [92, 11] width 17 height 17
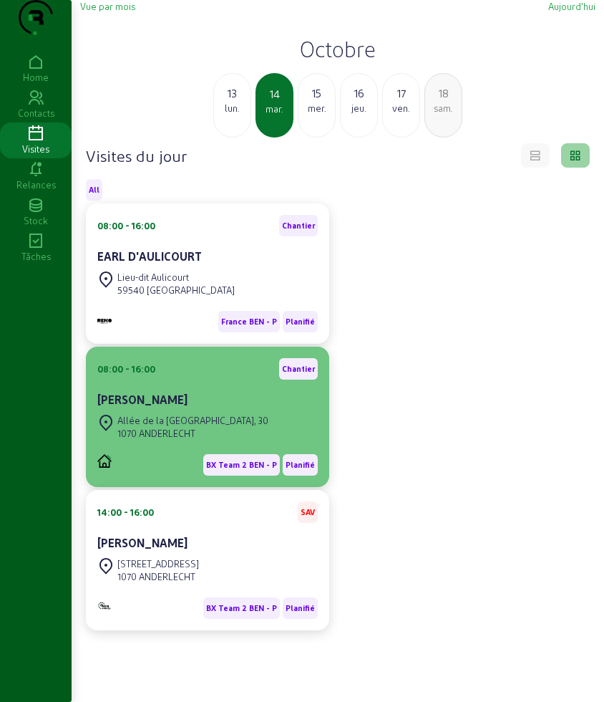
click at [257, 408] on div "Stevens Vancauwenberge" at bounding box center [207, 399] width 220 height 17
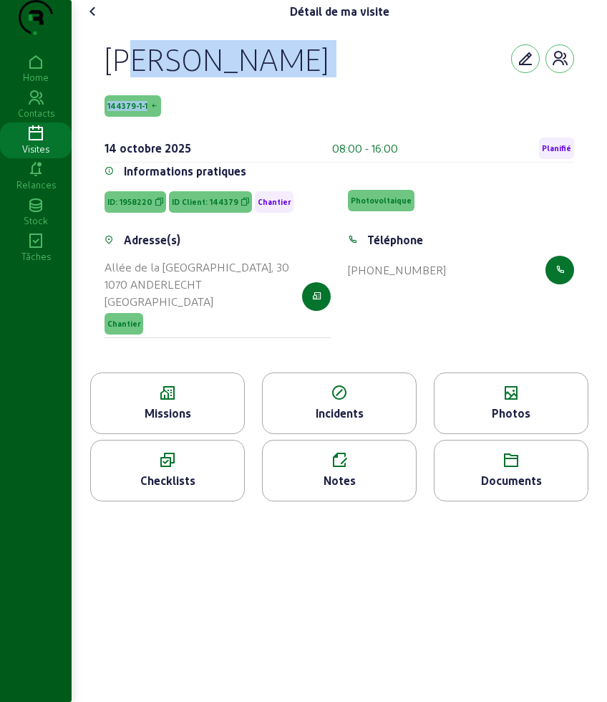
drag, startPoint x: 84, startPoint y: 78, endPoint x: 168, endPoint y: 115, distance: 92.0
click at [168, 115] on div "Stevens Vancauwenberge 144379-1-1 14 octobre 2025 08:00 - 16:00 Planifié Inform…" at bounding box center [339, 197] width 515 height 349
click at [91, 53] on div "Stevens Vancauwenberge 144379-1-1 14 octobre 2025 08:00 - 16:00 Planifié Inform…" at bounding box center [339, 197] width 504 height 349
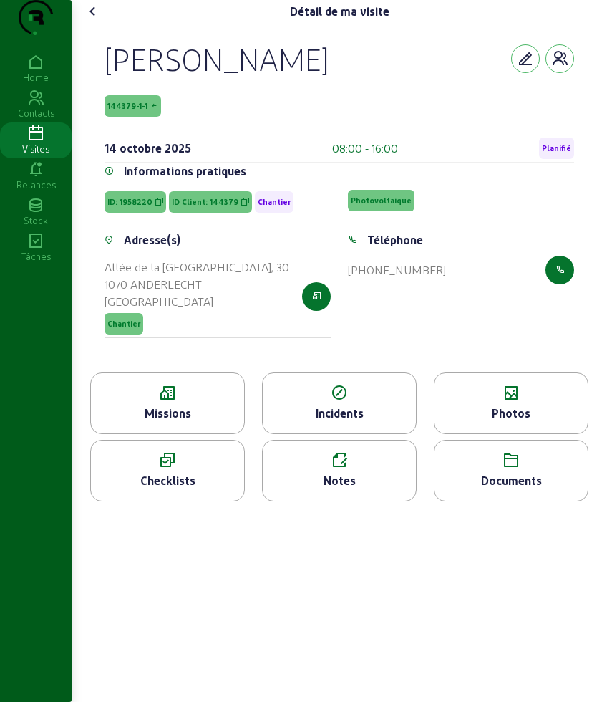
click at [514, 284] on div "+32 486 46 46 24" at bounding box center [461, 270] width 226 height 29
click at [167, 422] on div "Missions" at bounding box center [167, 412] width 153 height 17
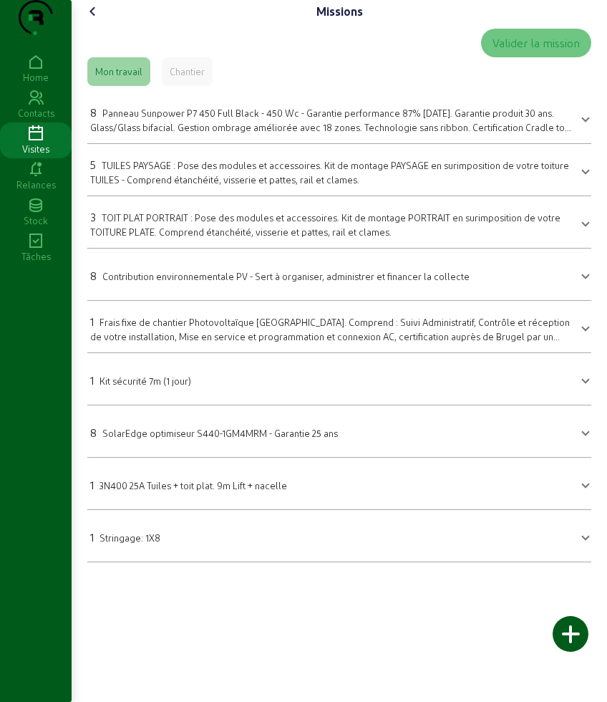
click at [99, 20] on icon at bounding box center [92, 11] width 17 height 17
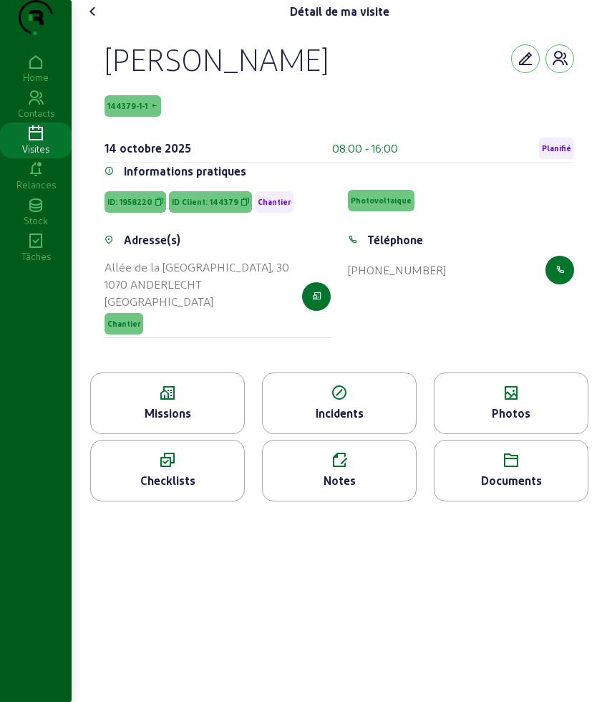
click at [495, 402] on icon at bounding box center [511, 392] width 153 height 17
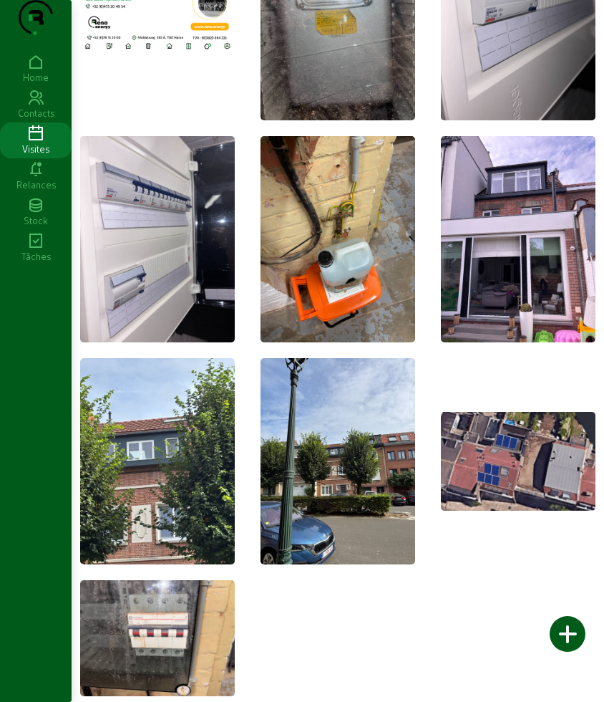
scroll to position [173, 0]
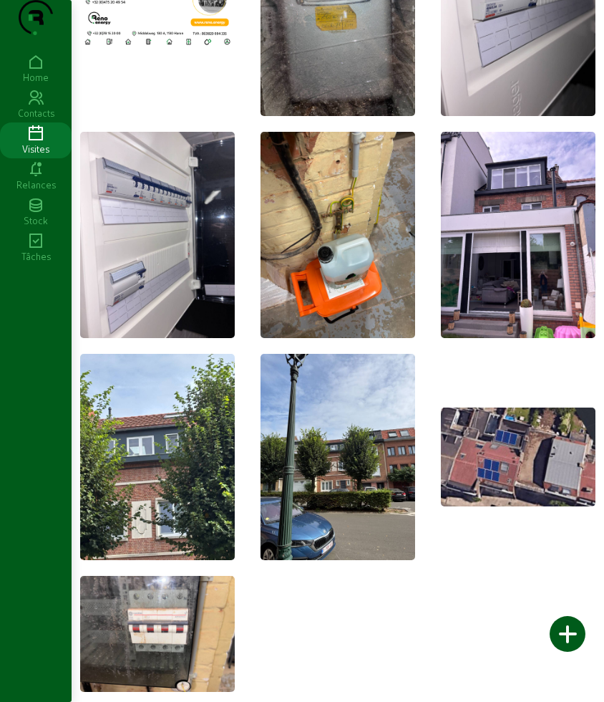
click at [414, 130] on div at bounding box center [337, 303] width 515 height 786
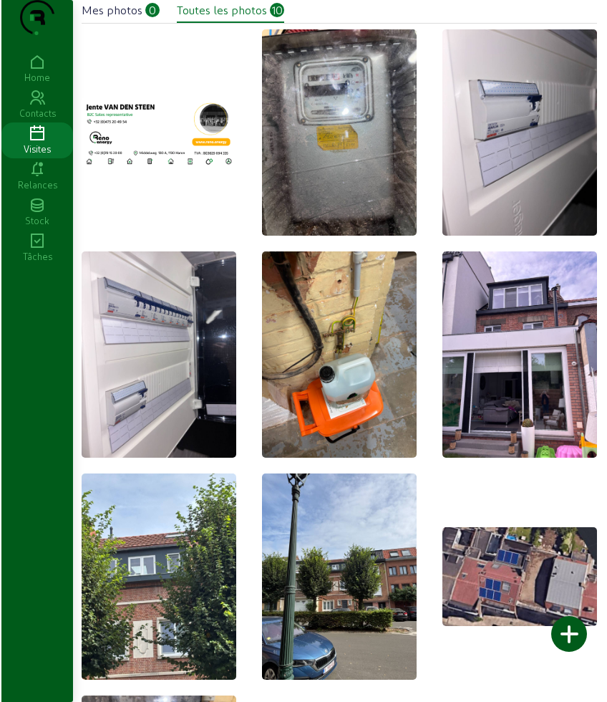
scroll to position [0, 0]
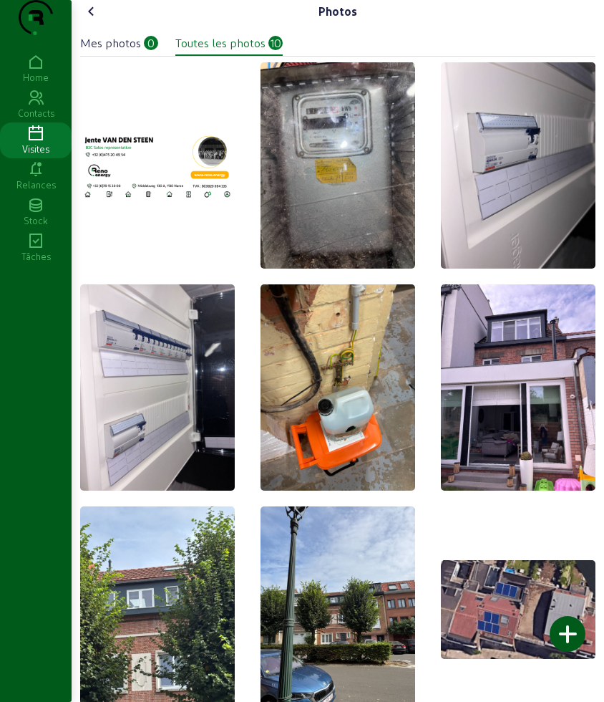
click at [89, 23] on cam-font-icon at bounding box center [91, 11] width 23 height 23
